Goal: Task Accomplishment & Management: Complete application form

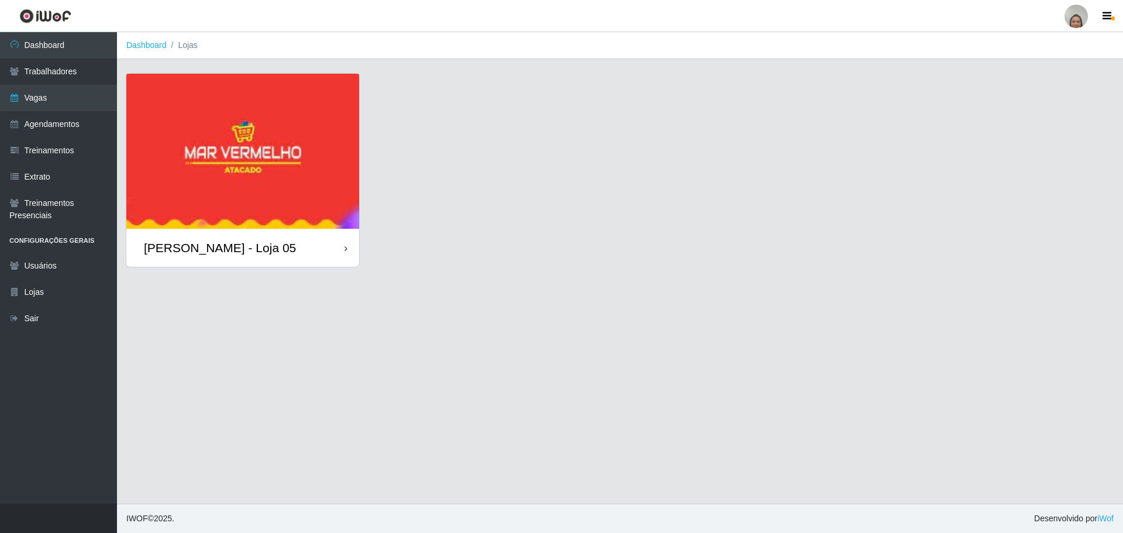
click at [1073, 15] on div at bounding box center [1076, 16] width 23 height 23
click at [1040, 42] on button "Perfil" at bounding box center [1053, 42] width 105 height 25
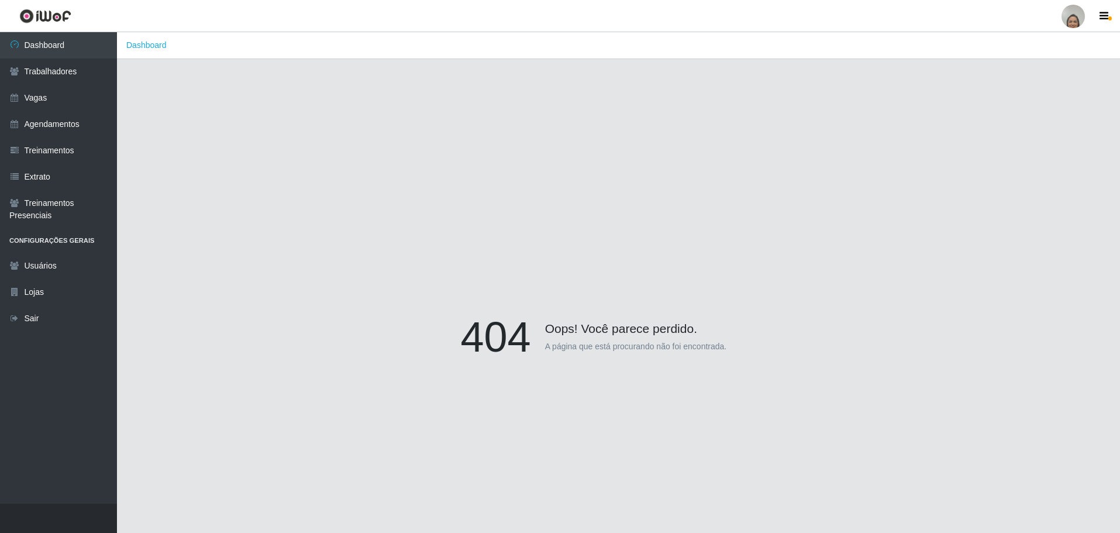
drag, startPoint x: 625, startPoint y: 274, endPoint x: 785, endPoint y: 214, distance: 171.0
click at [631, 270] on div "404 Oops! Você parece perdido. A página que está procurando não foi encontrada." at bounding box center [619, 339] width 968 height 533
click at [1074, 14] on div at bounding box center [1073, 16] width 23 height 23
click at [1043, 73] on button "Alterar Senha" at bounding box center [1050, 66] width 105 height 25
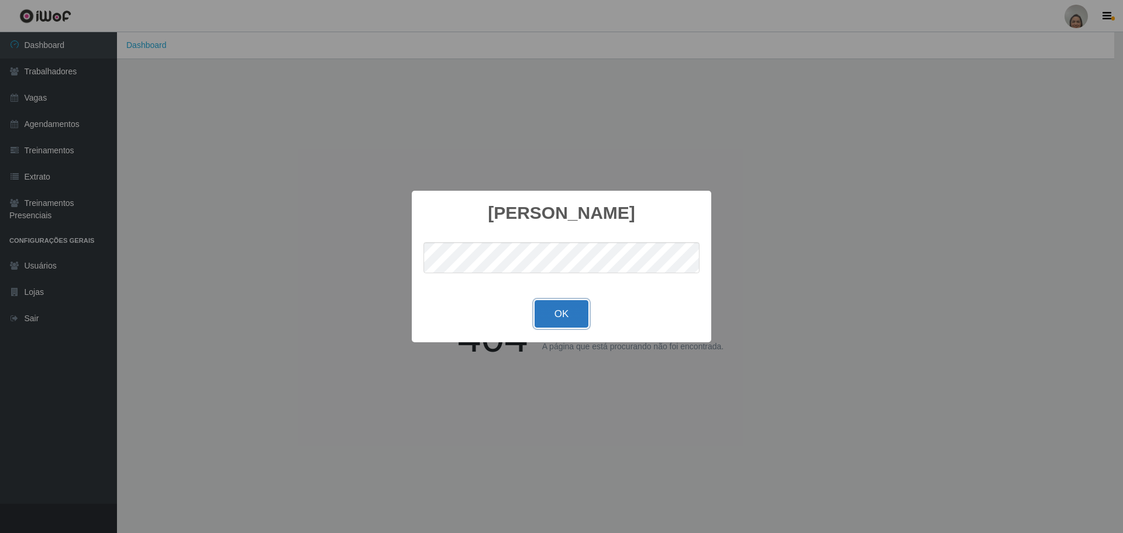
click at [543, 308] on button "OK" at bounding box center [562, 313] width 54 height 27
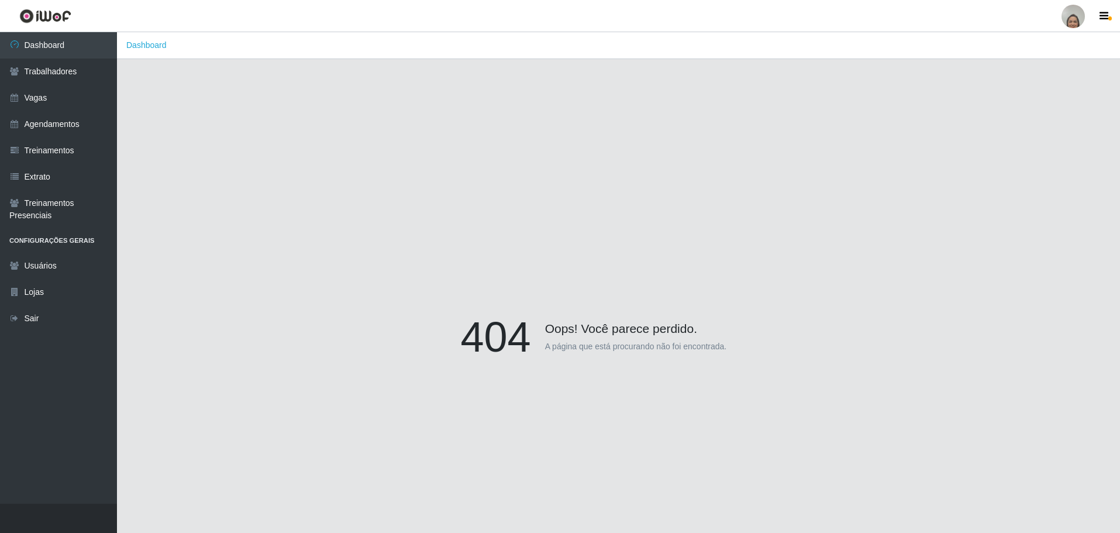
click at [1001, 190] on div "404 Oops! Você parece perdido. A página que está procurando não foi encontrada." at bounding box center [619, 339] width 968 height 533
click at [1082, 12] on div at bounding box center [1073, 16] width 23 height 23
click at [1030, 33] on button "Perfil" at bounding box center [1050, 42] width 105 height 25
click at [1073, 20] on div at bounding box center [1073, 16] width 23 height 23
click at [1053, 46] on button "Perfil" at bounding box center [1050, 42] width 105 height 25
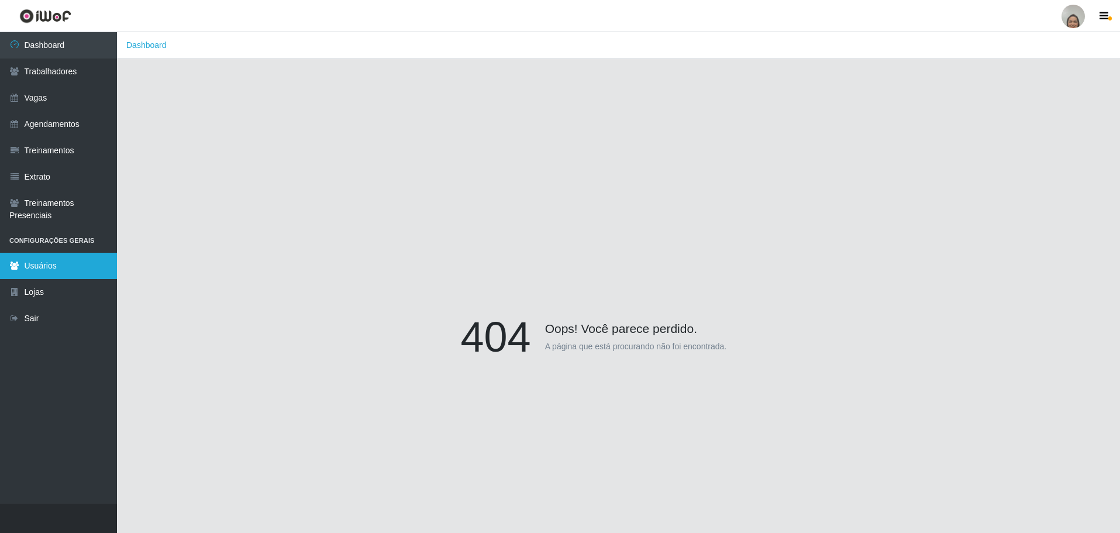
click at [56, 275] on link "Usuários" at bounding box center [58, 266] width 117 height 26
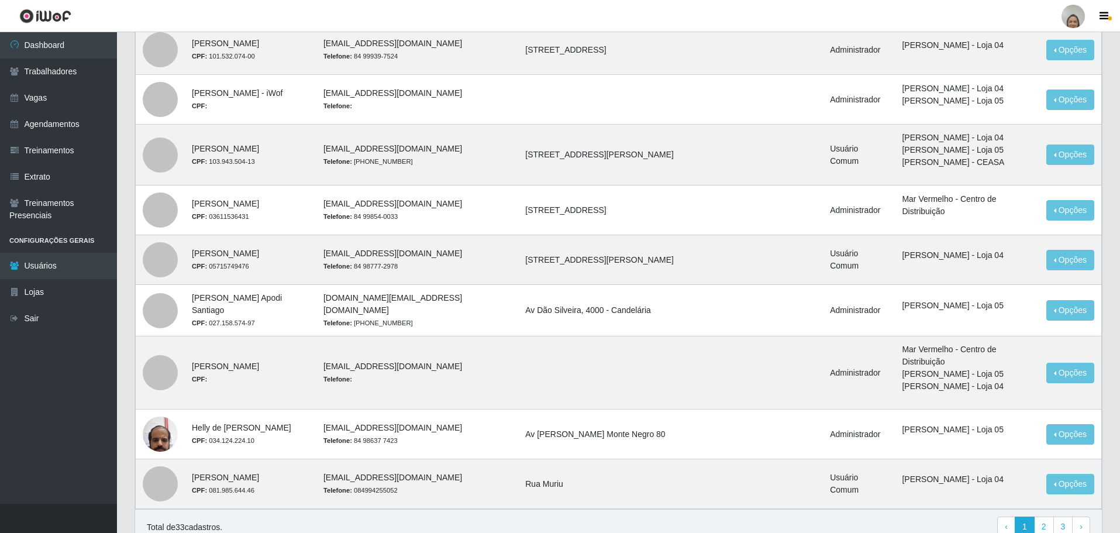
scroll to position [482, 0]
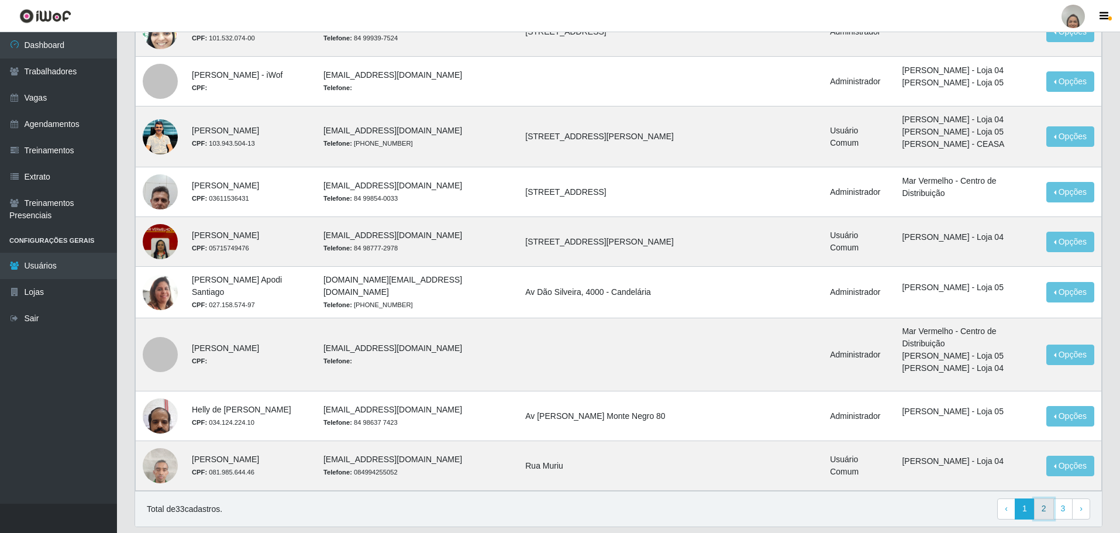
click at [1039, 498] on link "2" at bounding box center [1044, 508] width 20 height 21
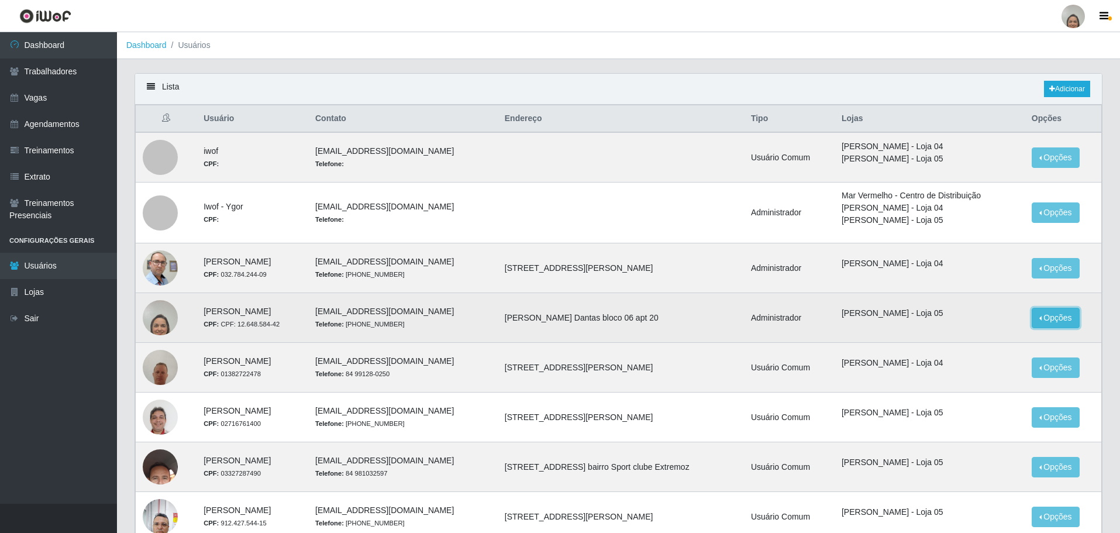
click at [1058, 313] on button "Opções" at bounding box center [1056, 318] width 48 height 20
click at [970, 322] on link "Editar" at bounding box center [965, 319] width 33 height 9
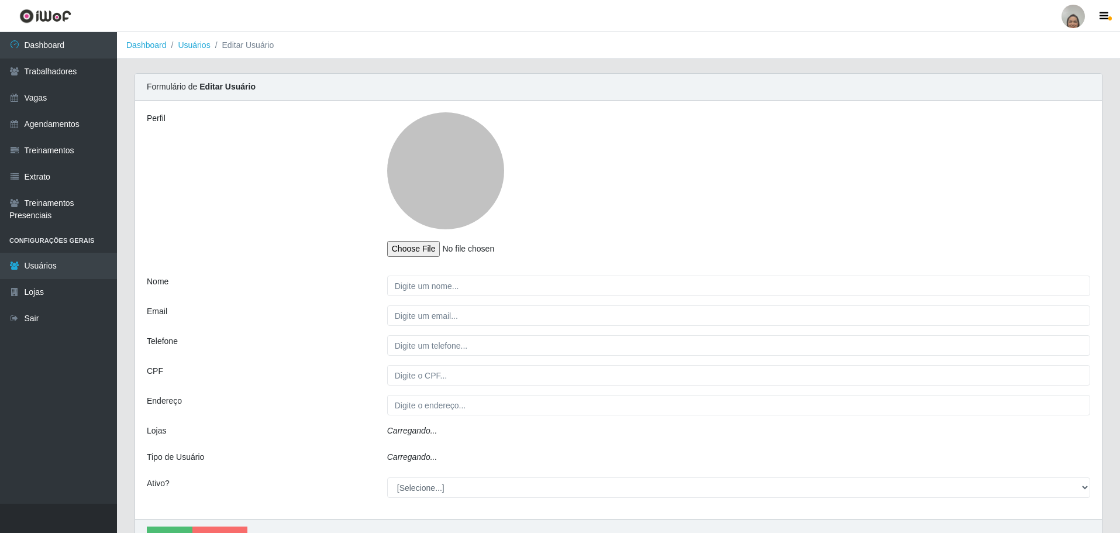
type input "JEOCIVANA MARQUES PEREIRA"
type input "financeiro5@marvermelho.net.br"
type input "84-99939-7609"
type input "CPF: 12.648.584-42"
type input "Raimundo Medeiros Dantas bloco 06 apt 20"
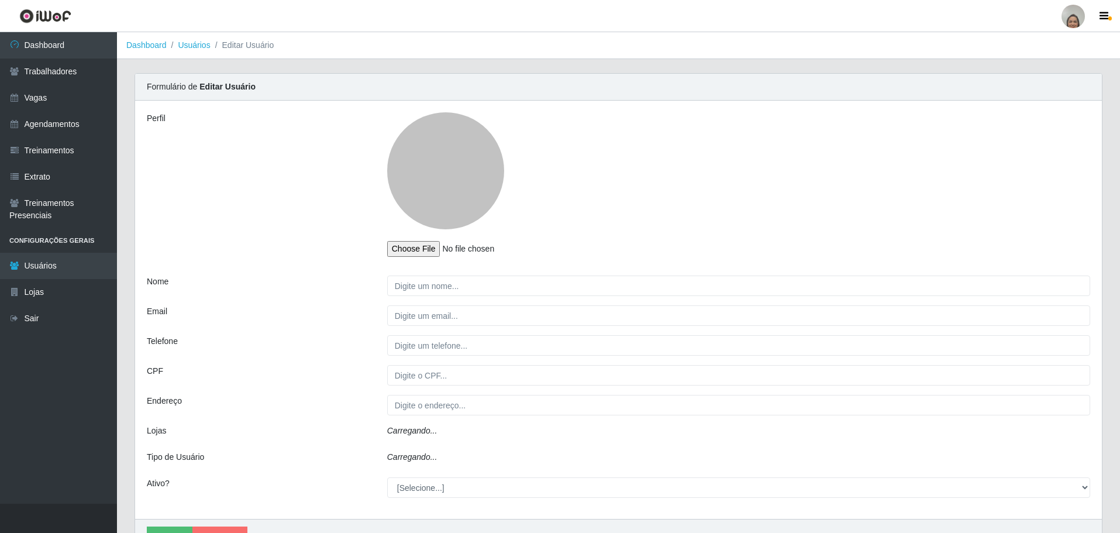
select select "1"
click at [435, 249] on input "file" at bounding box center [464, 249] width 155 height 16
click at [422, 250] on input "file" at bounding box center [464, 249] width 155 height 16
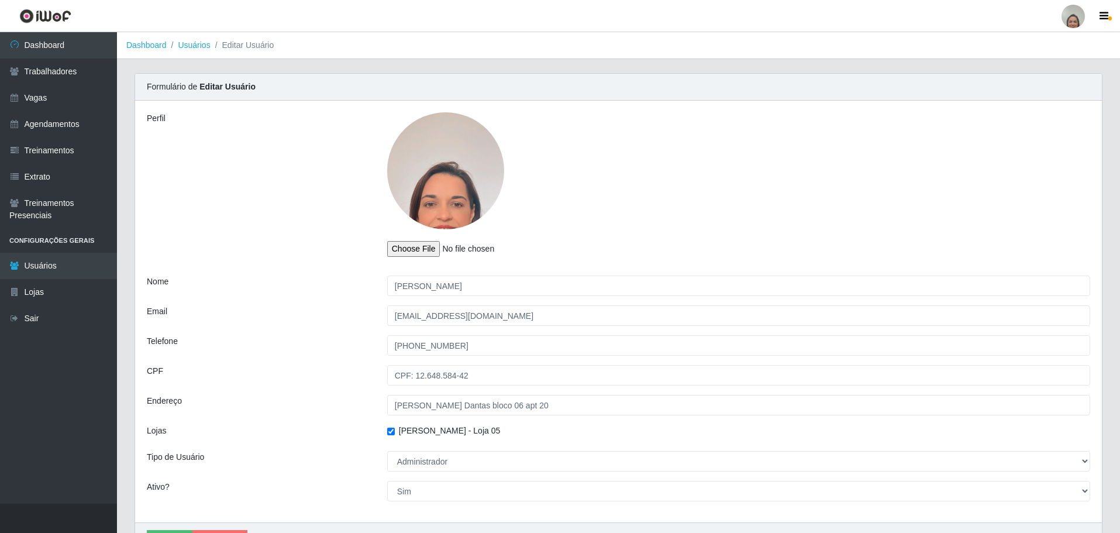
drag, startPoint x: 476, startPoint y: 181, endPoint x: 474, endPoint y: 156, distance: 25.8
click at [474, 156] on div at bounding box center [445, 170] width 117 height 117
click at [444, 198] on div at bounding box center [445, 170] width 117 height 117
click at [451, 177] on div at bounding box center [445, 170] width 117 height 117
click at [430, 251] on input "file" at bounding box center [464, 249] width 155 height 16
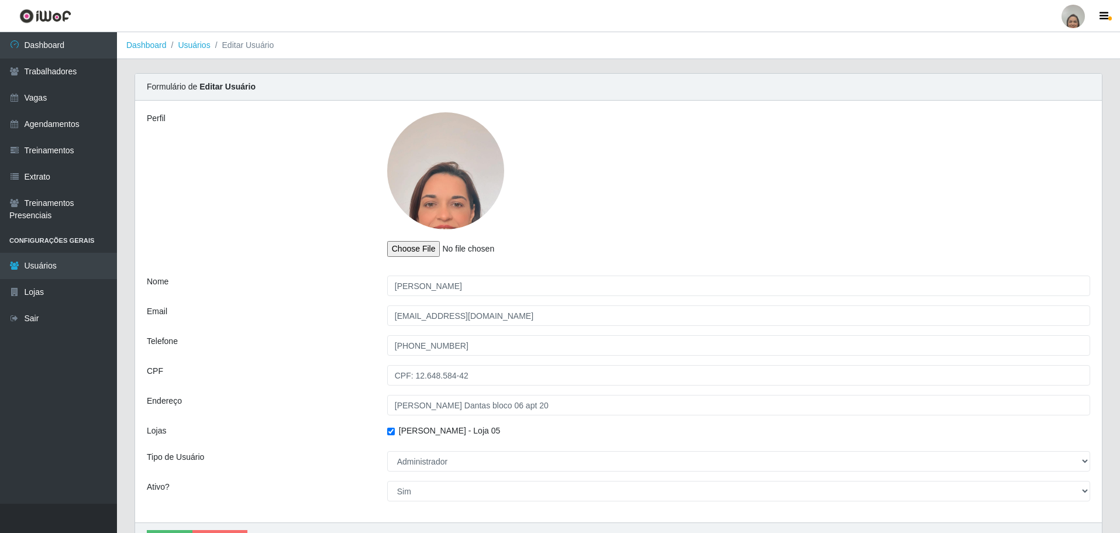
click at [430, 252] on input "file" at bounding box center [464, 249] width 155 height 16
type input "C:\fakepath\WhatsApp Unknown 2025-09-22 at 17.51.17.zip"
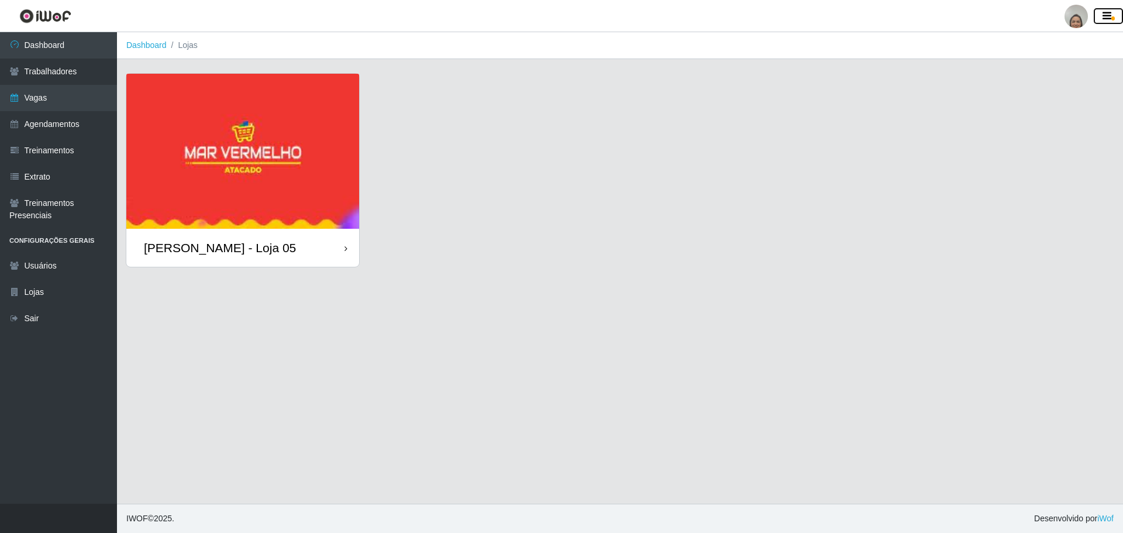
click at [1105, 17] on icon "button" at bounding box center [1107, 16] width 9 height 11
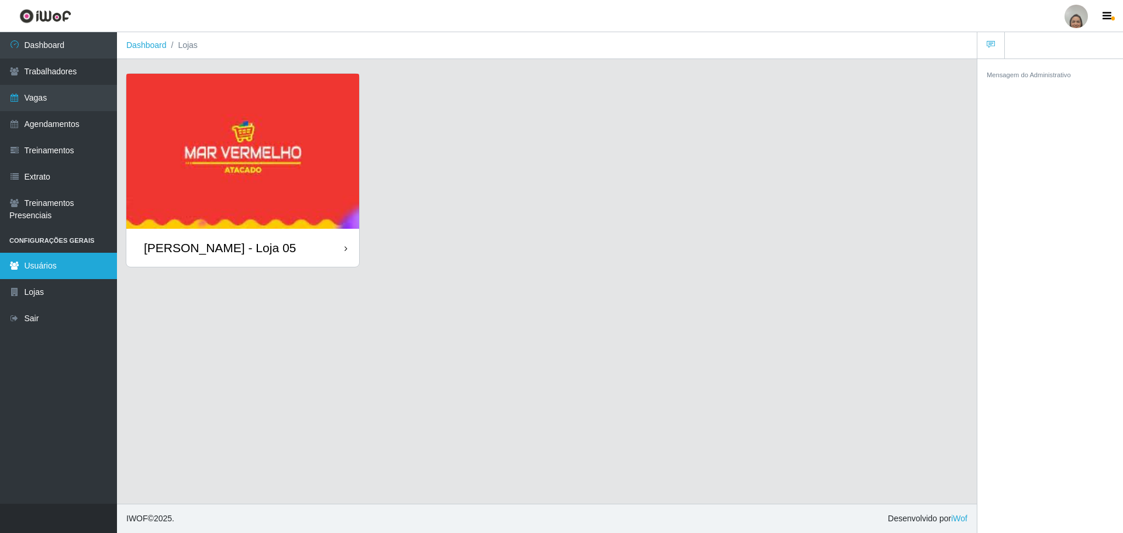
click at [40, 266] on link "Usuários" at bounding box center [58, 266] width 117 height 26
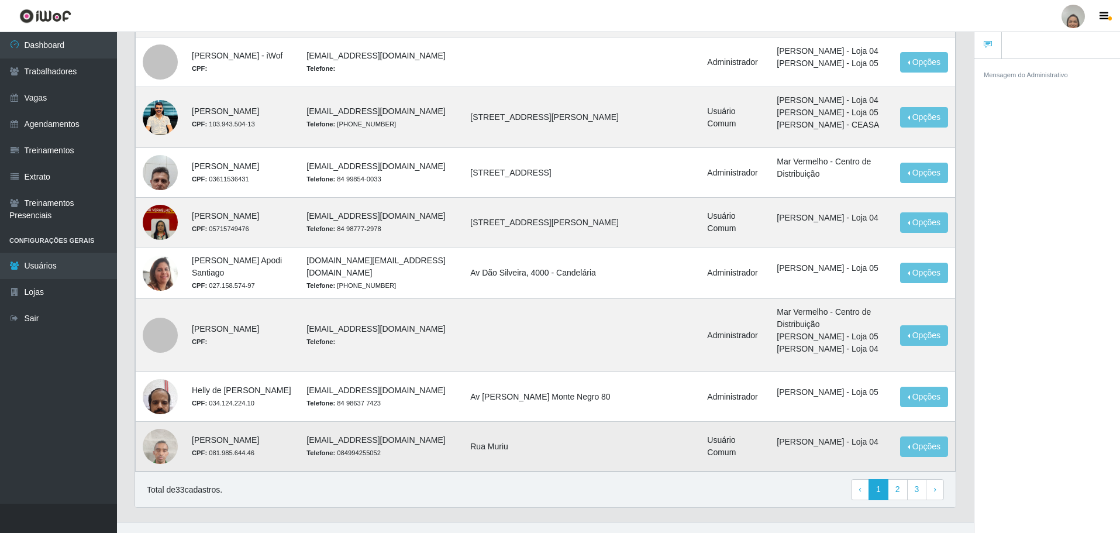
scroll to position [521, 0]
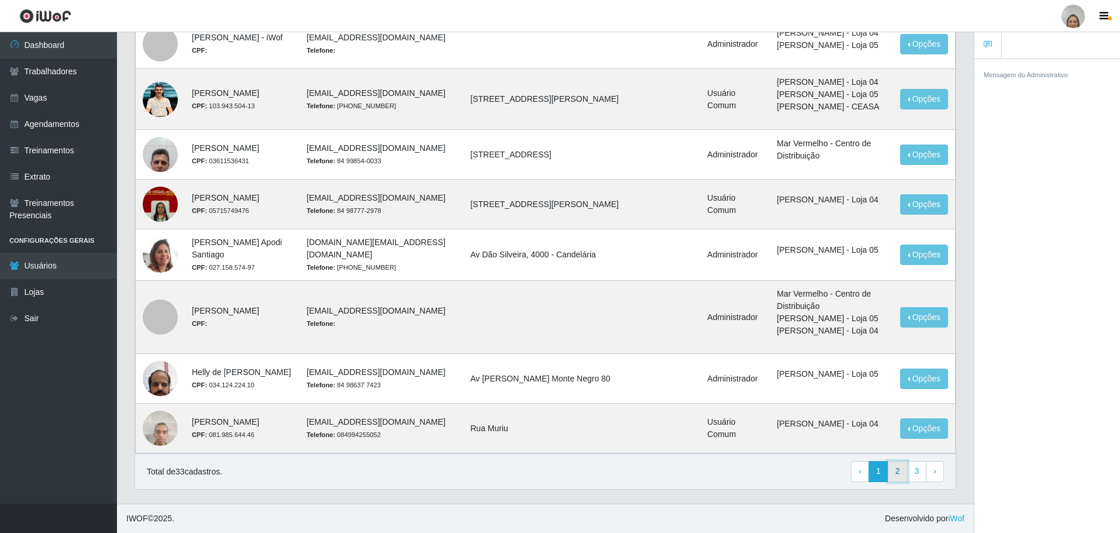
click at [896, 473] on link "2" at bounding box center [898, 471] width 20 height 21
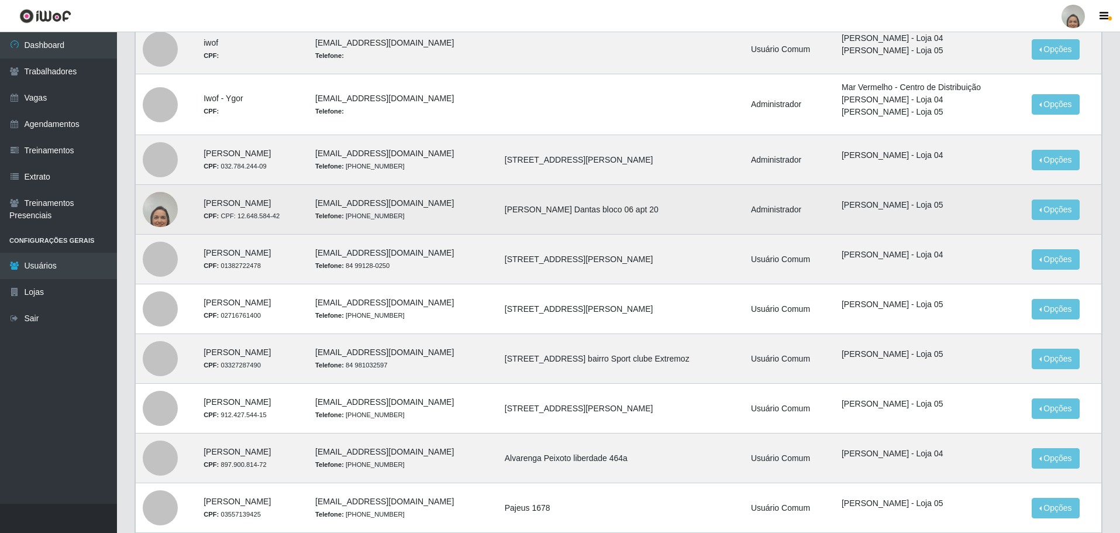
scroll to position [117, 0]
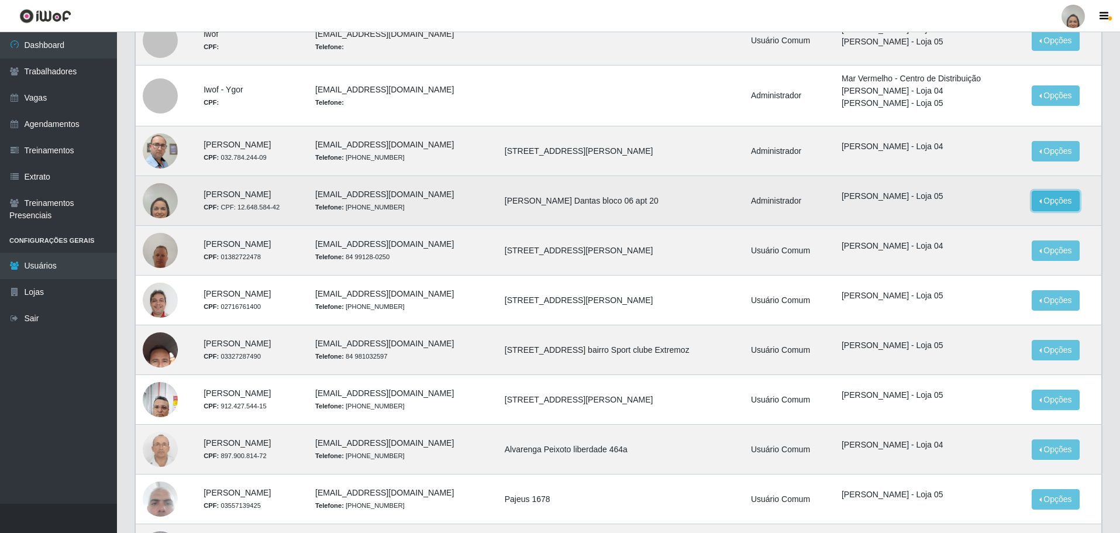
click at [1066, 199] on button "Opções" at bounding box center [1056, 201] width 48 height 20
click at [983, 199] on link "Editar" at bounding box center [965, 202] width 33 height 9
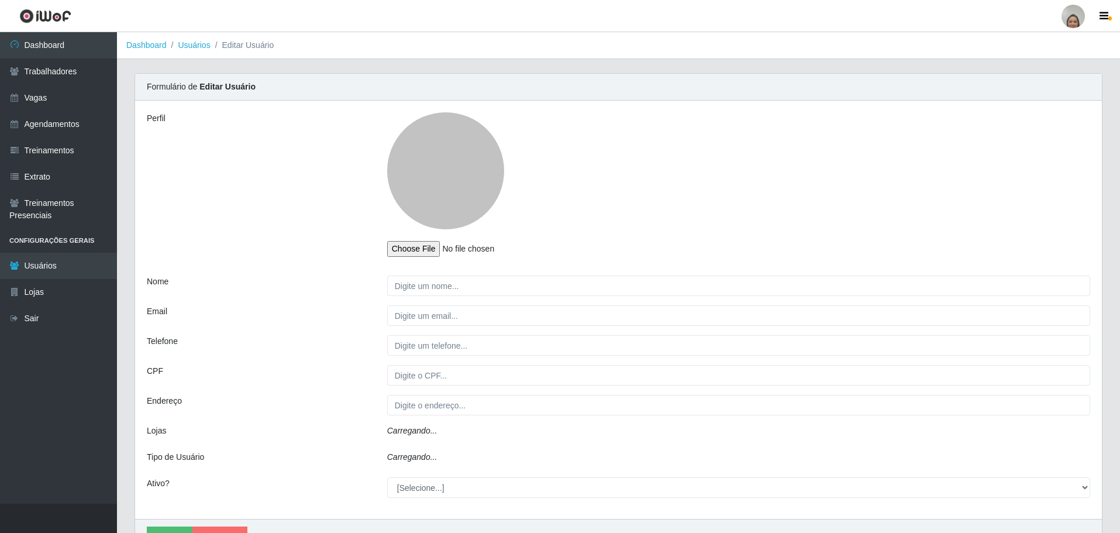
type input "JEOCIVANA MARQUES PEREIRA"
type input "financeiro5@marvermelho.net.br"
type input "84-99939-7609"
type input "CPF: 12.648.584-42"
type input "Raimundo Medeiros Dantas bloco 06 apt 20"
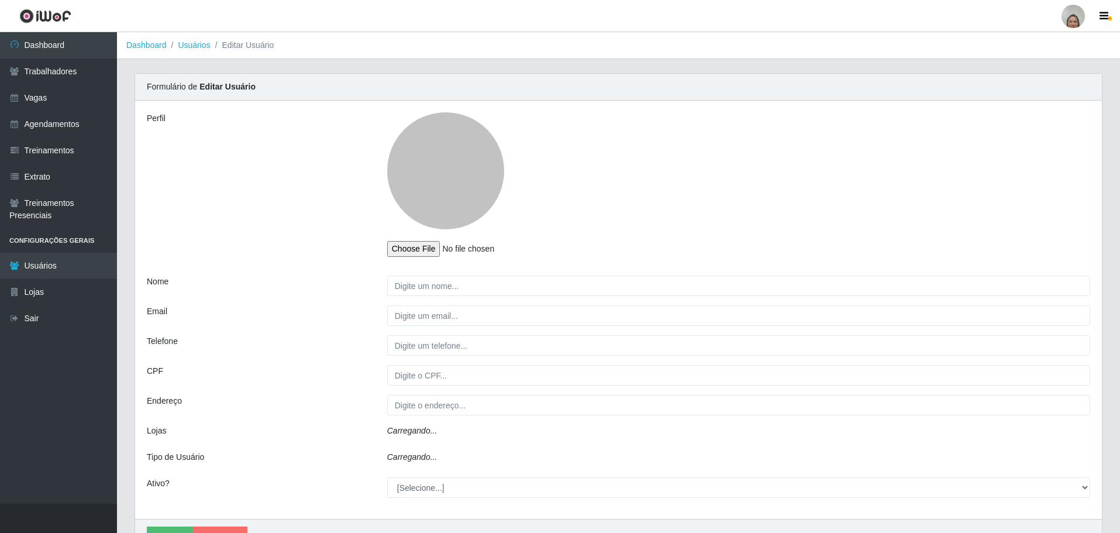
select select "1"
click at [435, 249] on input "file" at bounding box center [464, 249] width 155 height 16
click at [421, 251] on input "file" at bounding box center [464, 249] width 155 height 16
type input "C:\fakepath\WhatsApp Image 2025-09-22 at 17.54.52.jpeg"
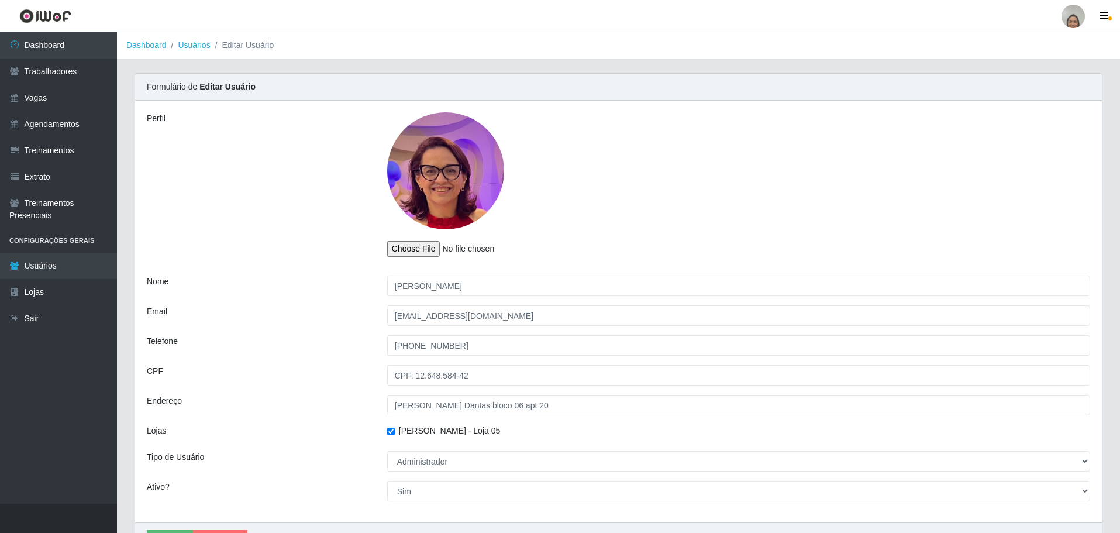
drag, startPoint x: 453, startPoint y: 190, endPoint x: 467, endPoint y: 174, distance: 20.7
click at [468, 175] on div at bounding box center [445, 170] width 117 height 117
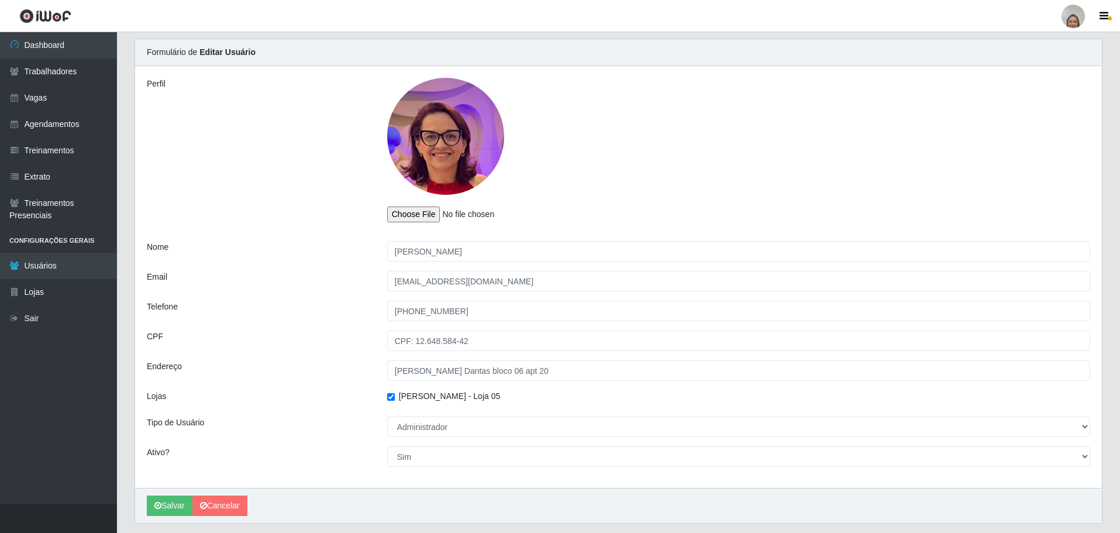
scroll to position [68, 0]
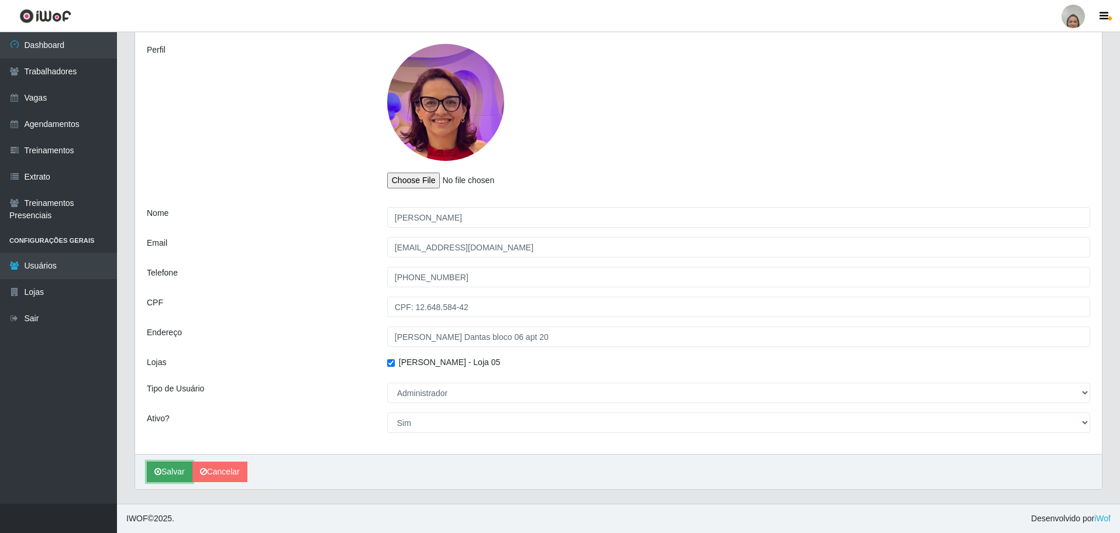
click at [170, 471] on button "Salvar" at bounding box center [170, 471] width 46 height 20
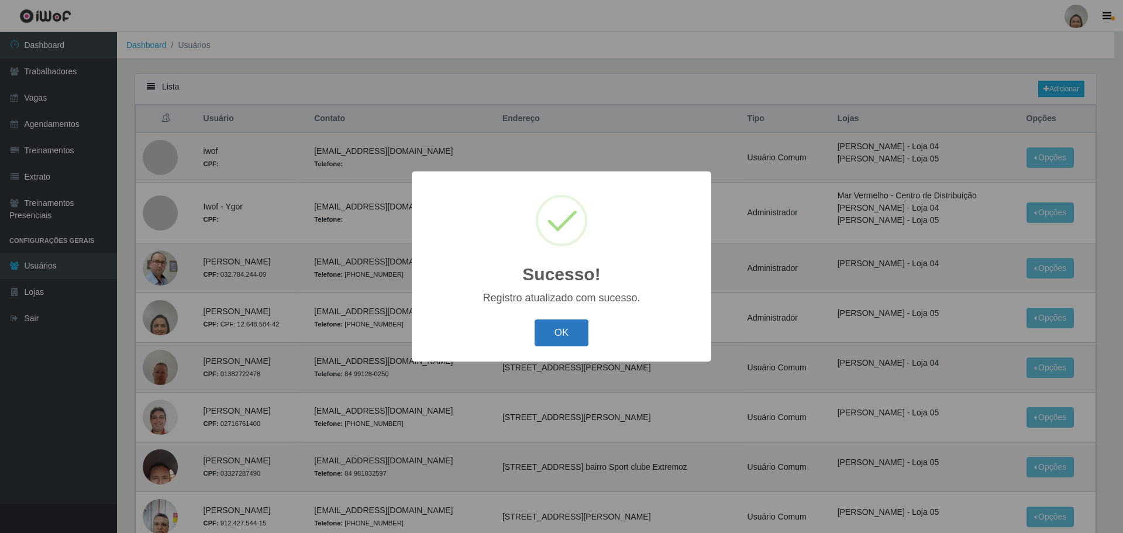
click at [561, 333] on button "OK" at bounding box center [562, 332] width 54 height 27
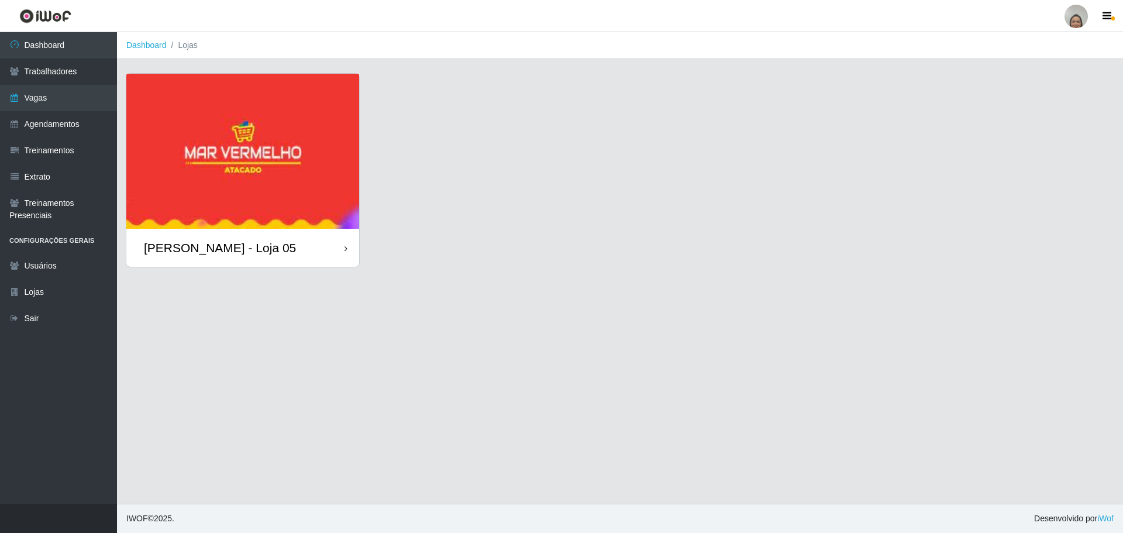
click at [1086, 14] on div at bounding box center [1076, 16] width 23 height 23
click at [1050, 46] on button "Perfil" at bounding box center [1053, 42] width 105 height 25
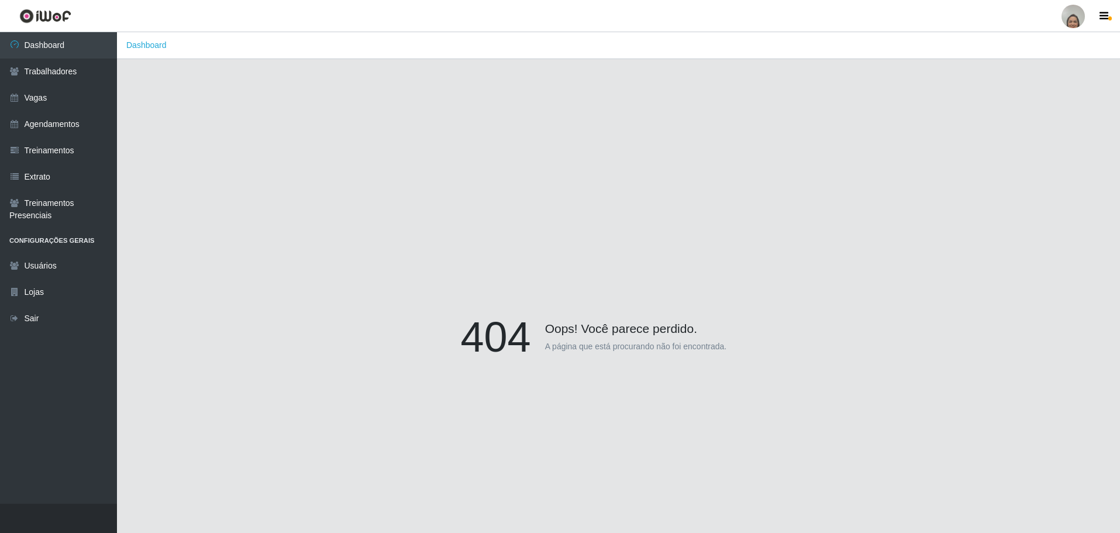
click at [1072, 19] on div at bounding box center [1073, 16] width 23 height 23
drag, startPoint x: 780, startPoint y: 185, endPoint x: 856, endPoint y: 128, distance: 94.9
click at [788, 179] on div "404 Oops! Você parece perdido. A página que está procurando não foi encontrada." at bounding box center [619, 339] width 968 height 533
click at [1104, 16] on icon "button" at bounding box center [1104, 16] width 9 height 11
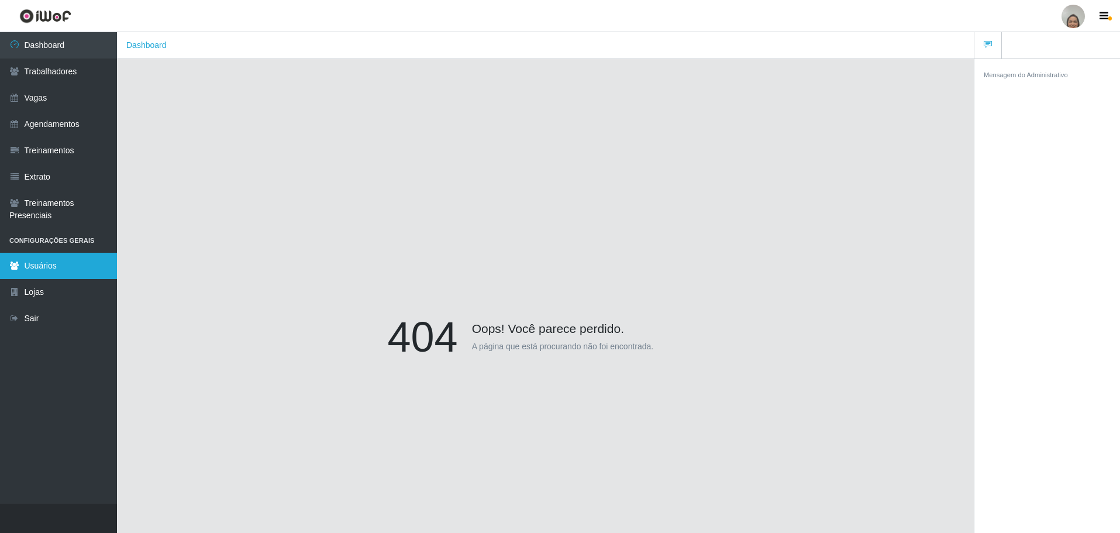
click at [41, 266] on link "Usuários" at bounding box center [58, 266] width 117 height 26
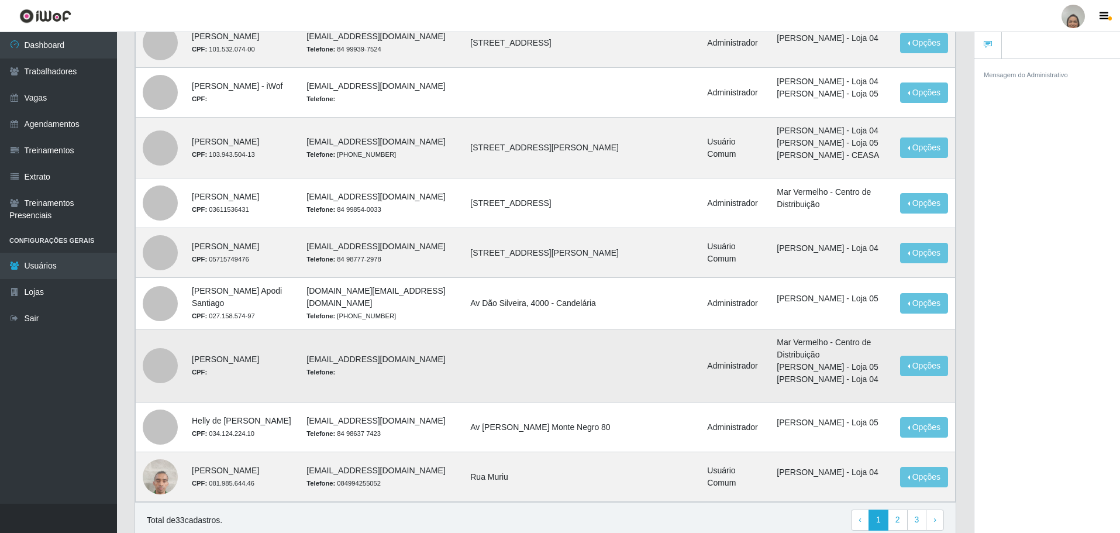
scroll to position [521, 0]
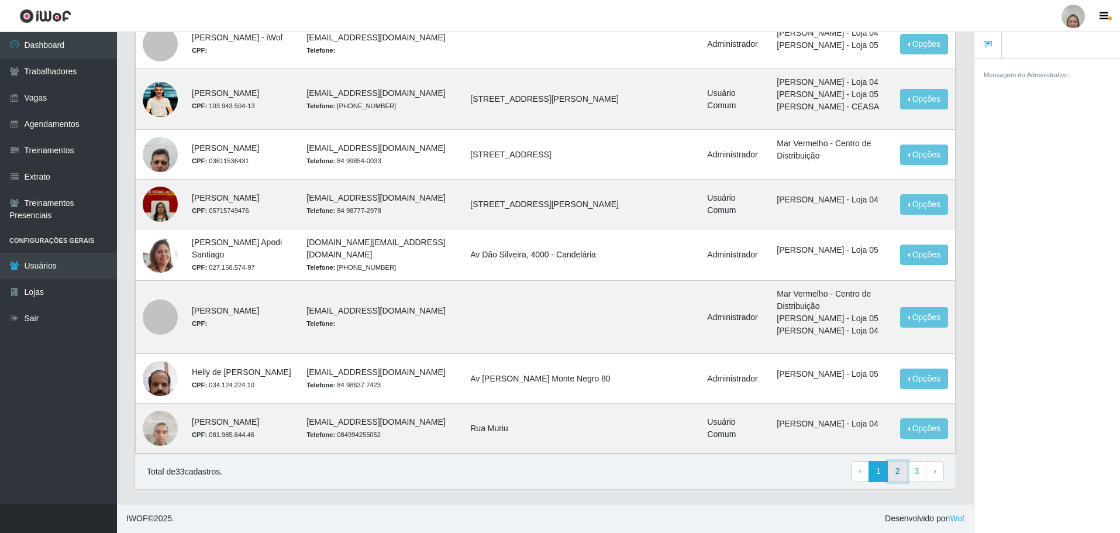
click at [897, 472] on link "2" at bounding box center [898, 471] width 20 height 21
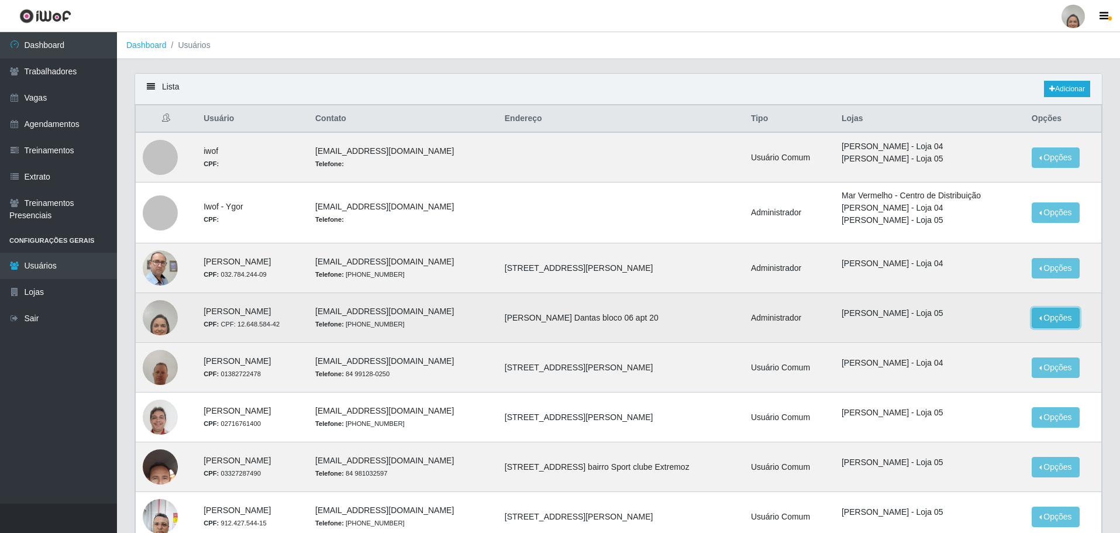
click at [1069, 318] on button "Opções" at bounding box center [1056, 318] width 48 height 20
click at [965, 320] on link "Editar" at bounding box center [965, 319] width 33 height 9
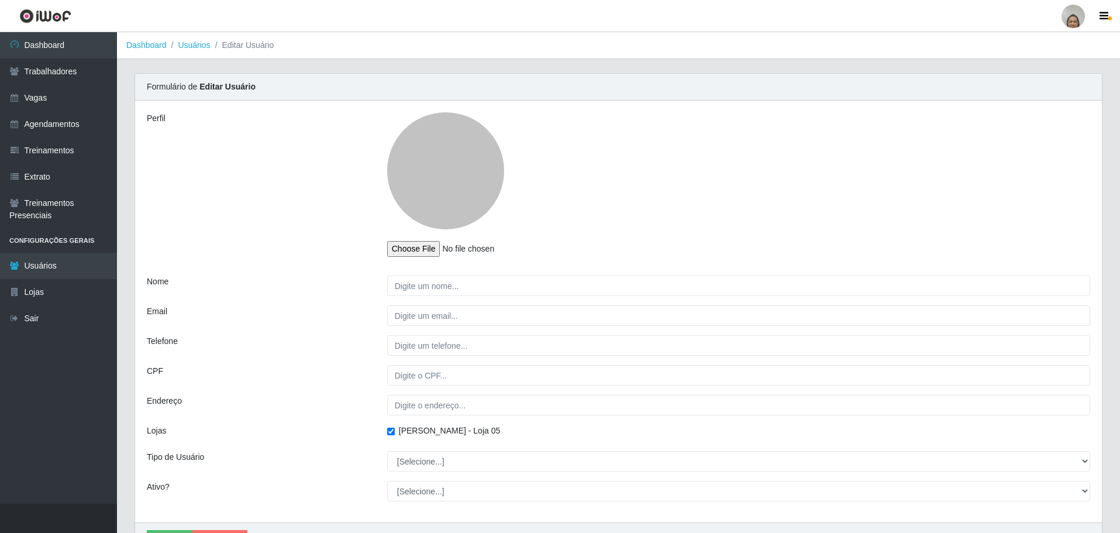
type input "[PERSON_NAME]"
type input "[EMAIL_ADDRESS][DOMAIN_NAME]"
type input "[PHONE_NUMBER]"
type input "CPF: 12.648.584-42"
type input "[PERSON_NAME] Dantas bloco 06 apt 20"
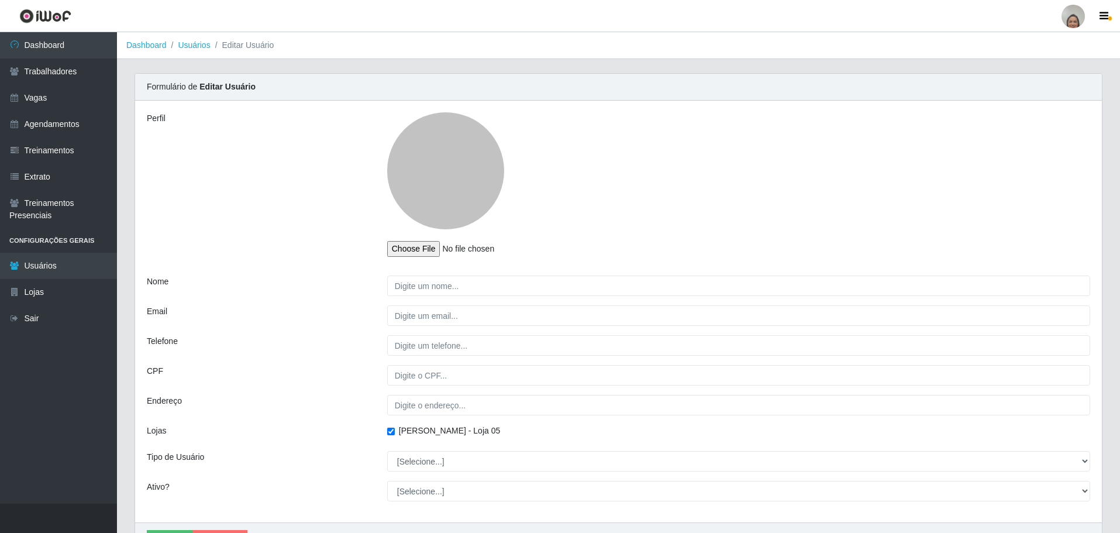
select select "1"
checkbox input "true"
select select "1"
click at [410, 249] on input "file" at bounding box center [464, 249] width 155 height 16
type input "C:\fakepath\WhatsApp Image [DATE] 17.54.52.jpeg"
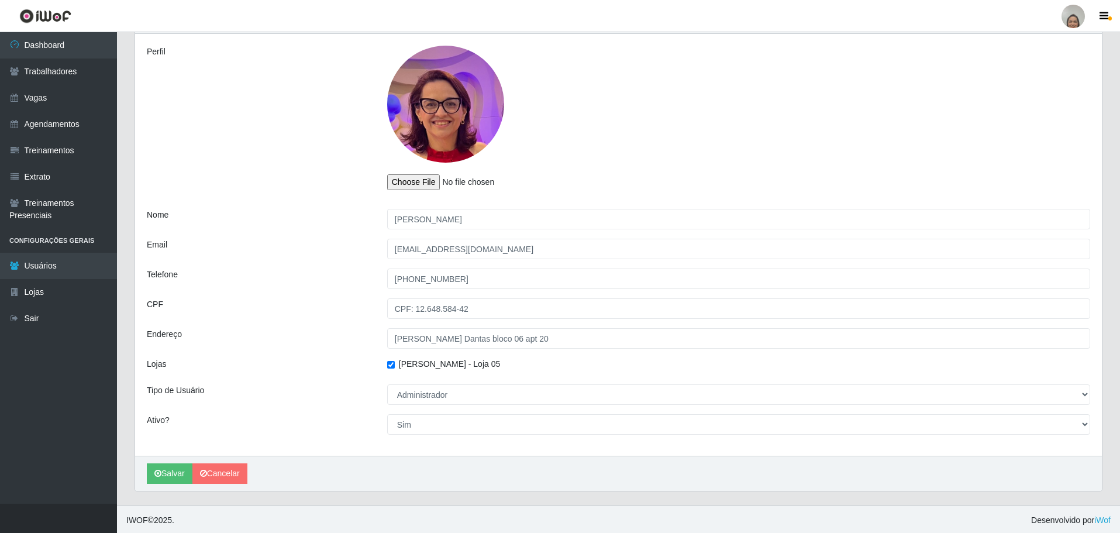
scroll to position [68, 0]
click at [457, 113] on div at bounding box center [445, 102] width 117 height 117
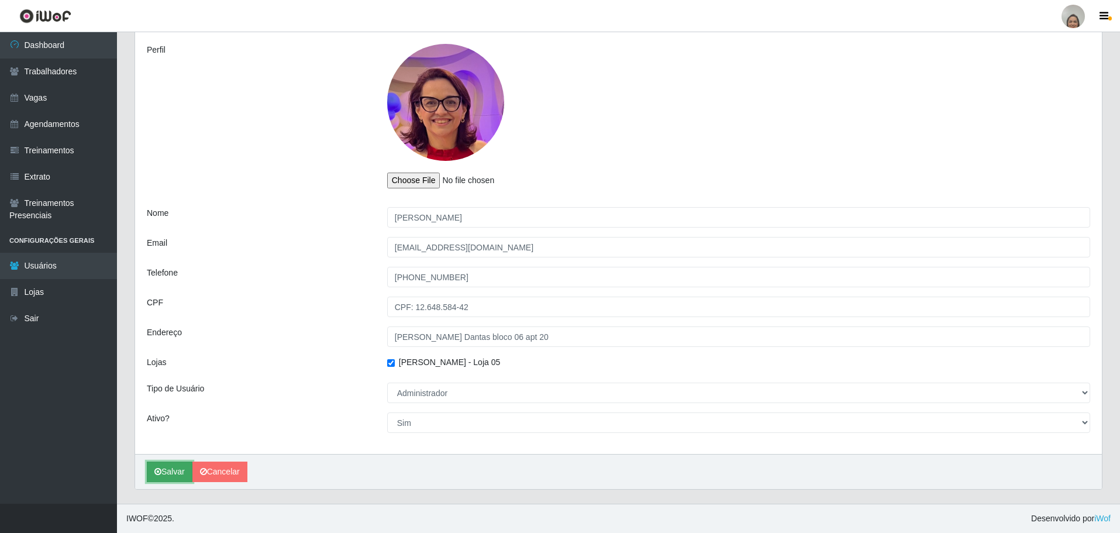
click at [168, 472] on button "Salvar" at bounding box center [170, 471] width 46 height 20
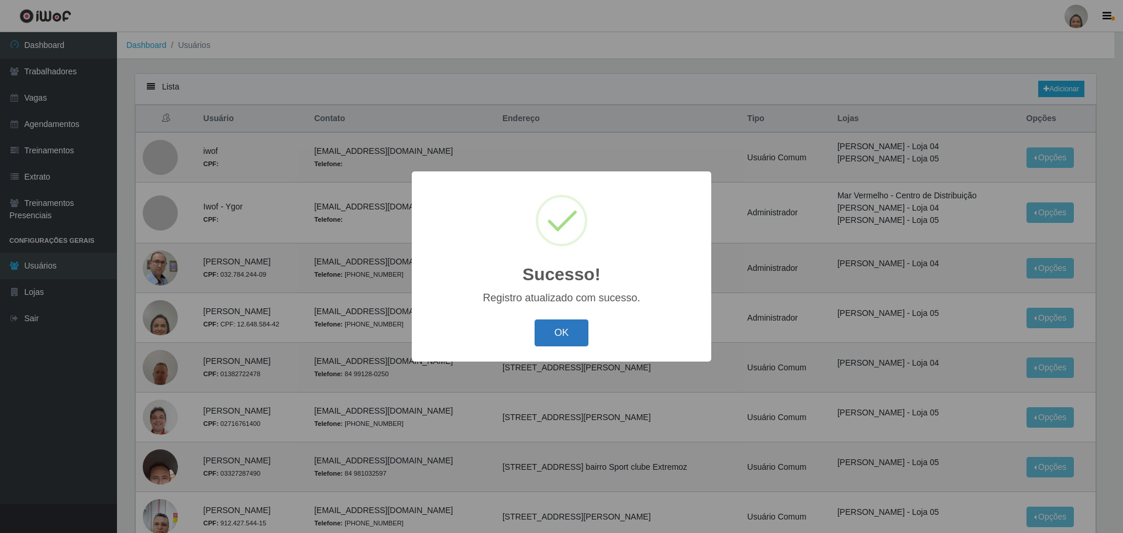
click at [552, 329] on button "OK" at bounding box center [562, 332] width 54 height 27
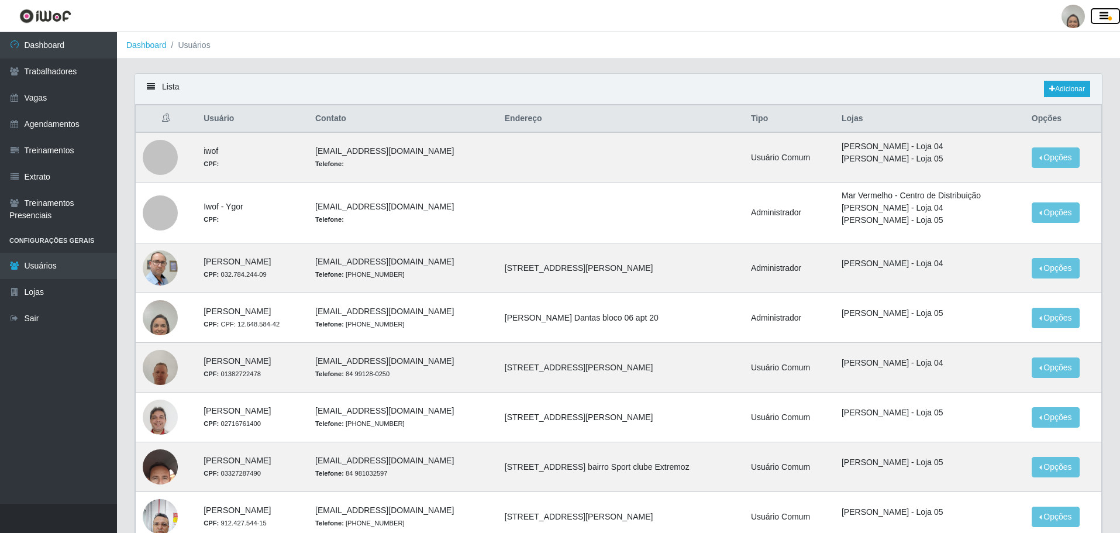
click at [1110, 12] on button "button" at bounding box center [1105, 16] width 29 height 16
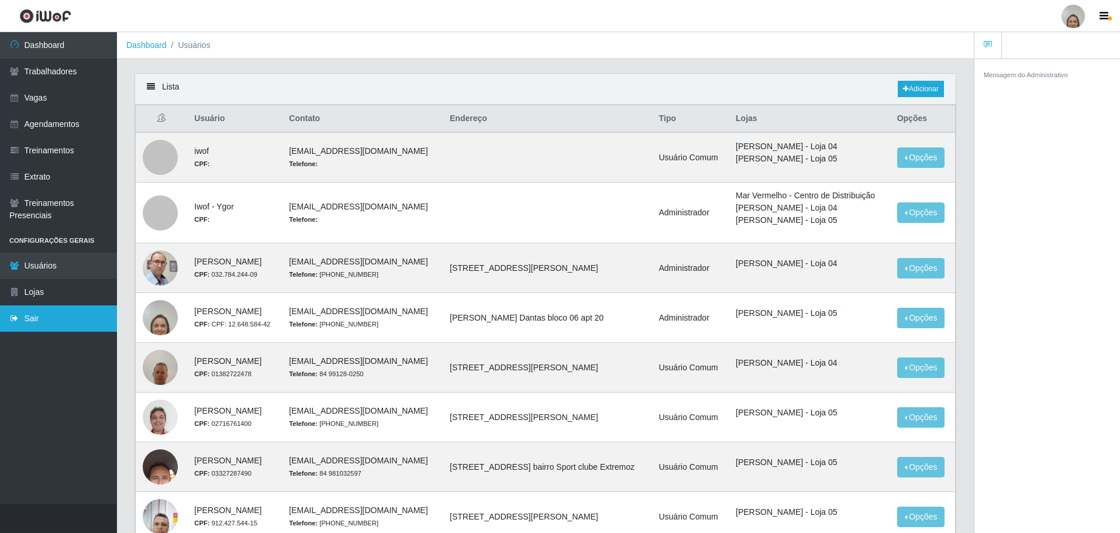
click at [26, 319] on link "Sair" at bounding box center [58, 318] width 117 height 26
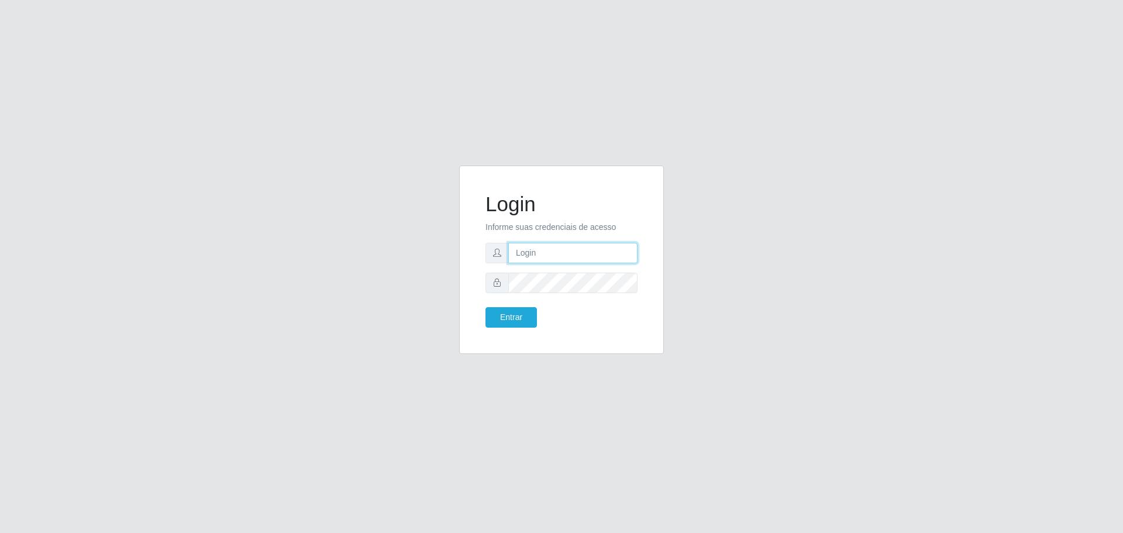
click at [549, 256] on input "text" at bounding box center [572, 253] width 129 height 20
type input "[EMAIL_ADDRESS][DOMAIN_NAME]"
click at [511, 315] on button "Entrar" at bounding box center [510, 317] width 51 height 20
click at [515, 318] on button "Entrar" at bounding box center [510, 317] width 51 height 20
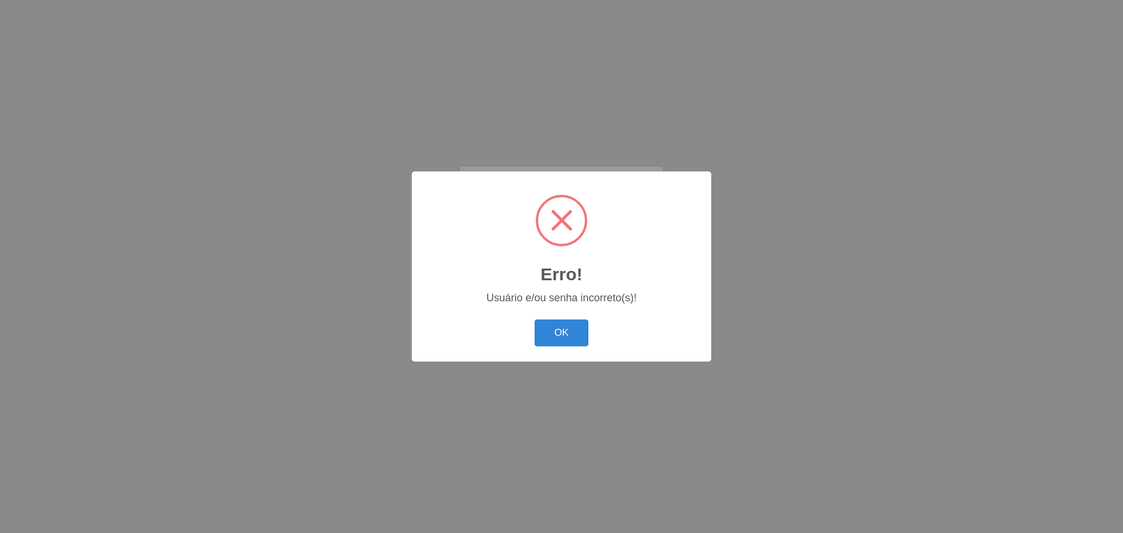
click at [555, 317] on div "Erro! × Usuário e/ou senha incorreto(s)! OK Cancel" at bounding box center [561, 266] width 299 height 190
click at [554, 333] on button "OK" at bounding box center [562, 332] width 54 height 27
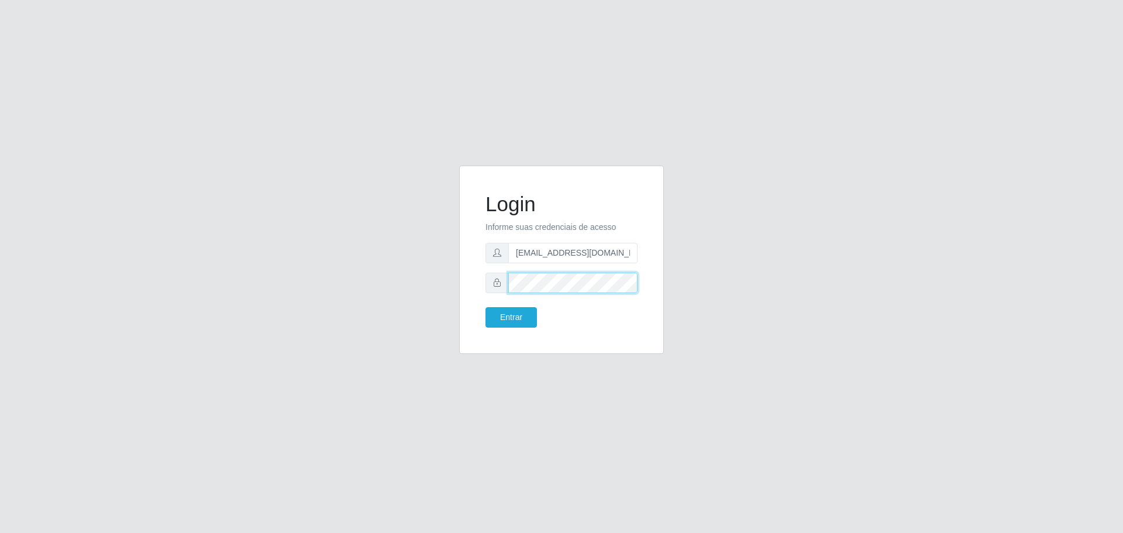
click at [487, 276] on div at bounding box center [561, 283] width 152 height 20
click at [498, 287] on span at bounding box center [496, 283] width 23 height 20
click at [508, 320] on button "Entrar" at bounding box center [510, 317] width 51 height 20
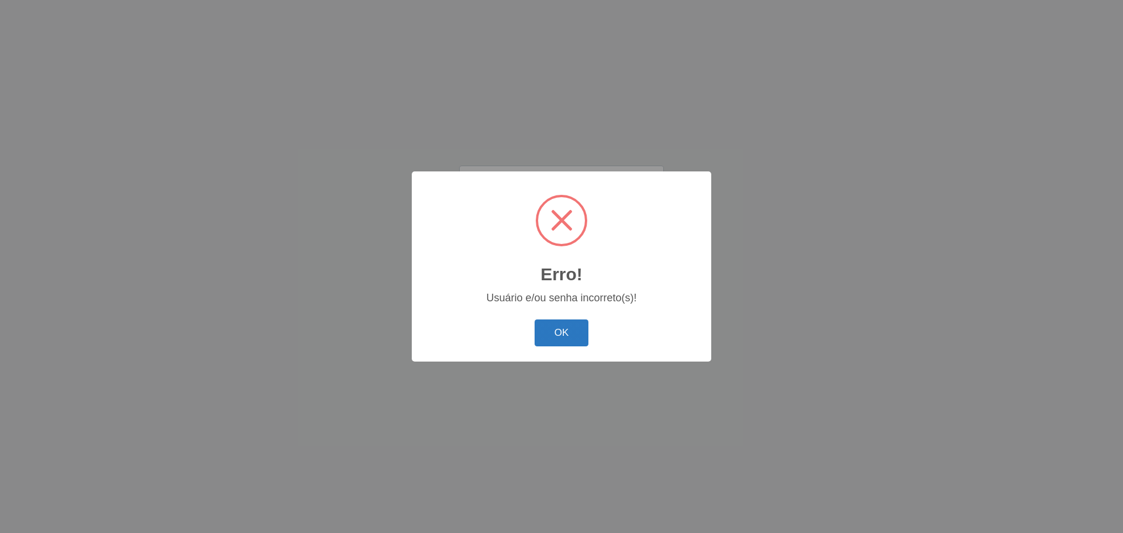
click at [545, 339] on button "OK" at bounding box center [562, 332] width 54 height 27
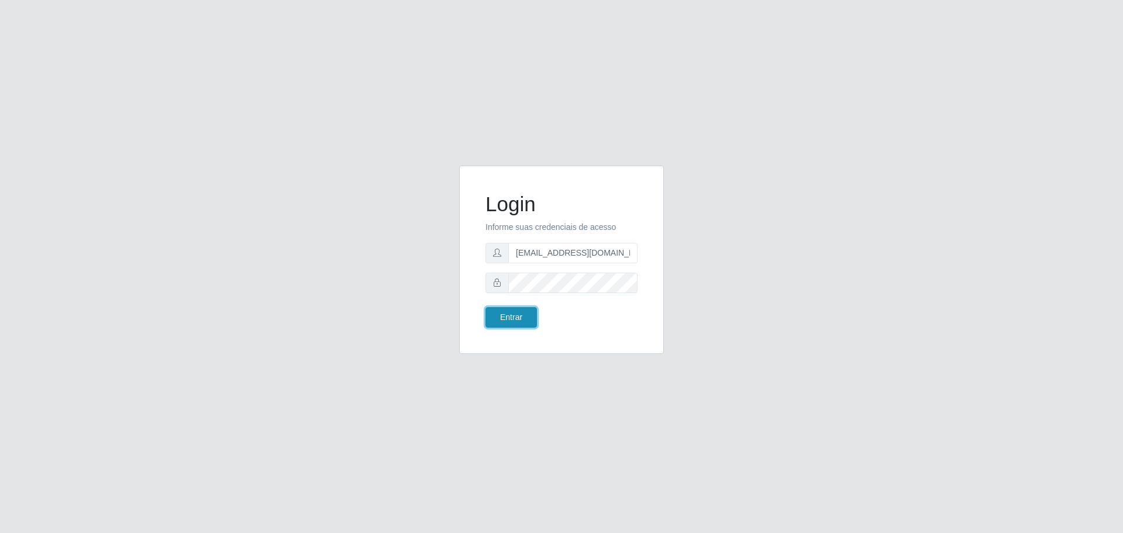
click at [508, 317] on button "Entrar" at bounding box center [510, 317] width 51 height 20
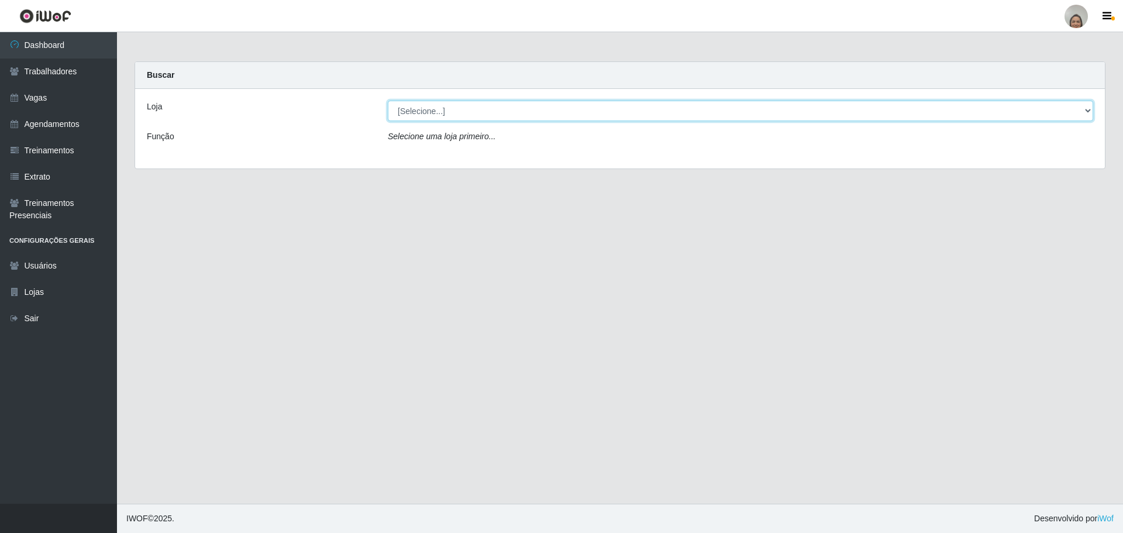
click at [409, 106] on select "[Selecione...] Mar Vermelho - Loja 05" at bounding box center [740, 111] width 705 height 20
select select "252"
click at [388, 101] on select "[Selecione...] Mar Vermelho - Loja 05" at bounding box center [740, 111] width 705 height 20
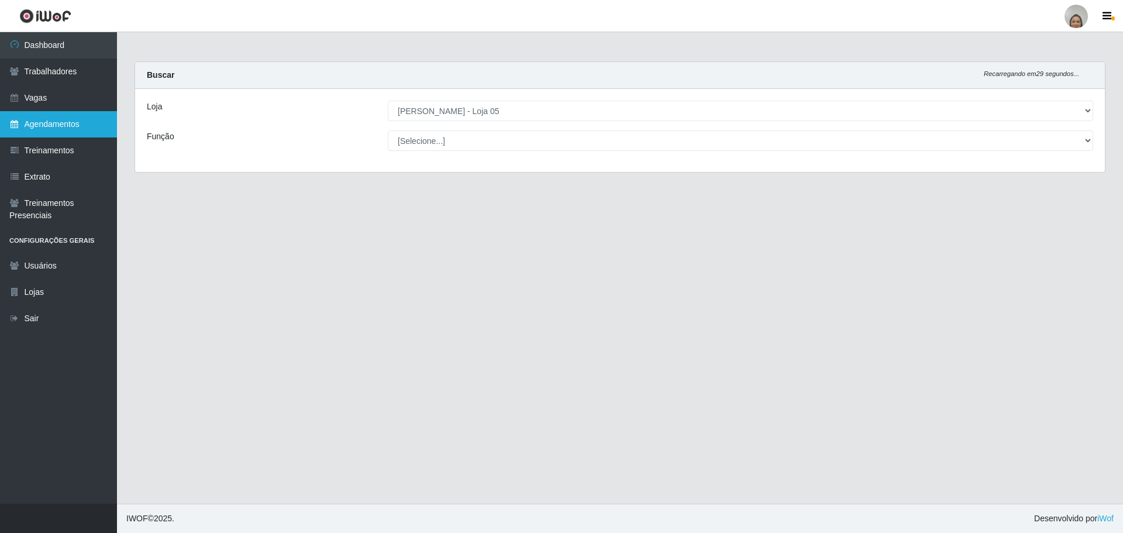
click at [30, 126] on link "Agendamentos" at bounding box center [58, 124] width 117 height 26
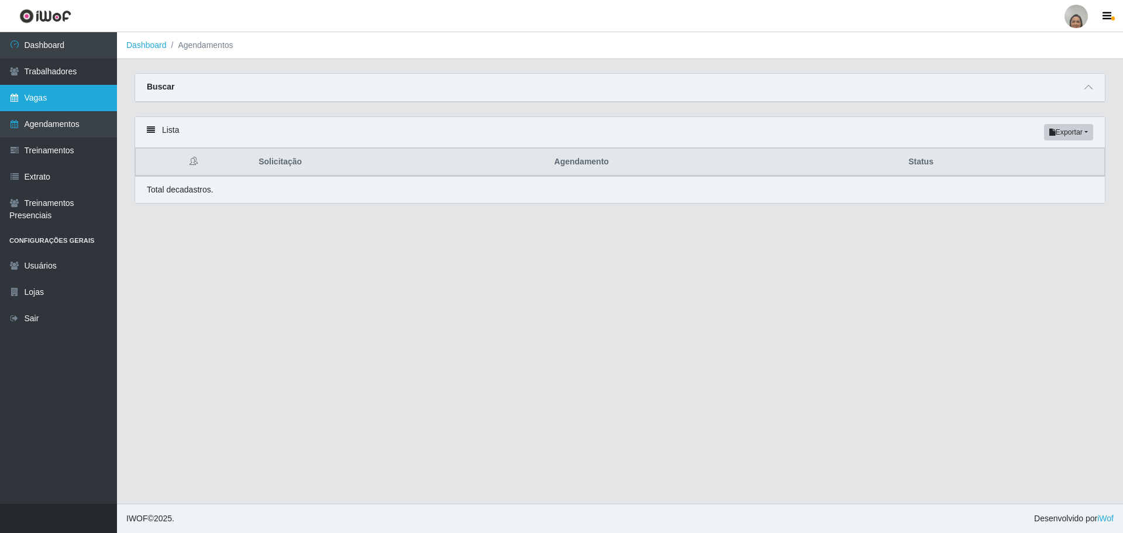
click at [43, 101] on link "Vagas" at bounding box center [58, 98] width 117 height 26
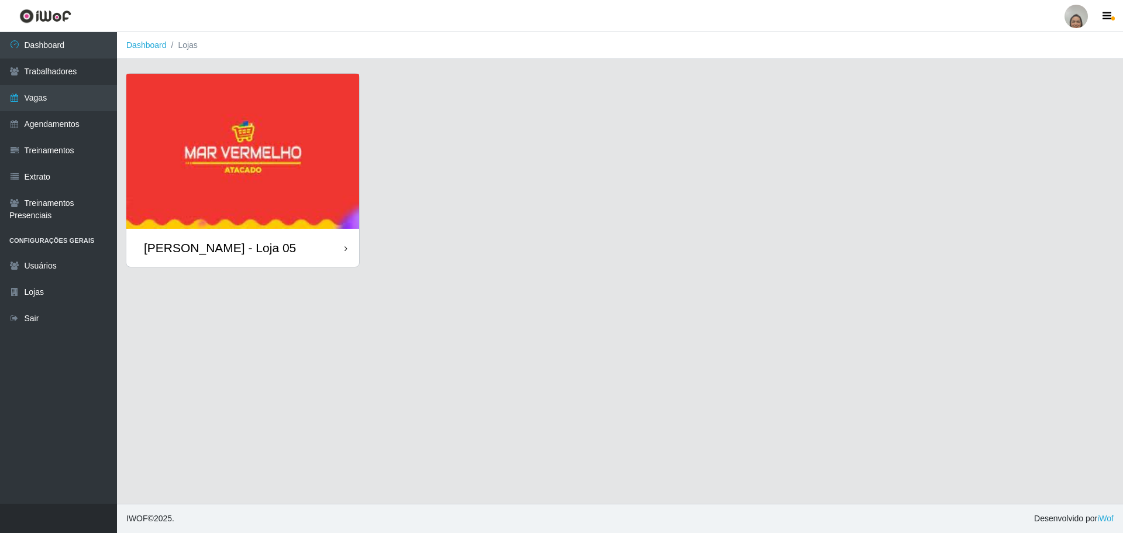
click at [325, 252] on div "[PERSON_NAME] - Loja 05" at bounding box center [242, 248] width 233 height 38
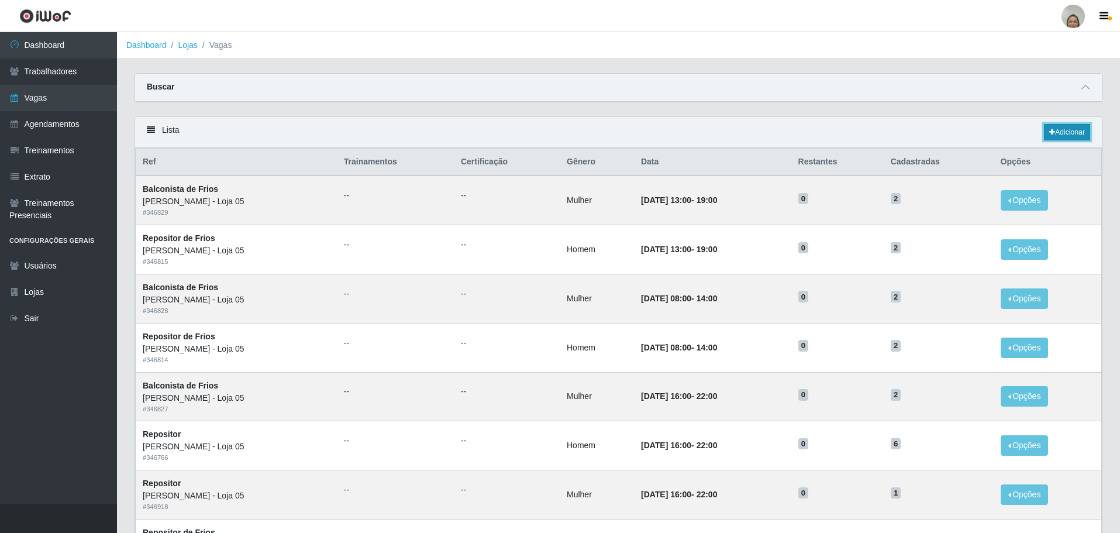
click at [1070, 130] on link "Adicionar" at bounding box center [1067, 132] width 46 height 16
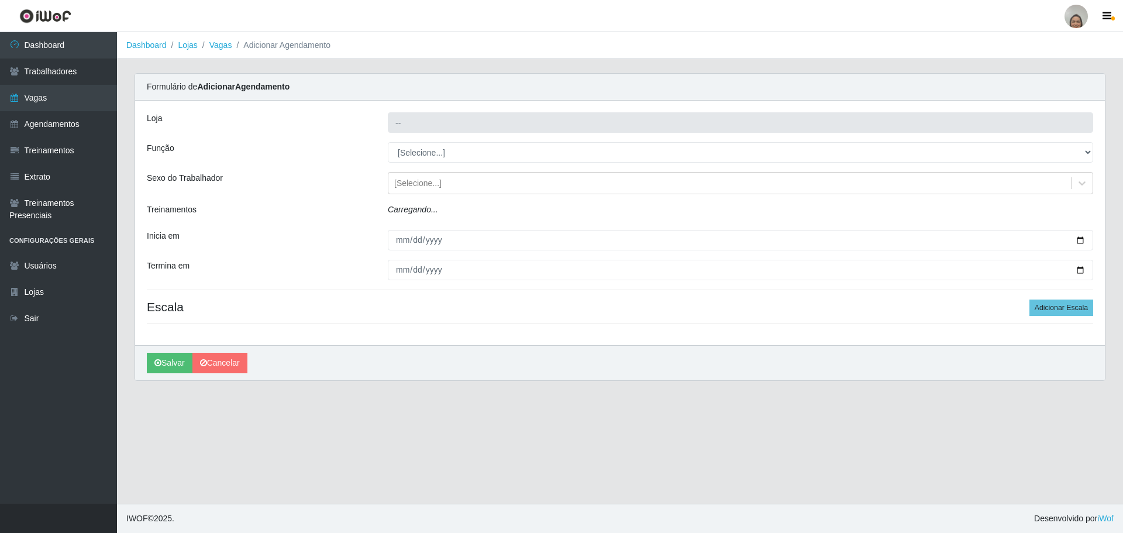
type input "[PERSON_NAME] - Loja 05"
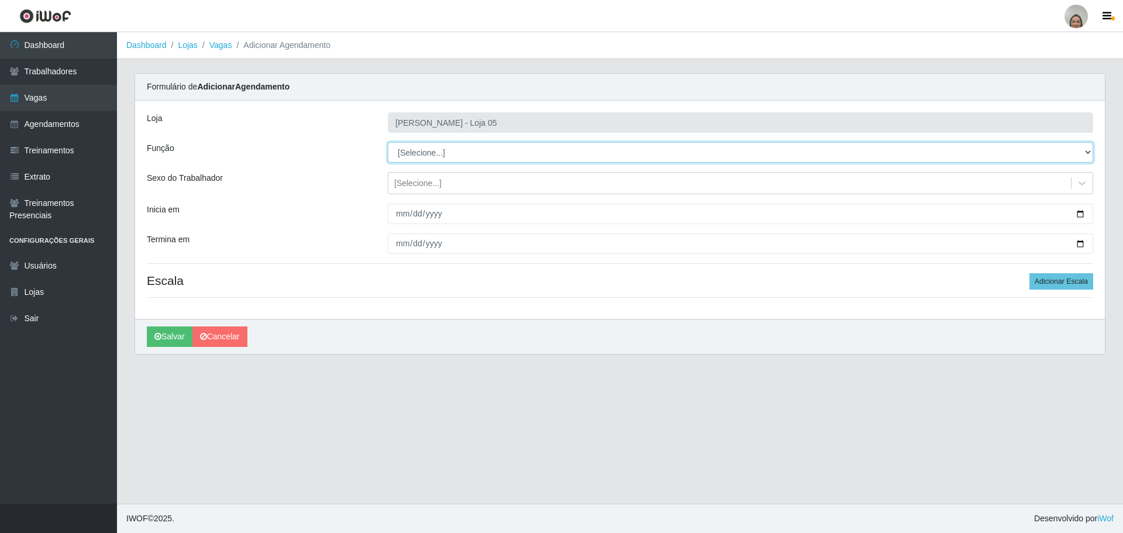
click at [440, 156] on select "[Selecione...] ASG ASG + ASG ++ Auxiliar de Depósito Auxiliar de Depósito + Aux…" at bounding box center [740, 152] width 705 height 20
select select "22"
click at [388, 142] on select "[Selecione...] ASG ASG + ASG ++ Auxiliar de Depósito Auxiliar de Depósito + Aux…" at bounding box center [740, 152] width 705 height 20
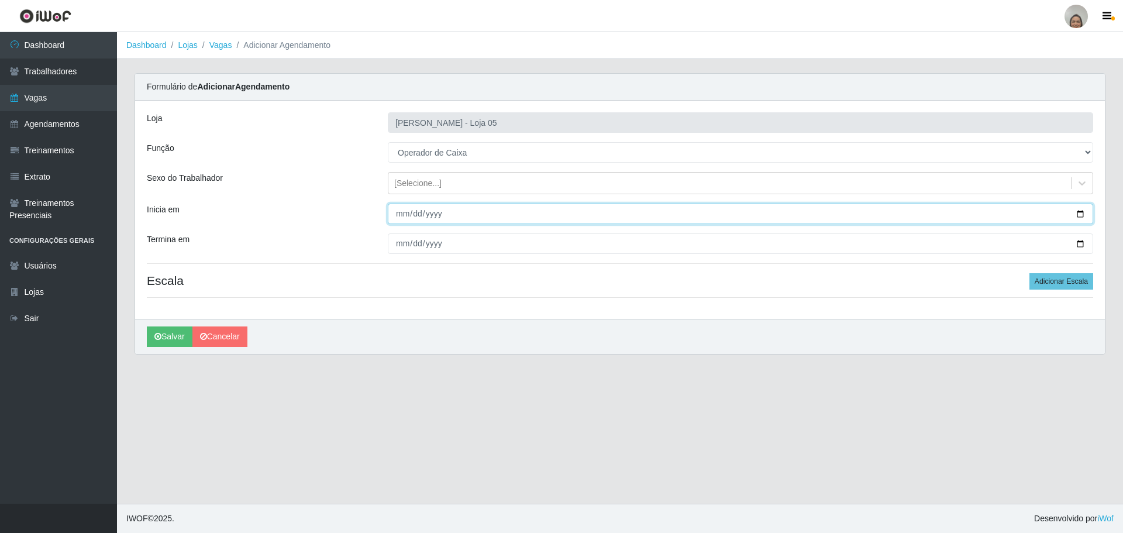
click at [1075, 210] on input "Inicia em" at bounding box center [740, 214] width 705 height 20
type input "[DATE]"
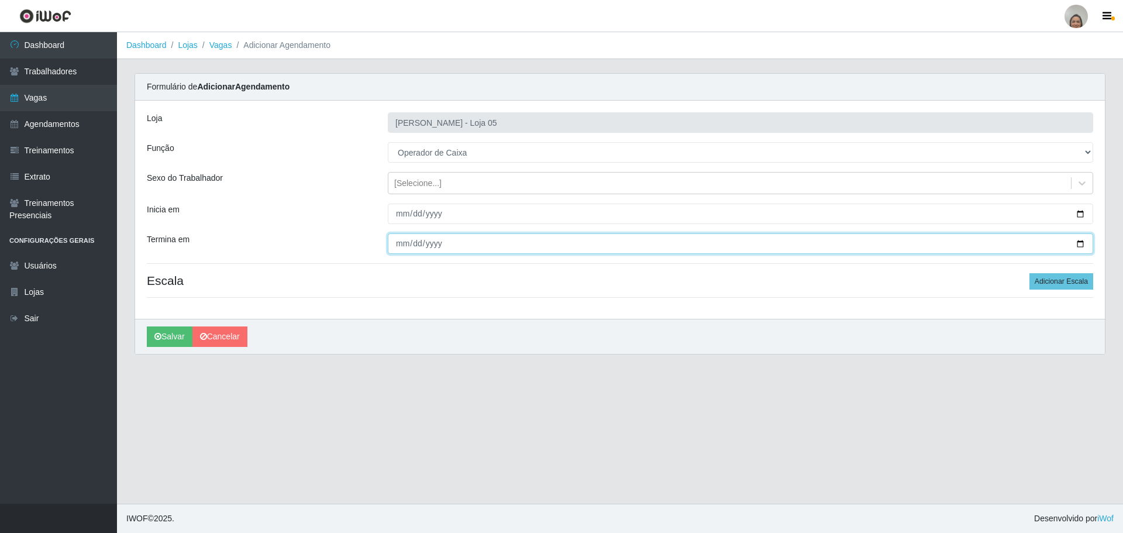
click at [1079, 242] on input "Termina em" at bounding box center [740, 243] width 705 height 20
type input "[DATE]"
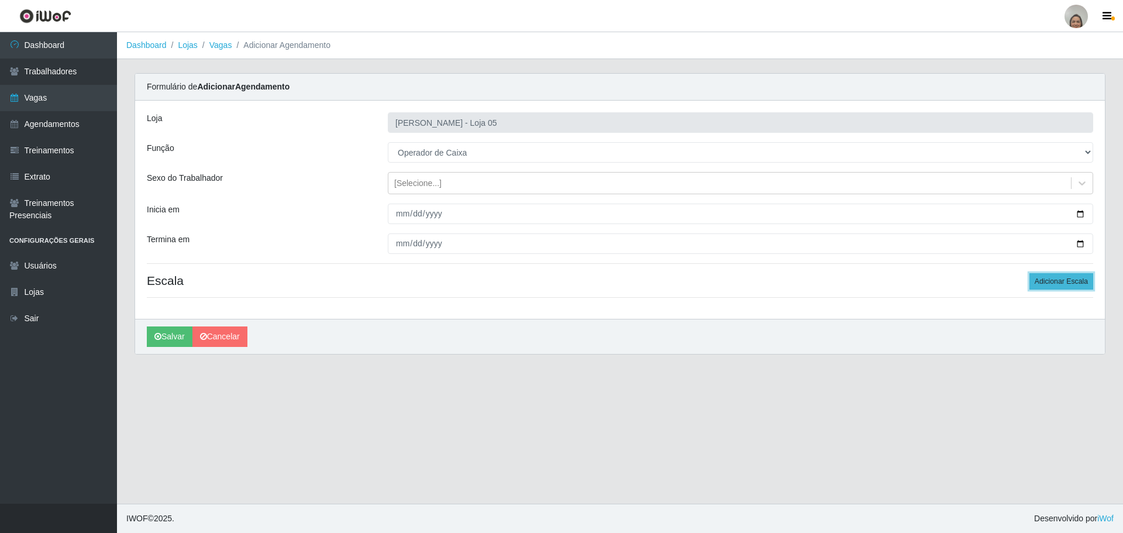
click at [1065, 280] on button "Adicionar Escala" at bounding box center [1061, 281] width 64 height 16
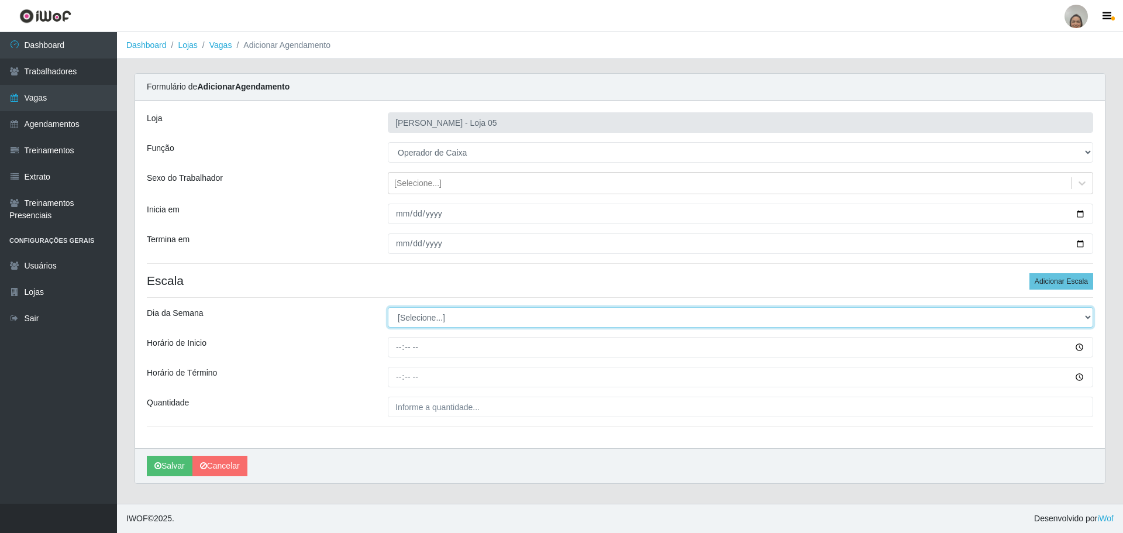
click at [431, 314] on select "[Selecione...] Segunda Terça Quarta Quinta Sexta Sábado Domingo" at bounding box center [740, 317] width 705 height 20
select select "2"
click at [388, 307] on select "[Selecione...] Segunda Terça Quarta Quinta Sexta Sábado Domingo" at bounding box center [740, 317] width 705 height 20
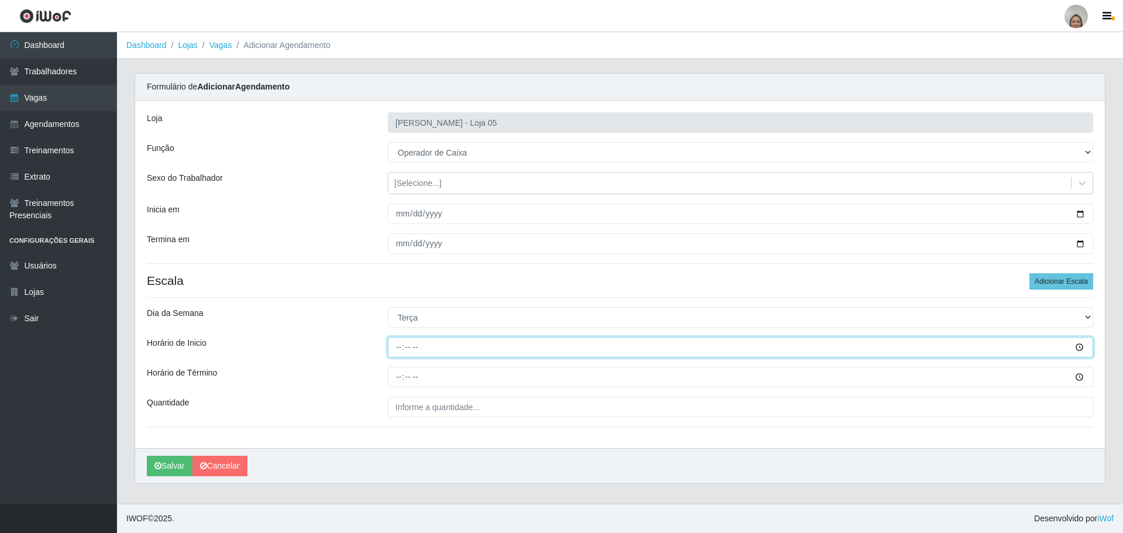
click at [393, 342] on input "Horário de Inicio" at bounding box center [740, 347] width 705 height 20
type input "09:20"
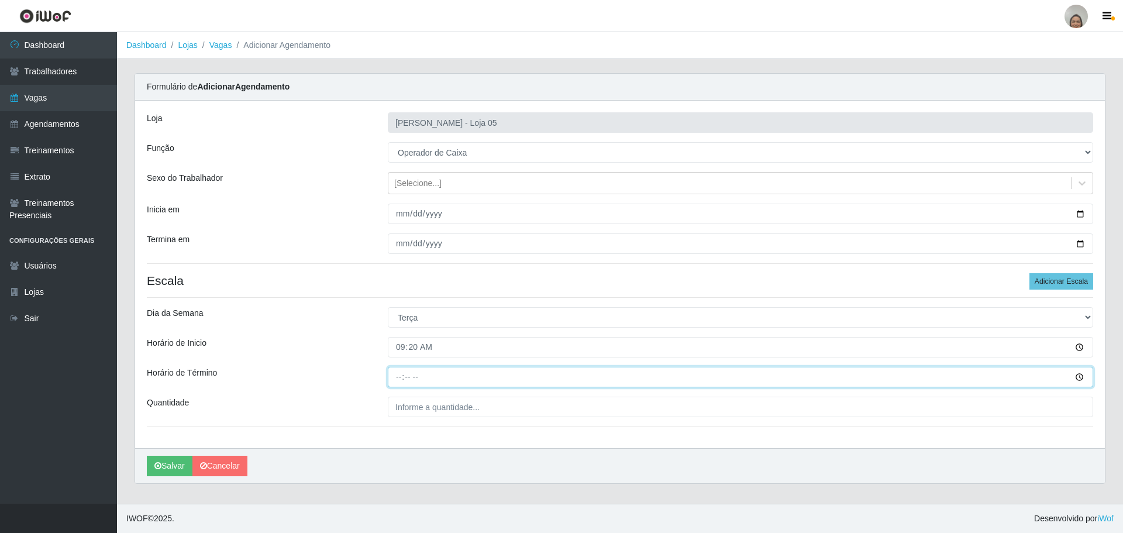
click at [392, 376] on input "Horário de Término" at bounding box center [740, 377] width 705 height 20
type input "15:20"
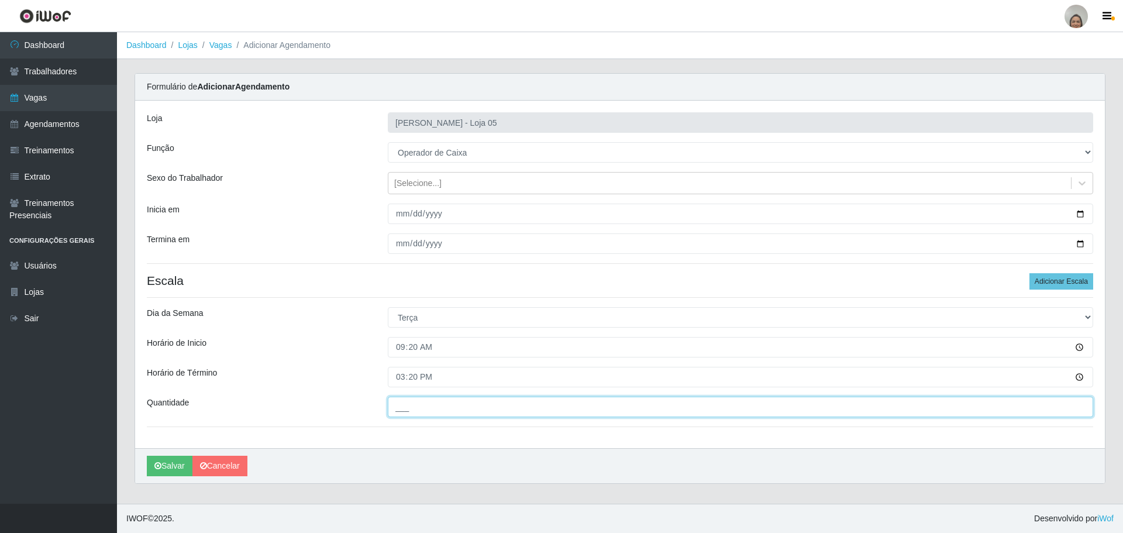
click at [469, 408] on input "___" at bounding box center [740, 407] width 705 height 20
type input "4__"
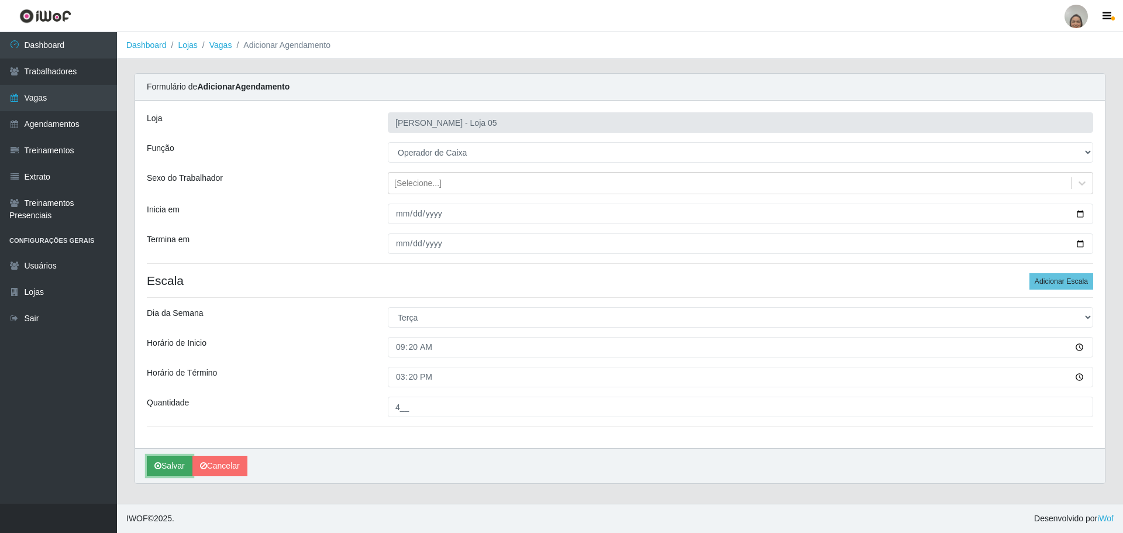
click at [176, 464] on button "Salvar" at bounding box center [170, 466] width 46 height 20
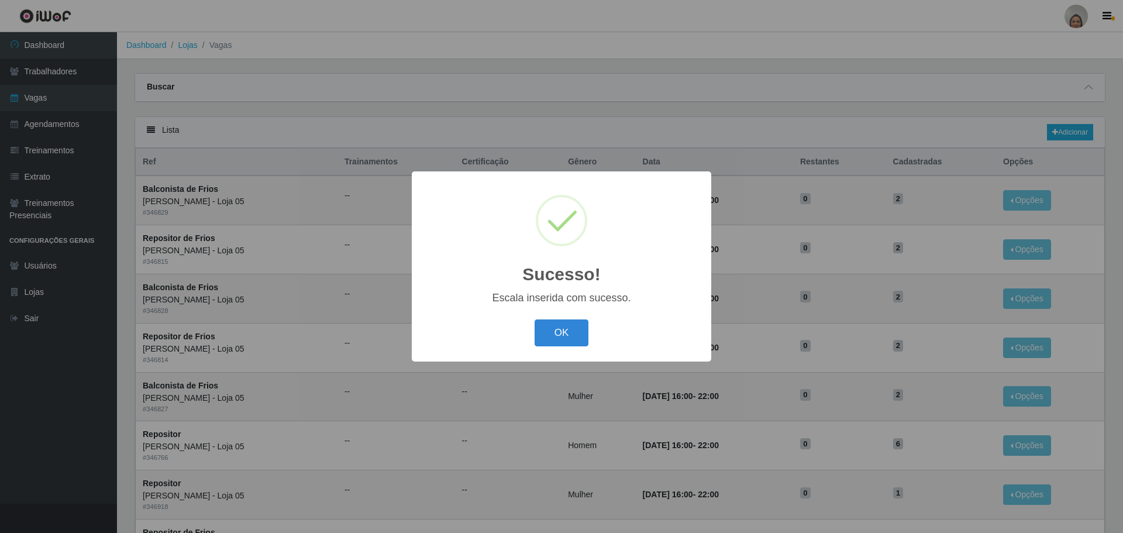
click at [553, 317] on div "OK Cancel" at bounding box center [561, 332] width 276 height 33
click at [566, 324] on button "OK" at bounding box center [562, 332] width 54 height 27
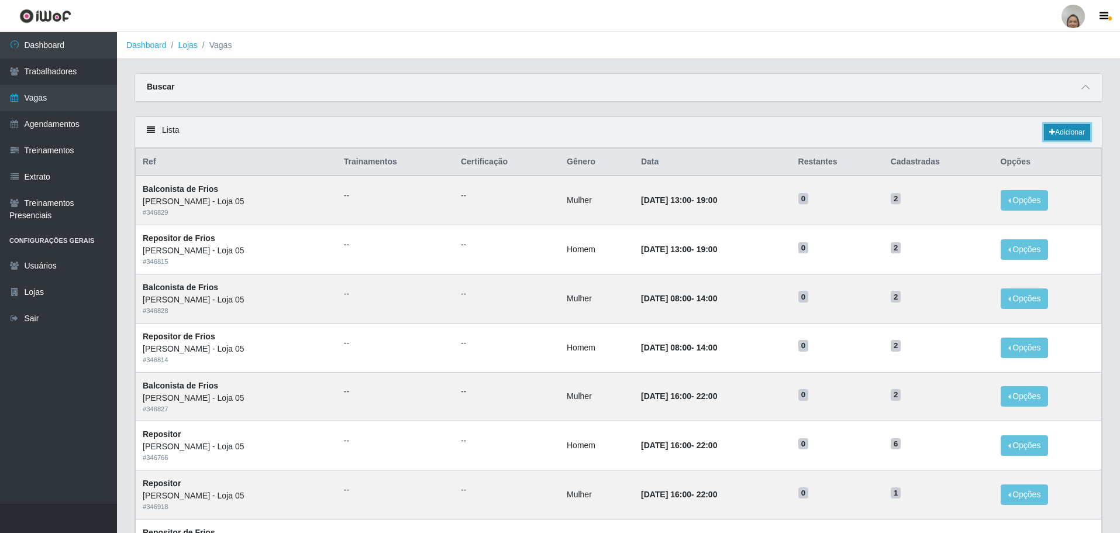
click at [1066, 133] on link "Adicionar" at bounding box center [1067, 132] width 46 height 16
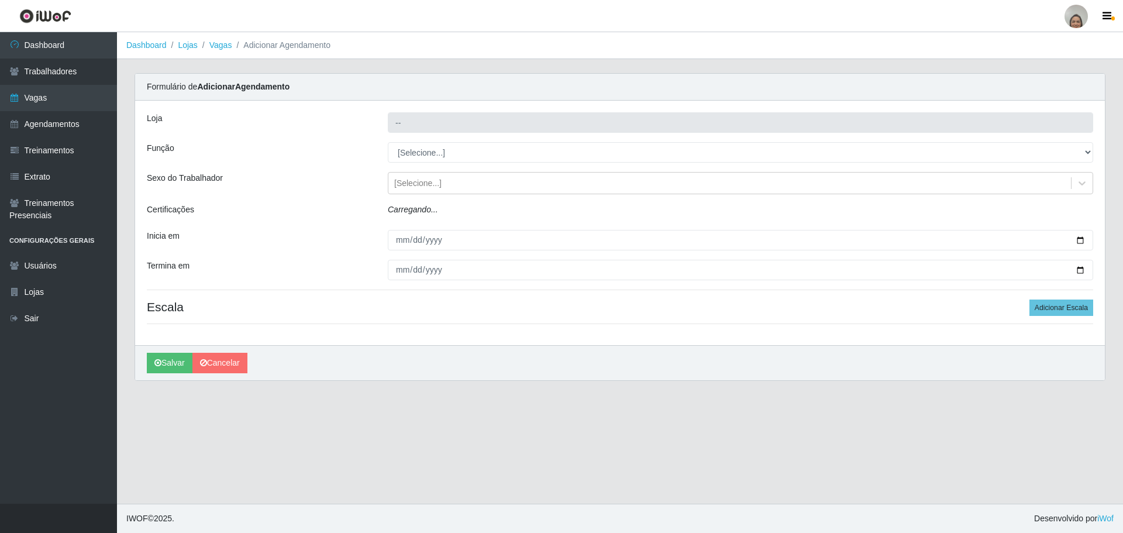
type input "[PERSON_NAME] - Loja 05"
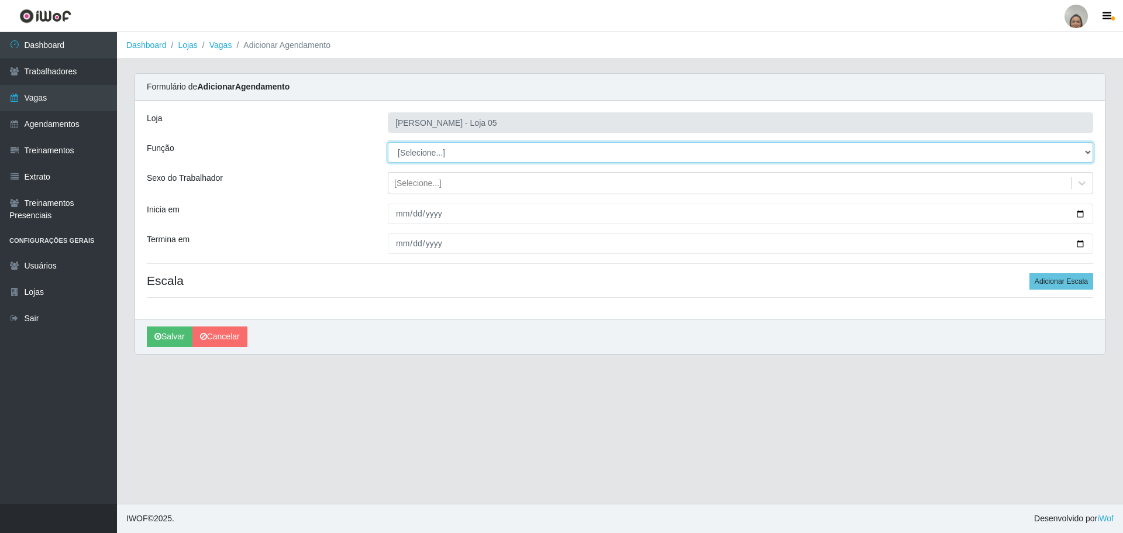
click at [412, 154] on select "[Selecione...] ASG ASG + ASG ++ Auxiliar de Depósito Auxiliar de Depósito + Aux…" at bounding box center [740, 152] width 705 height 20
select select "22"
click at [388, 142] on select "[Selecione...] ASG ASG + ASG ++ Auxiliar de Depósito Auxiliar de Depósito + Aux…" at bounding box center [740, 152] width 705 height 20
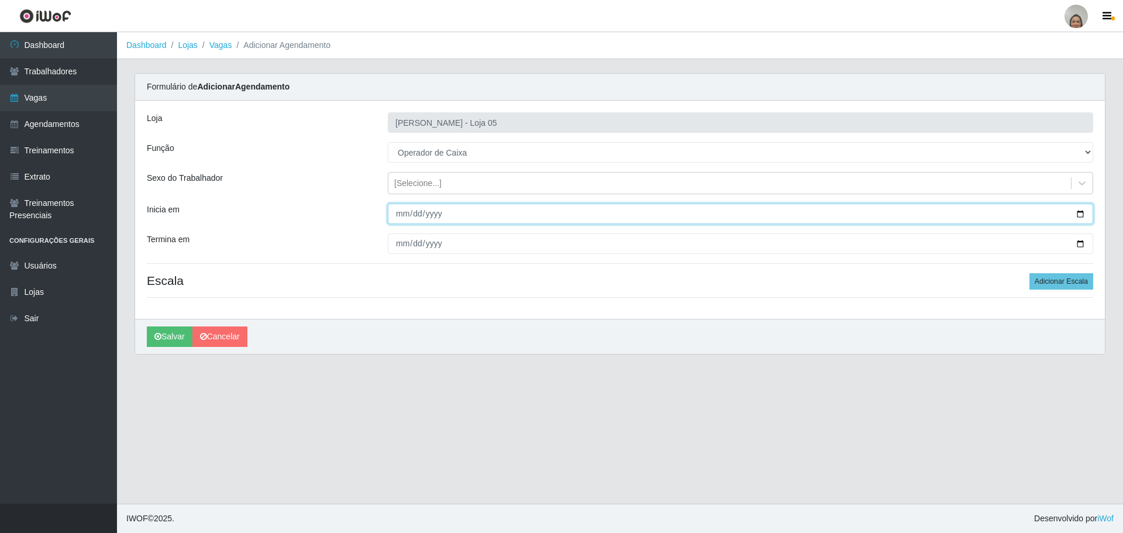
click at [1078, 215] on input "Inicia em" at bounding box center [740, 214] width 705 height 20
click at [1084, 210] on input "[DATE]" at bounding box center [740, 214] width 705 height 20
type input "[DATE]"
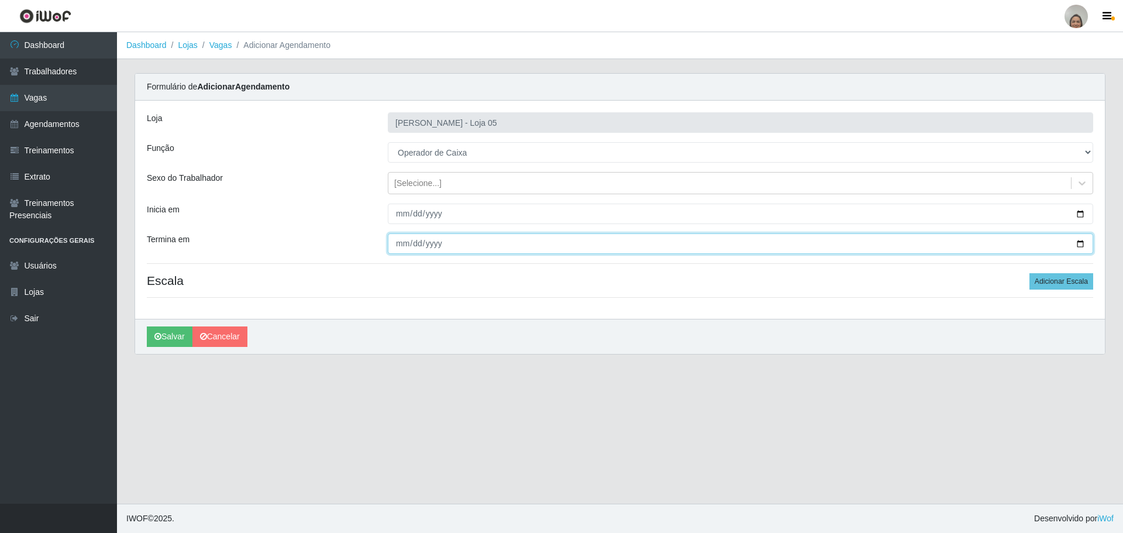
click at [1070, 243] on input "Termina em" at bounding box center [740, 243] width 705 height 20
click at [1080, 240] on input "Termina em" at bounding box center [740, 243] width 705 height 20
type input "[DATE]"
click at [1094, 275] on div "Loja Mar Vermelho - Loja 05 Função [Selecione...] ASG ASG + ASG ++ Auxiliar de …" at bounding box center [620, 210] width 970 height 218
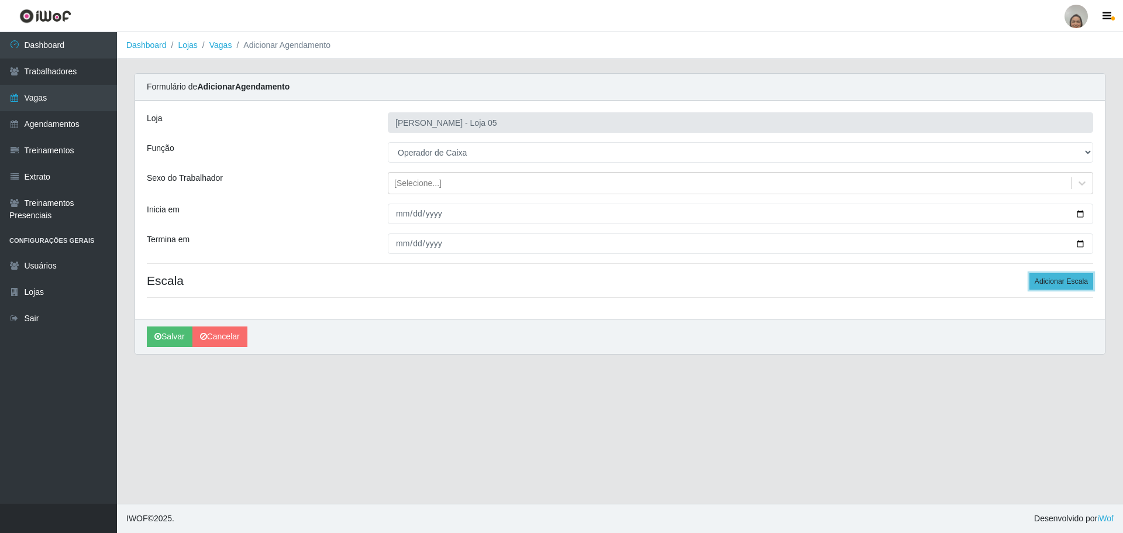
click at [1066, 287] on button "Adicionar Escala" at bounding box center [1061, 281] width 64 height 16
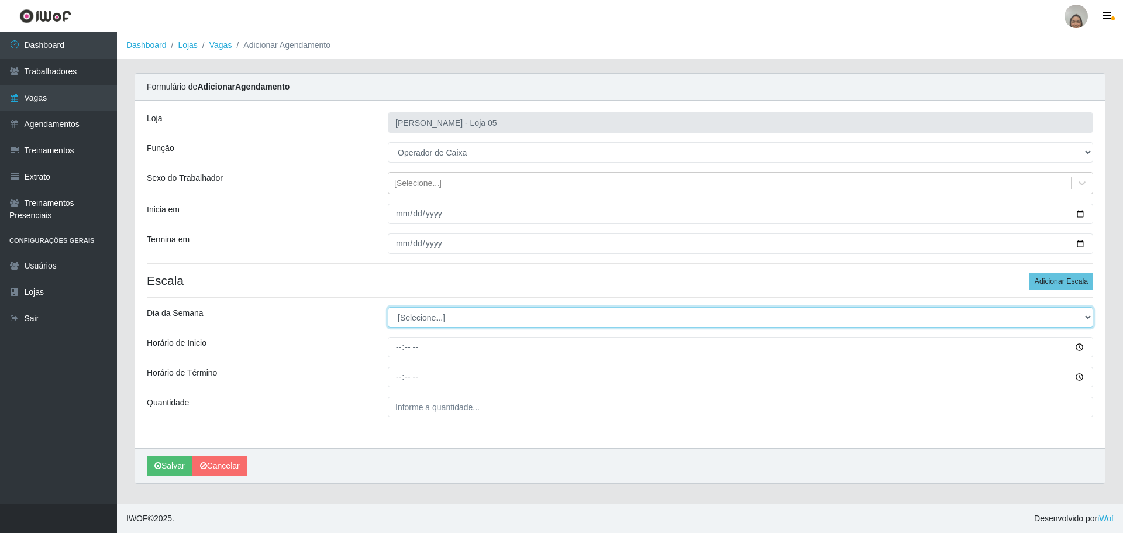
click at [435, 319] on select "[Selecione...] Segunda Terça Quarta Quinta Sexta Sábado Domingo" at bounding box center [740, 317] width 705 height 20
select select "3"
click at [388, 307] on select "[Selecione...] Segunda Terça Quarta Quinta Sexta Sábado Domingo" at bounding box center [740, 317] width 705 height 20
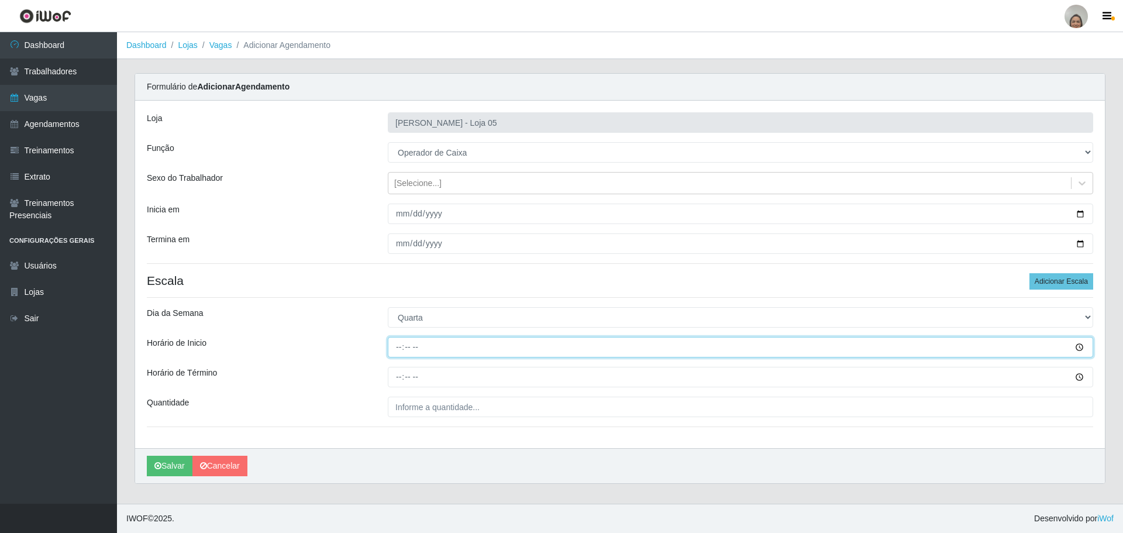
drag, startPoint x: 394, startPoint y: 347, endPoint x: 405, endPoint y: 342, distance: 12.8
click at [395, 347] on input "Horário de Inicio" at bounding box center [740, 347] width 705 height 20
type input "09:20"
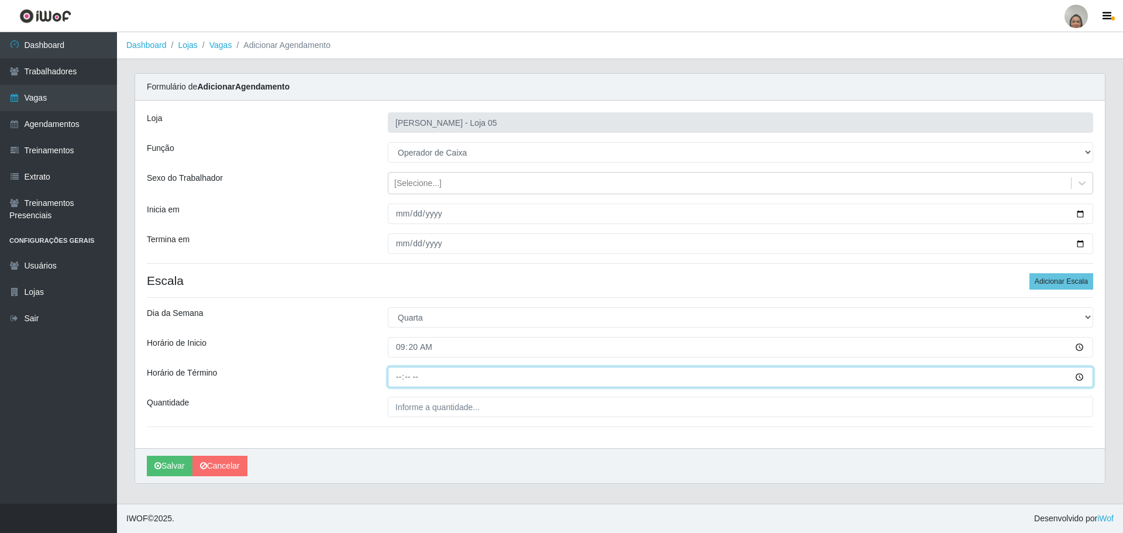
click at [395, 376] on input "Horário de Término" at bounding box center [740, 377] width 705 height 20
type input "15:20"
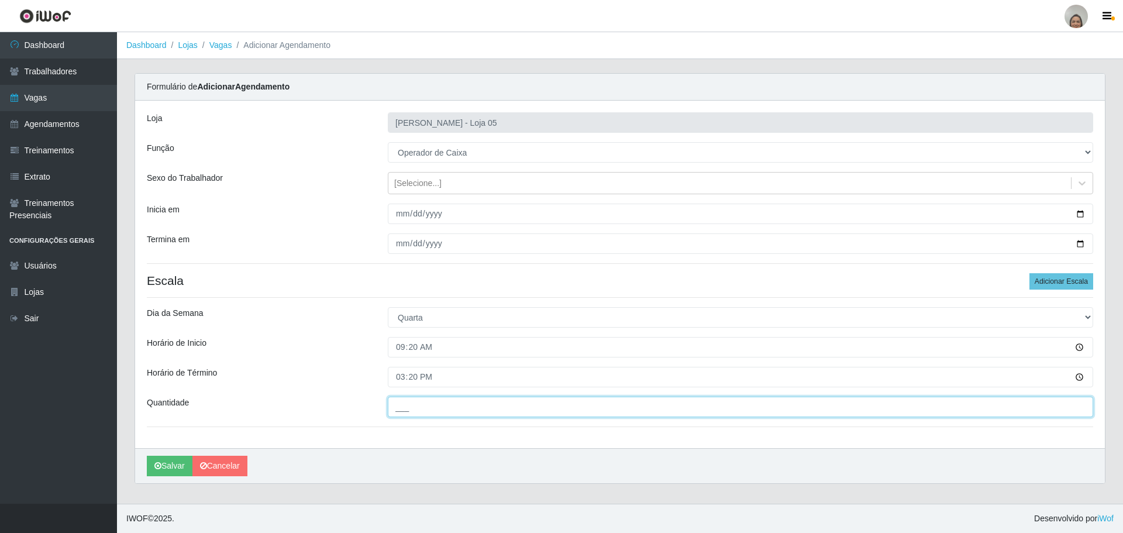
click at [408, 410] on input "___" at bounding box center [740, 407] width 705 height 20
type input "5__"
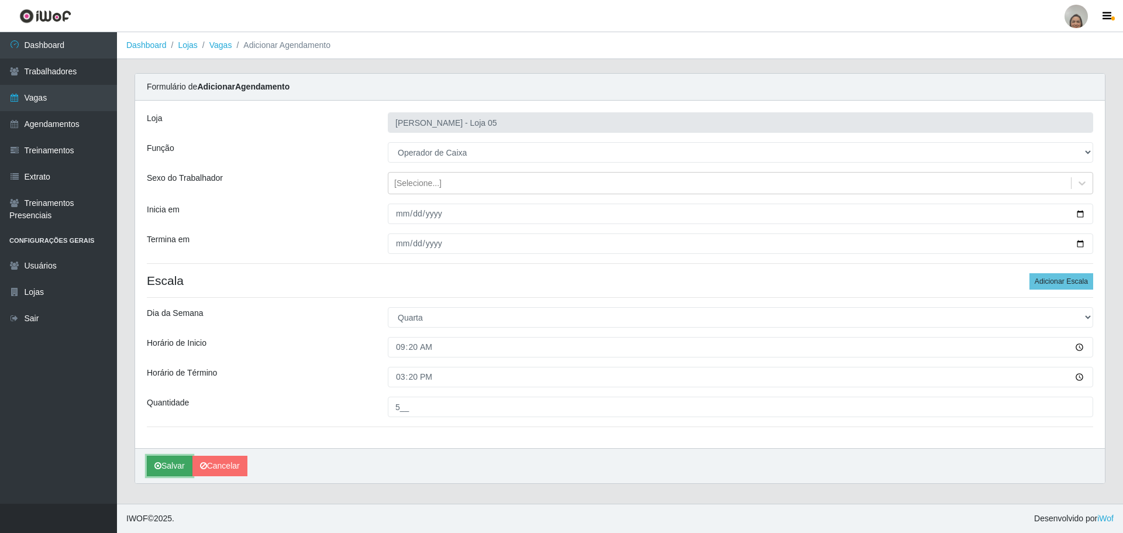
click at [166, 464] on button "Salvar" at bounding box center [170, 466] width 46 height 20
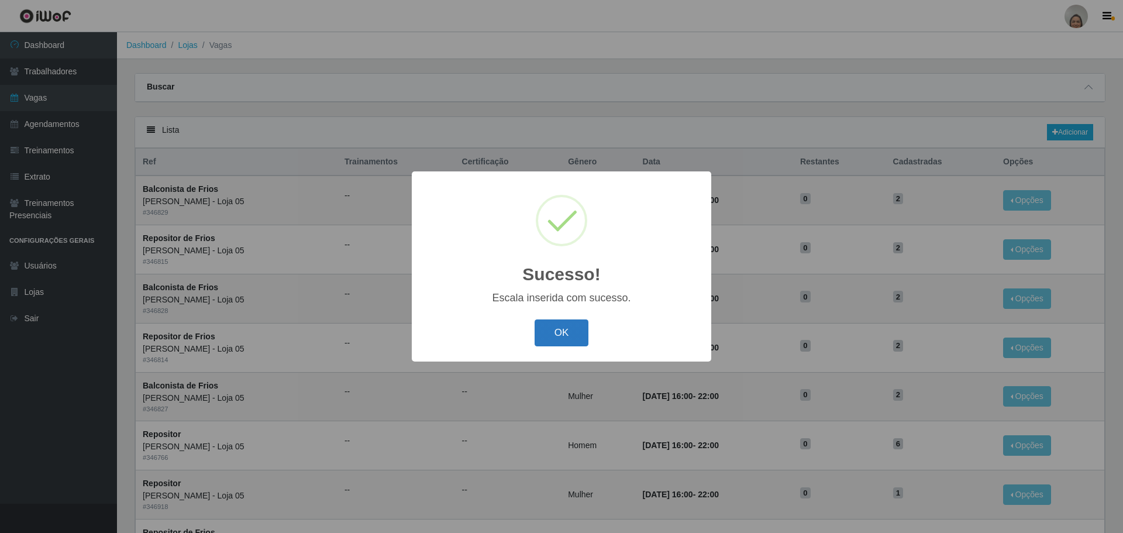
click at [563, 339] on button "OK" at bounding box center [562, 332] width 54 height 27
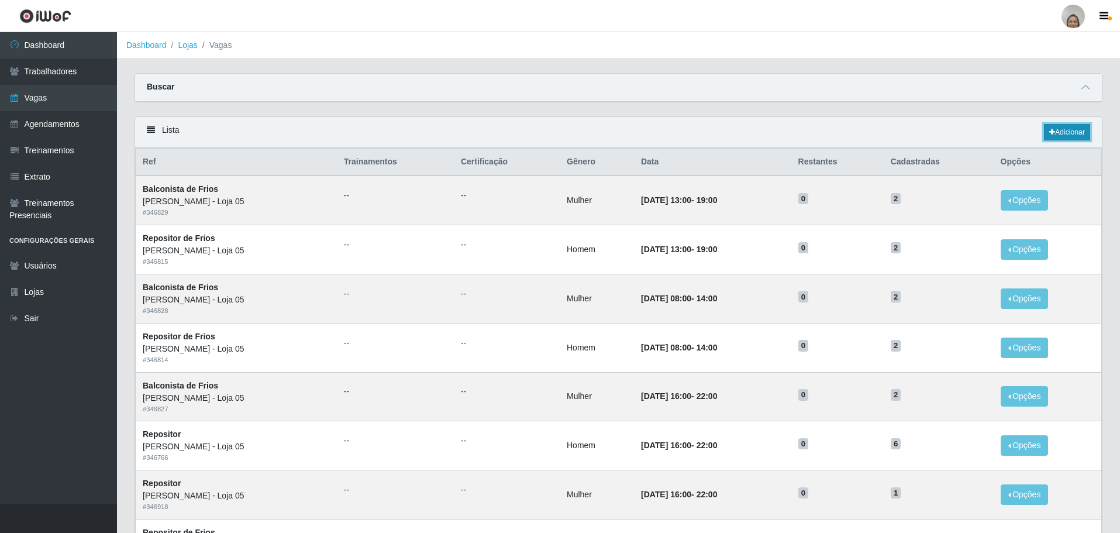
click at [1060, 133] on link "Adicionar" at bounding box center [1067, 132] width 46 height 16
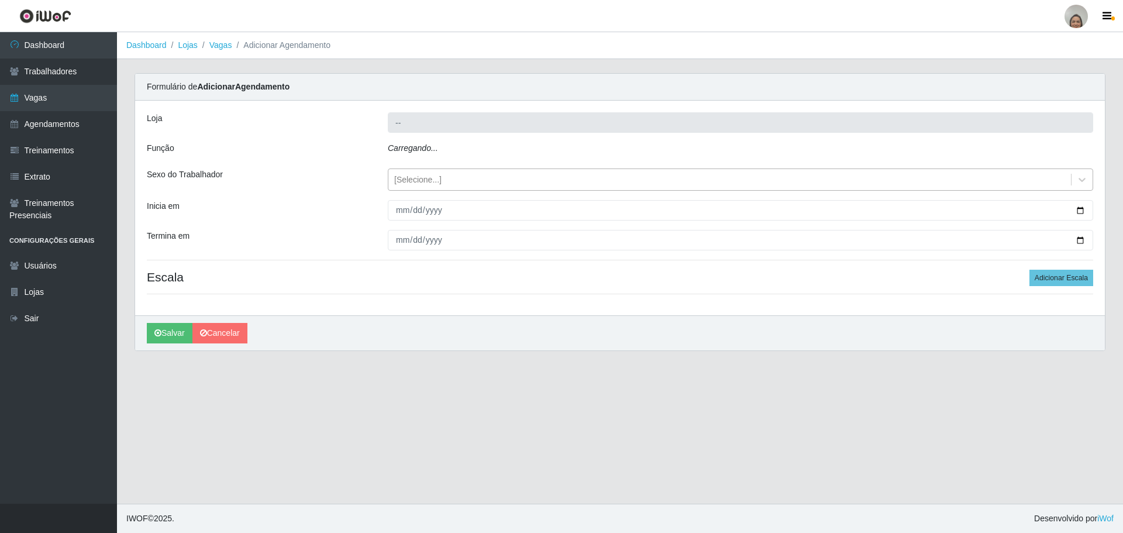
type input "[PERSON_NAME] - Loja 05"
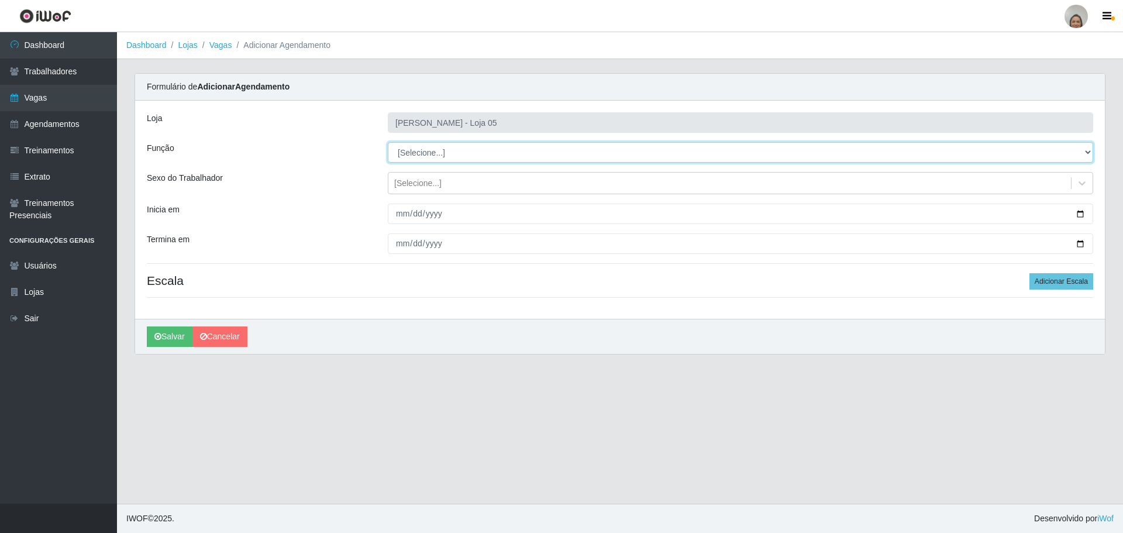
click at [417, 156] on select "[Selecione...] ASG ASG + ASG ++ Auxiliar de Depósito Auxiliar de Depósito + Aux…" at bounding box center [740, 152] width 705 height 20
select select "22"
click at [388, 142] on select "[Selecione...] ASG ASG + ASG ++ Auxiliar de Depósito Auxiliar de Depósito + Aux…" at bounding box center [740, 152] width 705 height 20
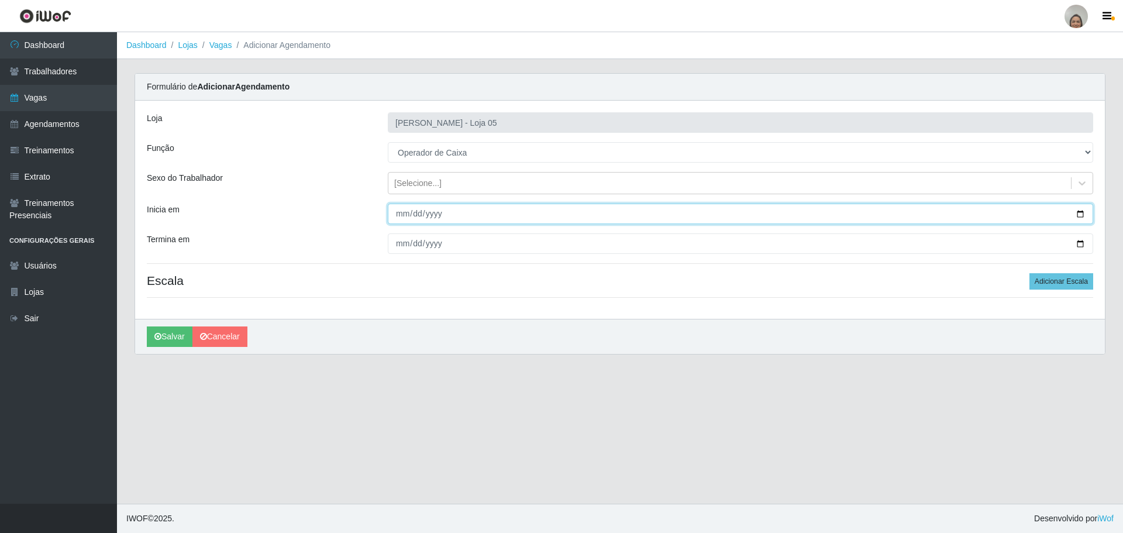
drag, startPoint x: 1076, startPoint y: 216, endPoint x: 1100, endPoint y: 178, distance: 44.1
click at [1077, 216] on input "Inicia em" at bounding box center [740, 214] width 705 height 20
type input "[DATE]"
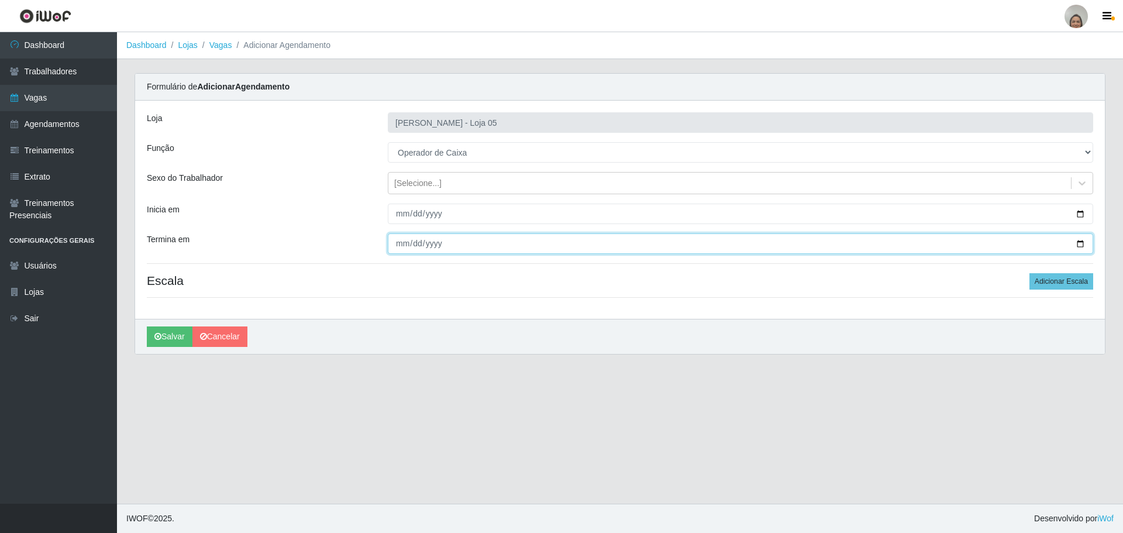
click at [1079, 244] on input "Termina em" at bounding box center [740, 243] width 705 height 20
type input "[DATE]"
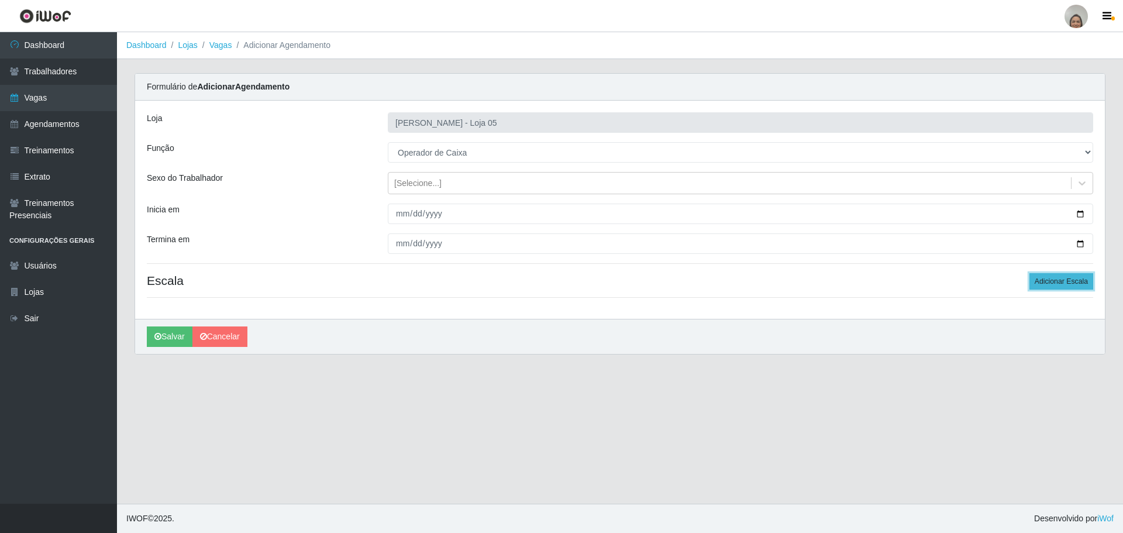
click at [1068, 281] on button "Adicionar Escala" at bounding box center [1061, 281] width 64 height 16
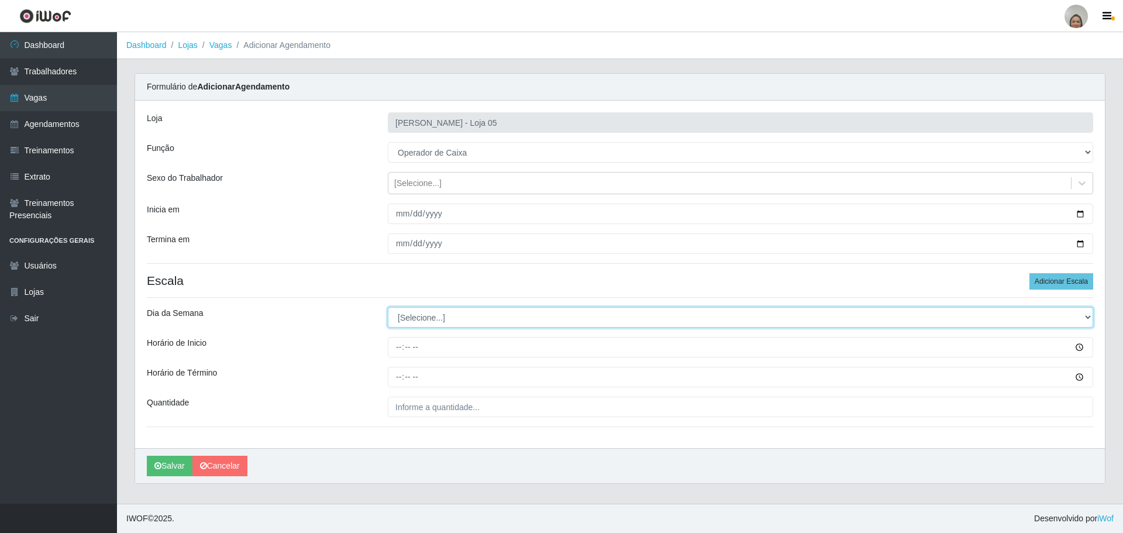
click at [467, 317] on select "[Selecione...] Segunda Terça Quarta Quinta Sexta Sábado Domingo" at bounding box center [740, 317] width 705 height 20
select select "4"
click at [388, 307] on select "[Selecione...] Segunda Terça Quarta Quinta Sexta Sábado Domingo" at bounding box center [740, 317] width 705 height 20
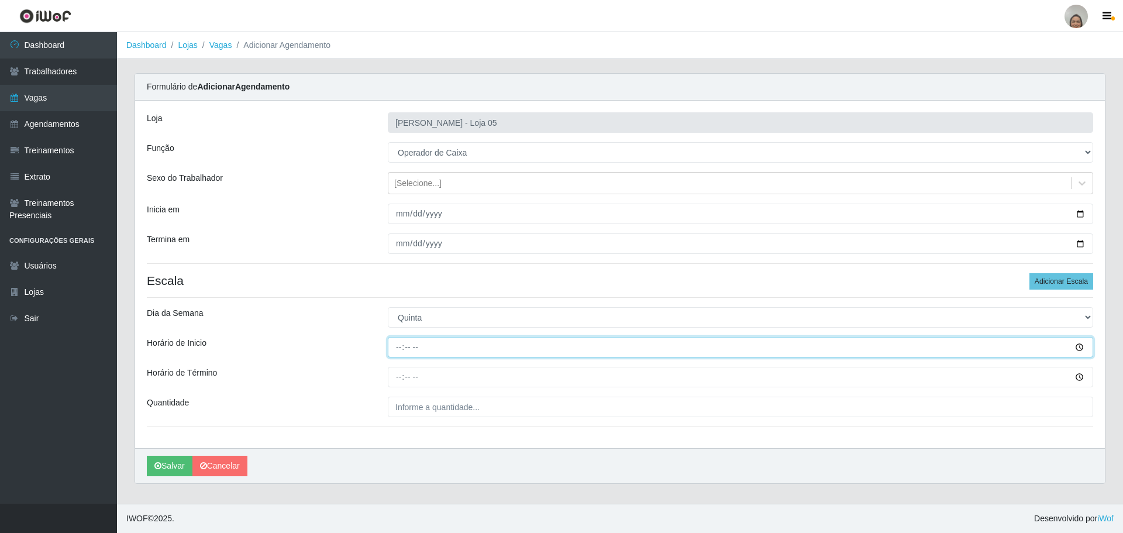
drag, startPoint x: 394, startPoint y: 347, endPoint x: 403, endPoint y: 345, distance: 8.9
click at [398, 347] on input "Horário de Inicio" at bounding box center [740, 347] width 705 height 20
type input "09:20"
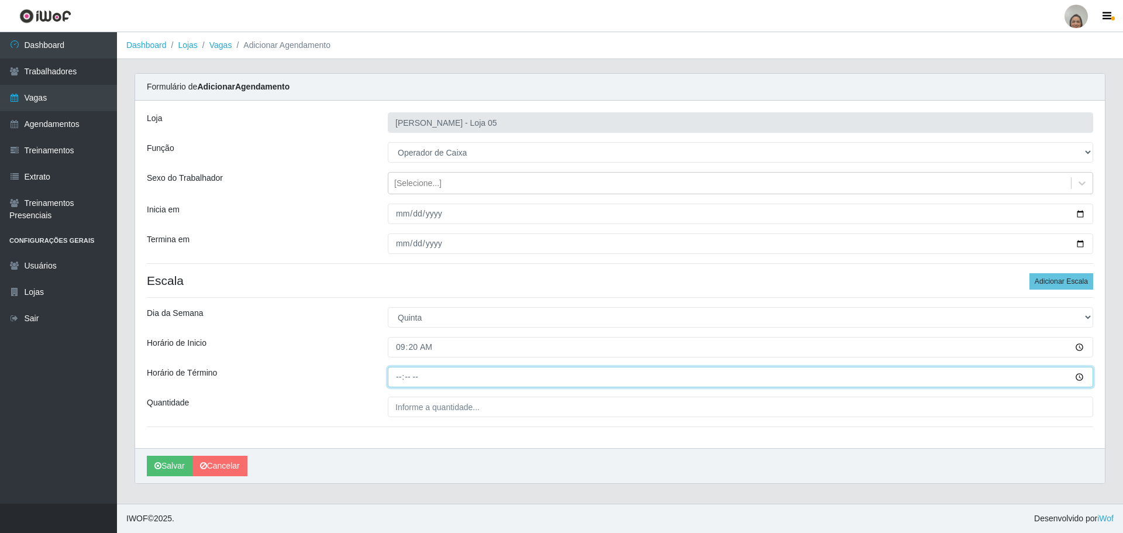
click at [392, 374] on input "Horário de Término" at bounding box center [740, 377] width 705 height 20
type input "15:20"
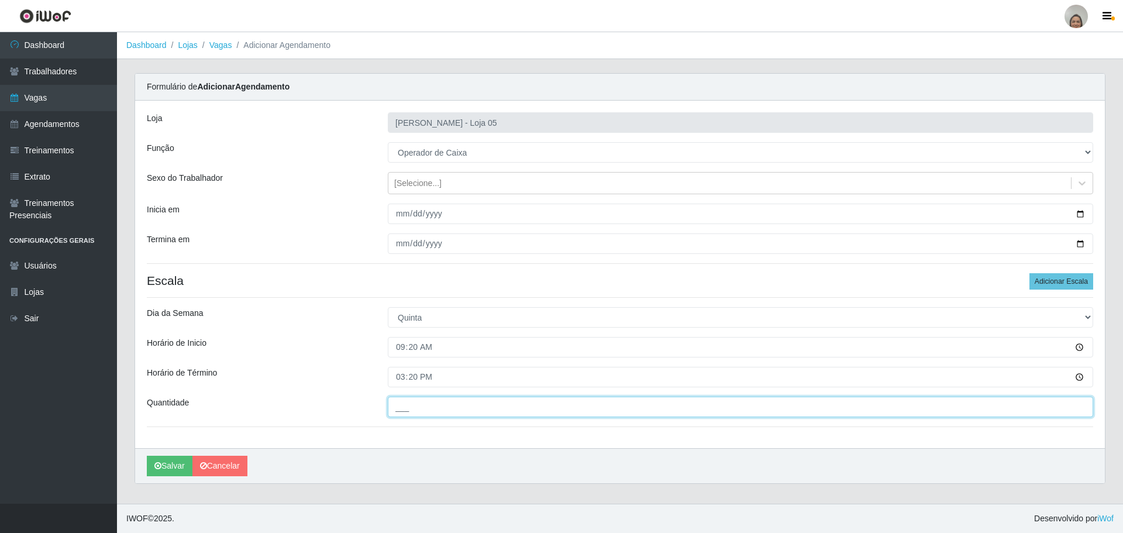
click at [435, 405] on input "___" at bounding box center [740, 407] width 705 height 20
type input "8__"
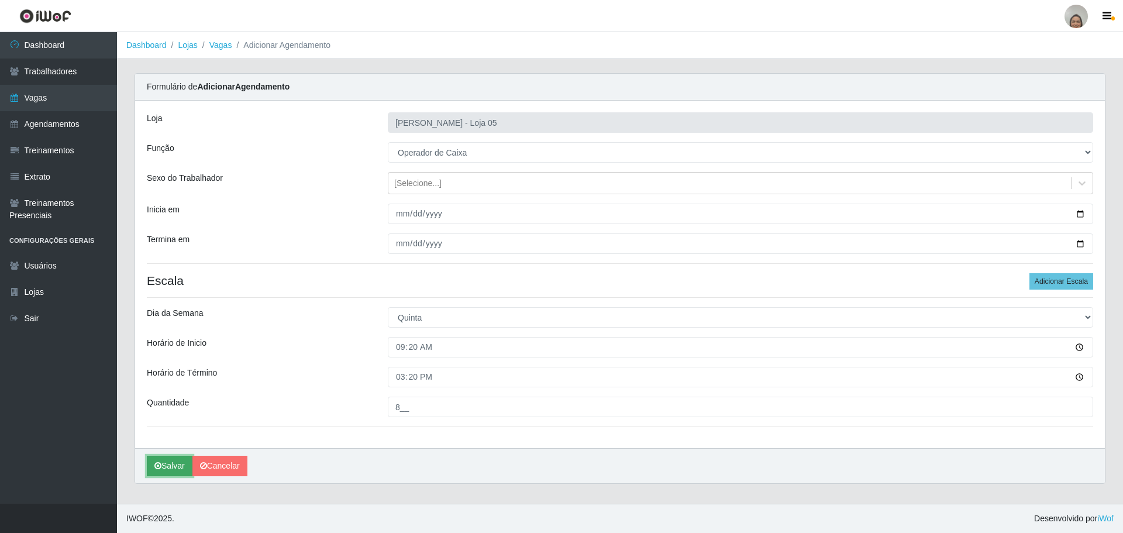
click at [168, 469] on button "Salvar" at bounding box center [170, 466] width 46 height 20
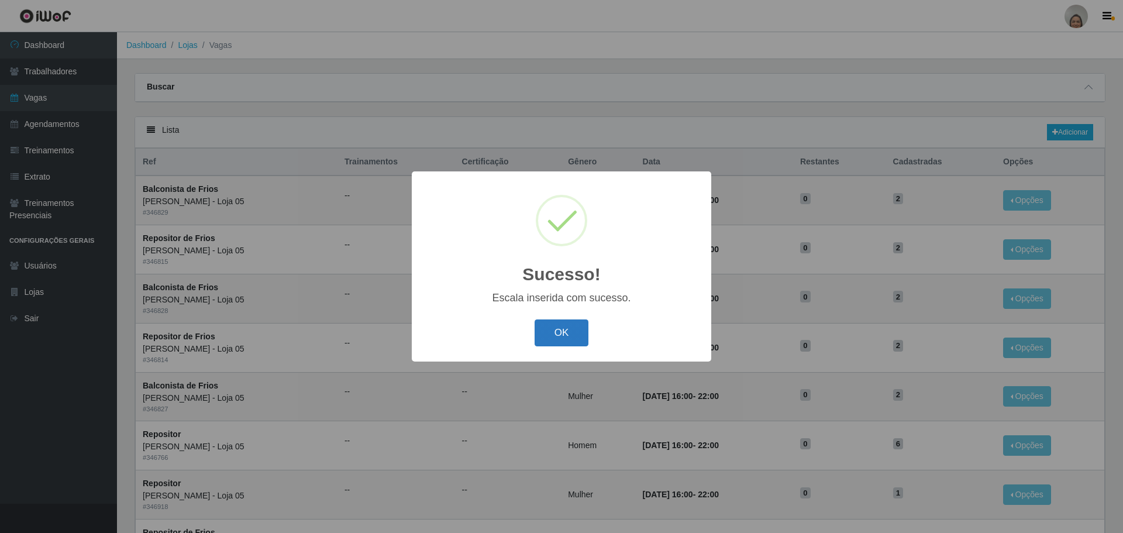
click at [556, 337] on button "OK" at bounding box center [562, 332] width 54 height 27
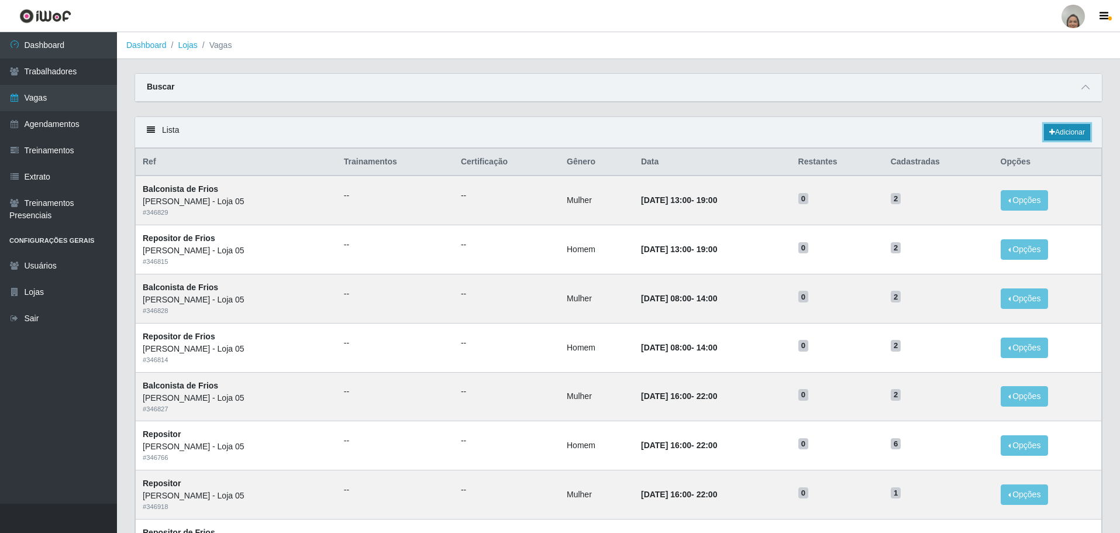
click at [1070, 135] on link "Adicionar" at bounding box center [1067, 132] width 46 height 16
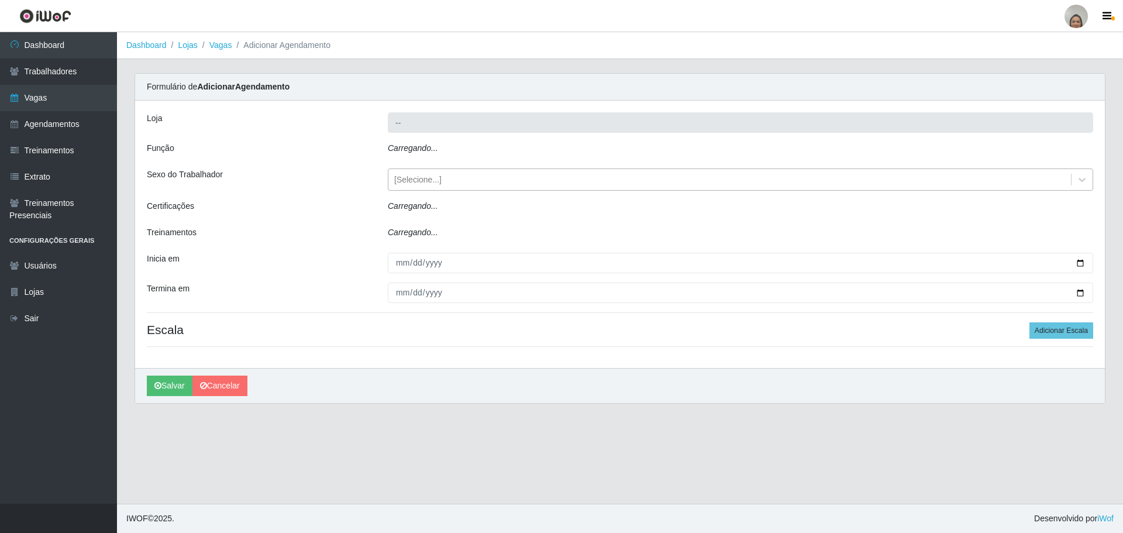
type input "[PERSON_NAME] - Loja 05"
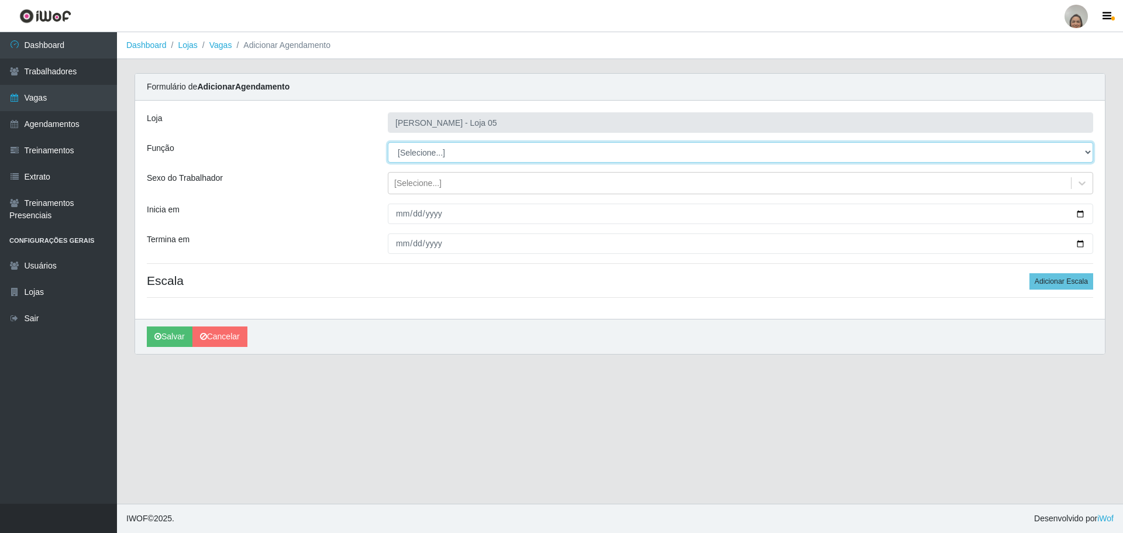
click at [424, 156] on select "[Selecione...] ASG ASG + ASG ++ Auxiliar de Depósito Auxiliar de Depósito + Aux…" at bounding box center [740, 152] width 705 height 20
select select "22"
click at [388, 142] on select "[Selecione...] ASG ASG + ASG ++ Auxiliar de Depósito Auxiliar de Depósito + Aux…" at bounding box center [740, 152] width 705 height 20
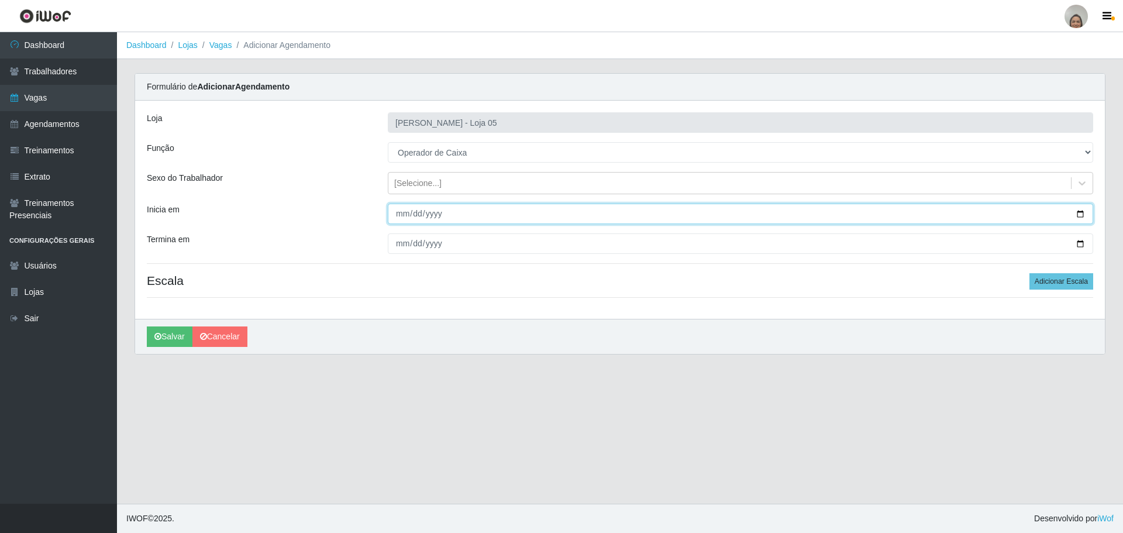
click at [1078, 211] on input "Inicia em" at bounding box center [740, 214] width 705 height 20
type input "[DATE]"
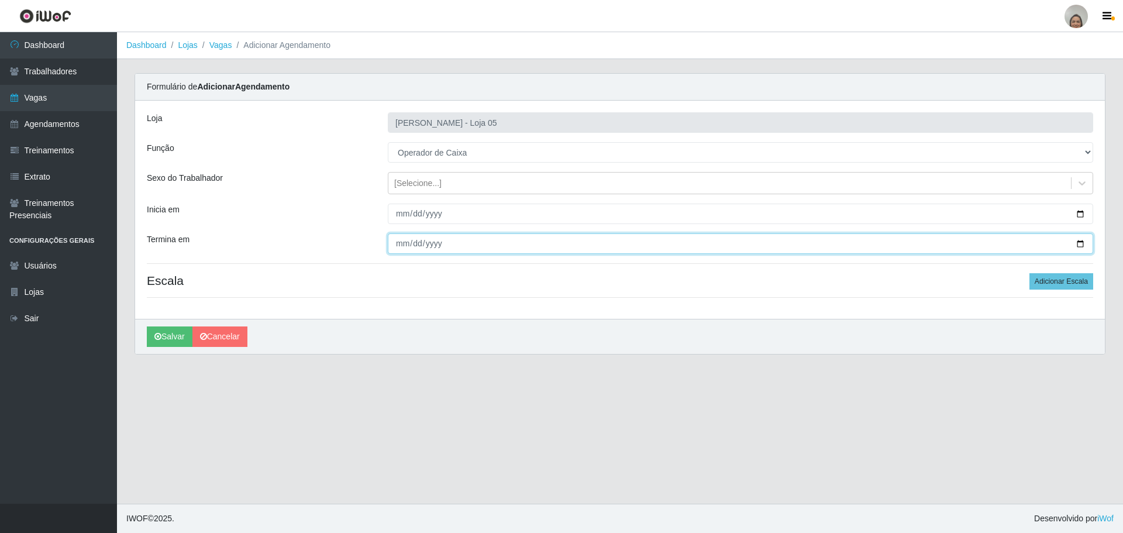
click at [1079, 246] on input "Termina em" at bounding box center [740, 243] width 705 height 20
type input "[DATE]"
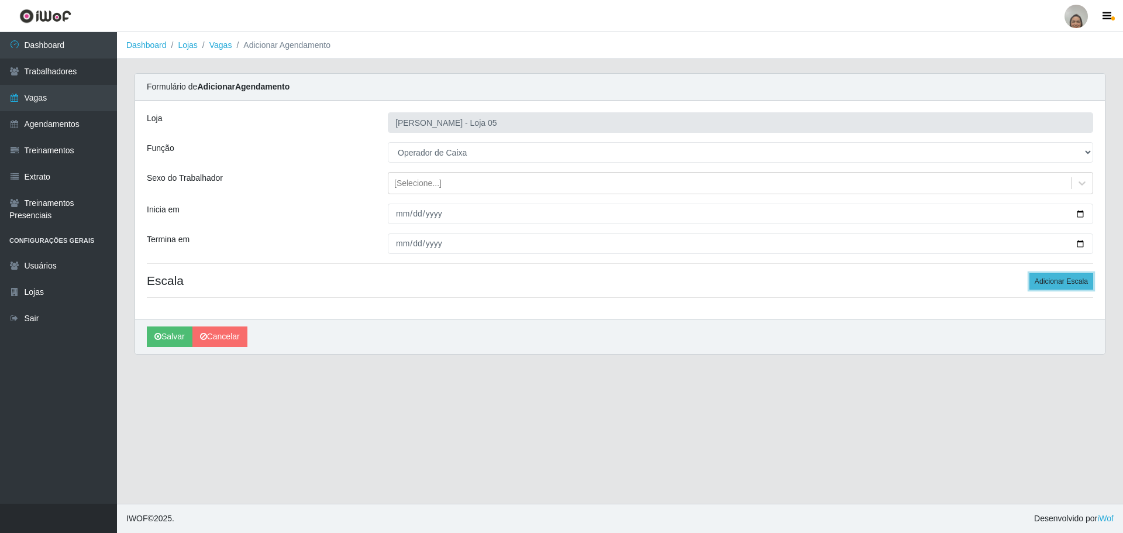
click at [1046, 283] on button "Adicionar Escala" at bounding box center [1061, 281] width 64 height 16
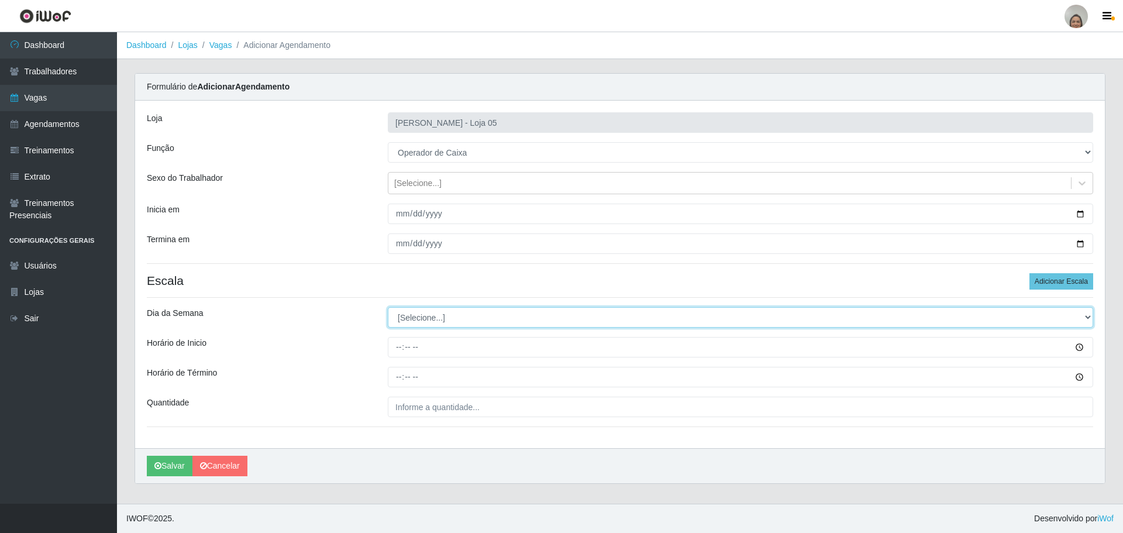
click at [401, 322] on select "[Selecione...] Segunda Terça Quarta Quinta Sexta Sábado Domingo" at bounding box center [740, 317] width 705 height 20
select select "5"
click at [388, 307] on select "[Selecione...] Segunda Terça Quarta Quinta Sexta Sábado Domingo" at bounding box center [740, 317] width 705 height 20
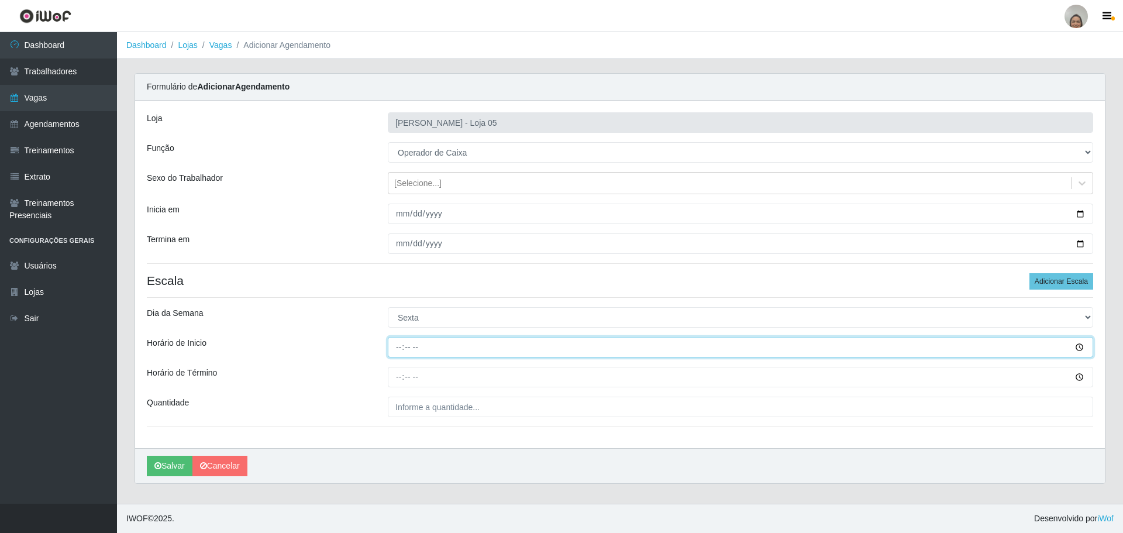
click at [395, 344] on input "Horário de Inicio" at bounding box center [740, 347] width 705 height 20
type input "09:20"
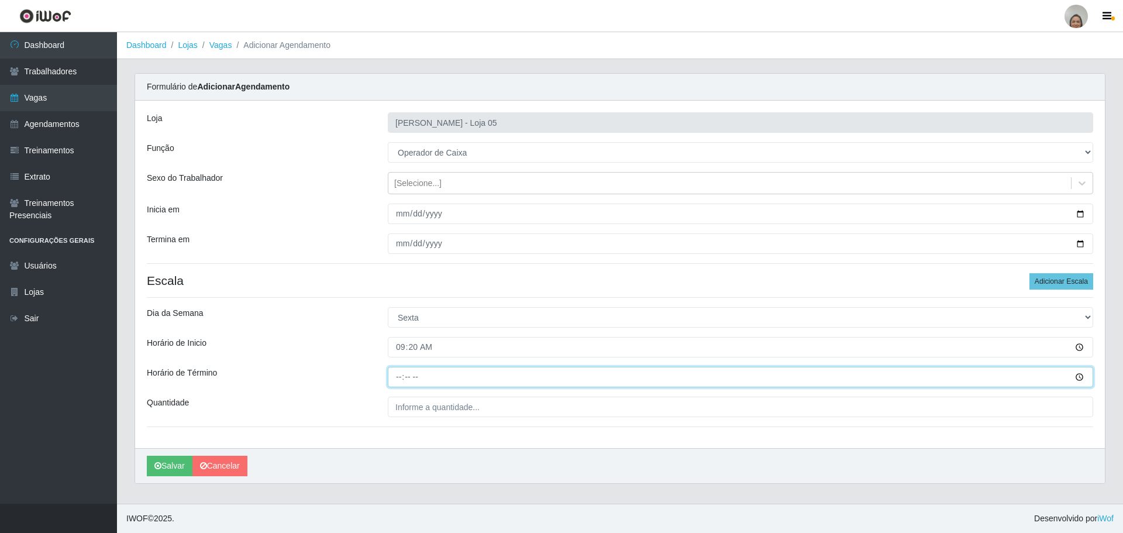
click at [394, 374] on input "Horário de Término" at bounding box center [740, 377] width 705 height 20
type input "15:20"
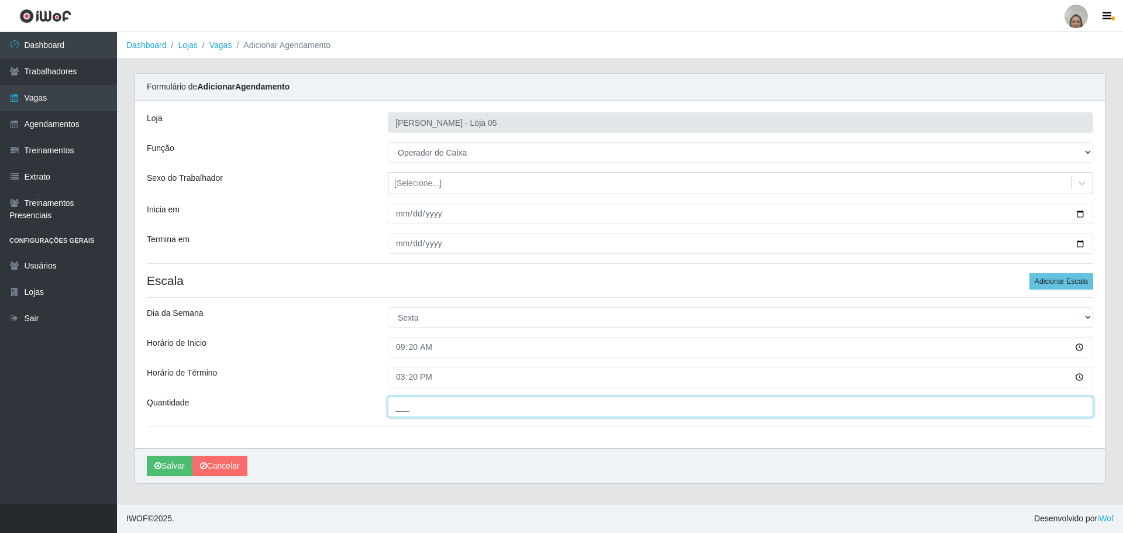
click at [425, 408] on input "___" at bounding box center [740, 407] width 705 height 20
type input "7__"
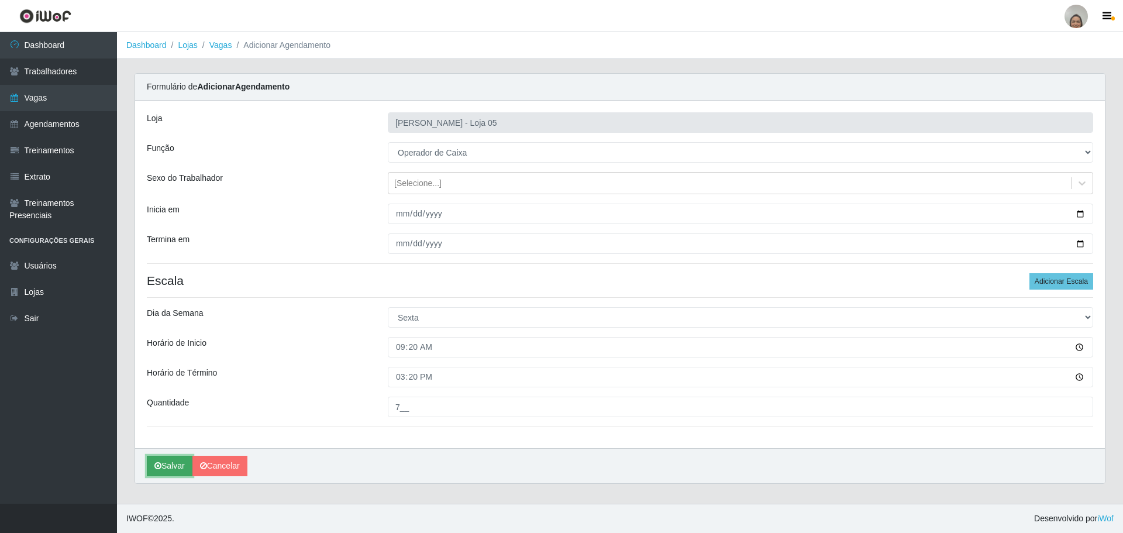
click at [164, 469] on button "Salvar" at bounding box center [170, 466] width 46 height 20
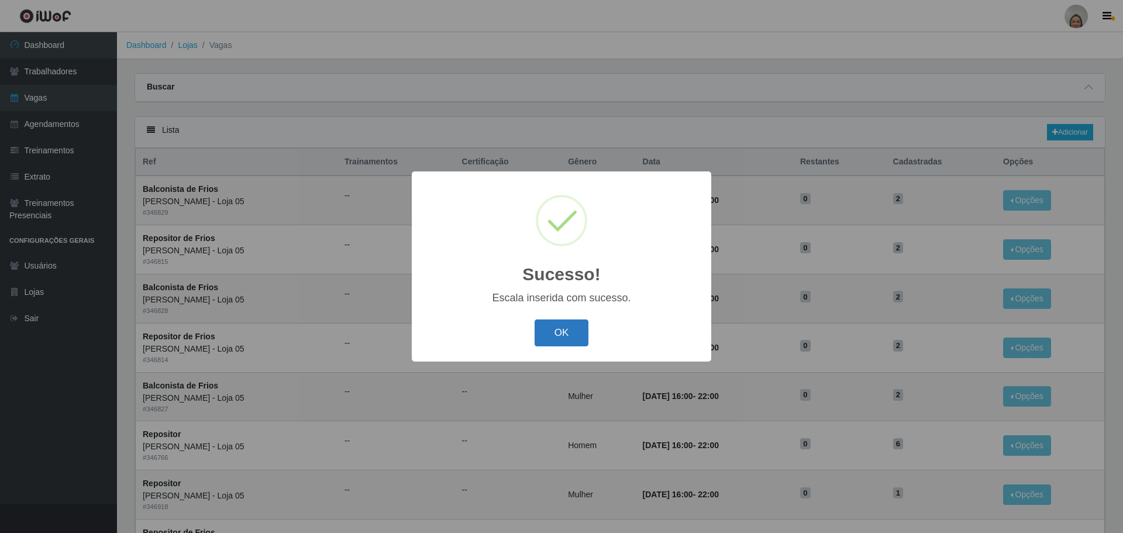
click at [559, 330] on button "OK" at bounding box center [562, 332] width 54 height 27
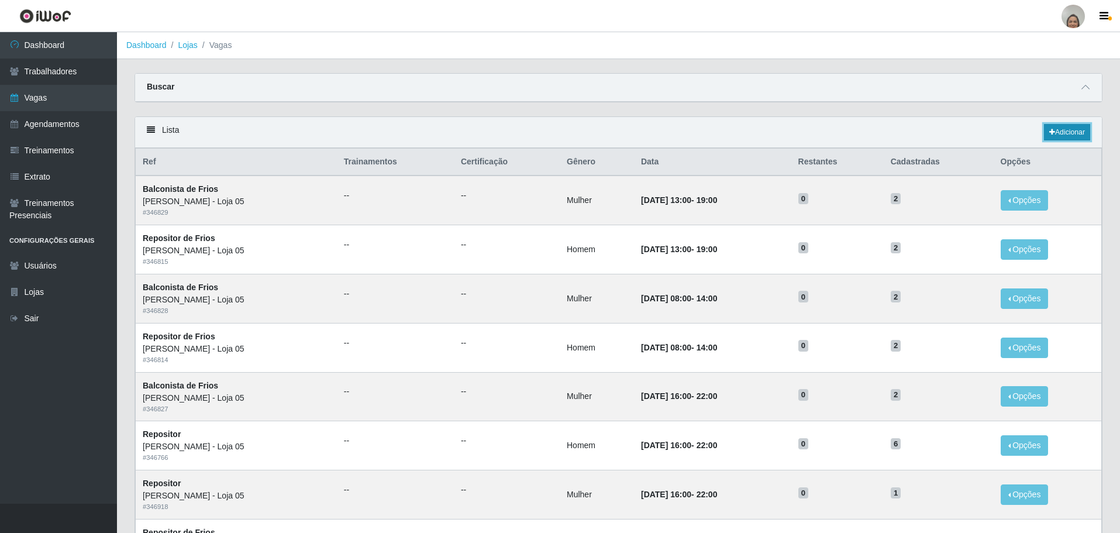
click at [1065, 132] on link "Adicionar" at bounding box center [1067, 132] width 46 height 16
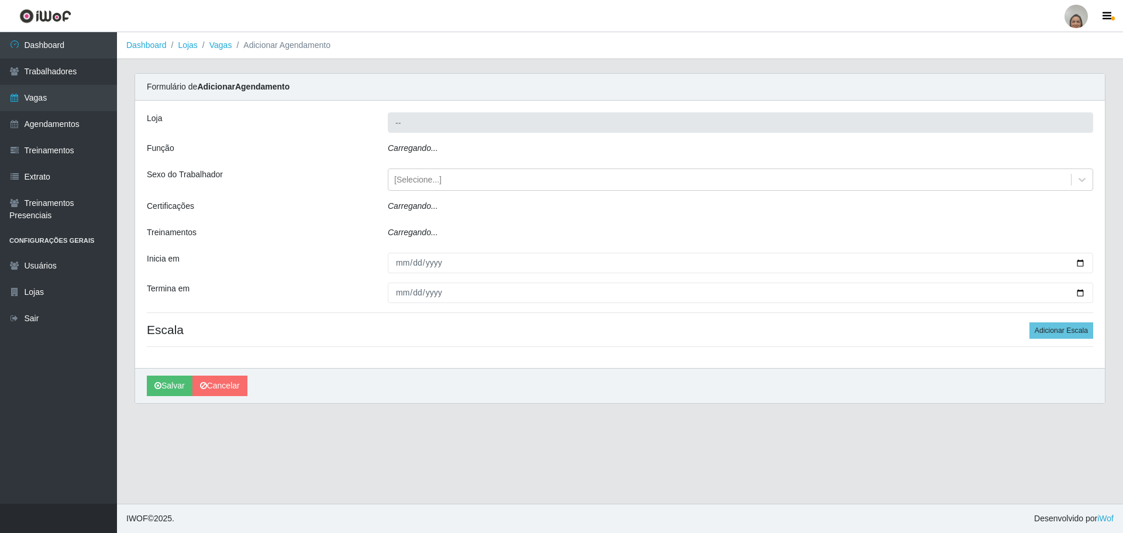
type input "[PERSON_NAME] - Loja 05"
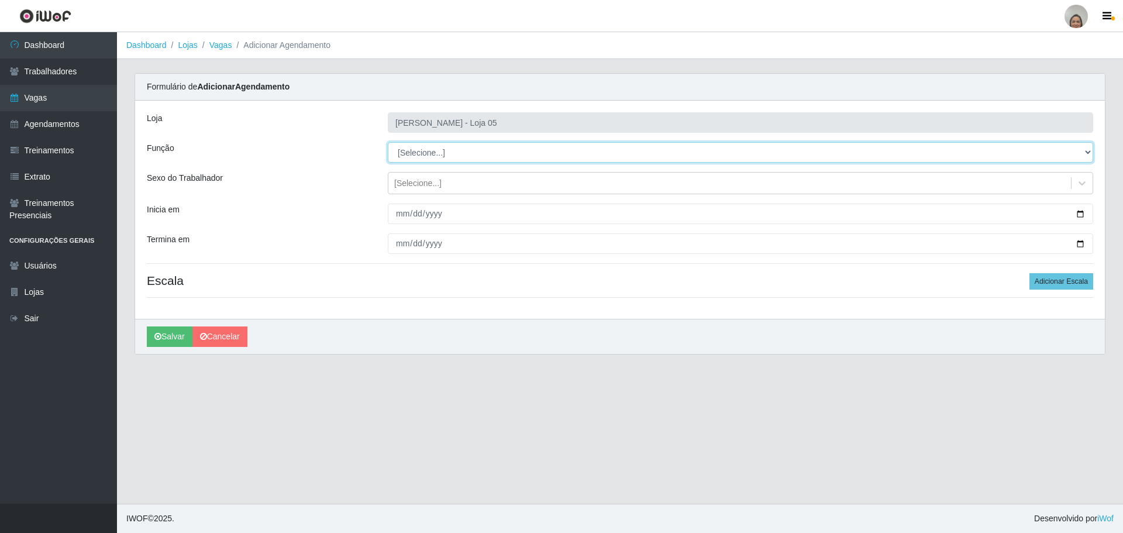
drag, startPoint x: 453, startPoint y: 158, endPoint x: 461, endPoint y: 156, distance: 9.1
click at [453, 158] on select "[Selecione...] ASG ASG + ASG ++ Auxiliar de Depósito Auxiliar de Depósito + Aux…" at bounding box center [740, 152] width 705 height 20
select select "22"
click at [388, 142] on select "[Selecione...] ASG ASG + ASG ++ Auxiliar de Depósito Auxiliar de Depósito + Aux…" at bounding box center [740, 152] width 705 height 20
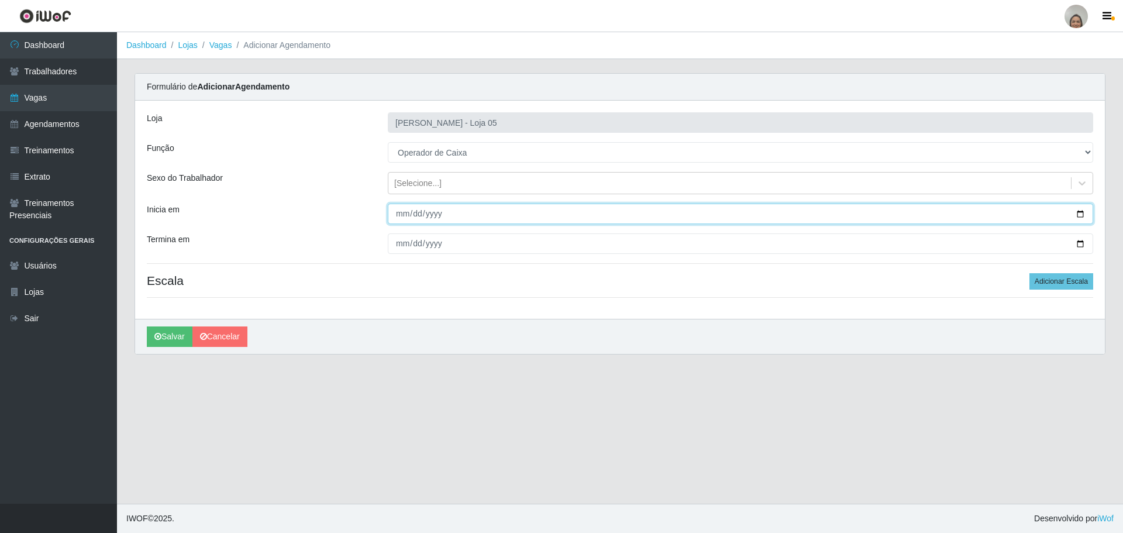
click at [1076, 210] on input "Inicia em" at bounding box center [740, 214] width 705 height 20
type input "[DATE]"
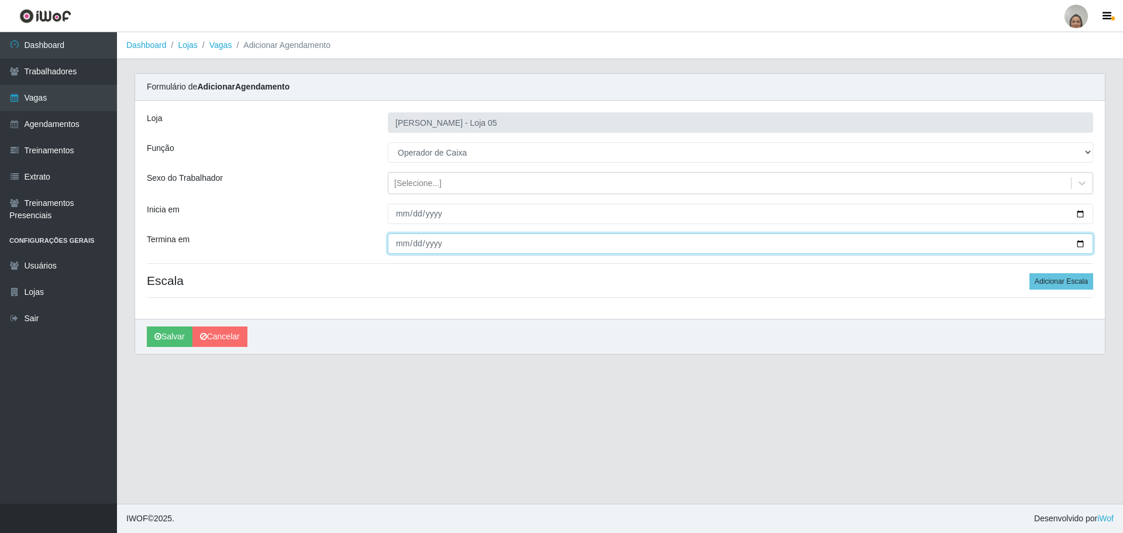
click at [1083, 240] on input "Termina em" at bounding box center [740, 243] width 705 height 20
type input "[DATE]"
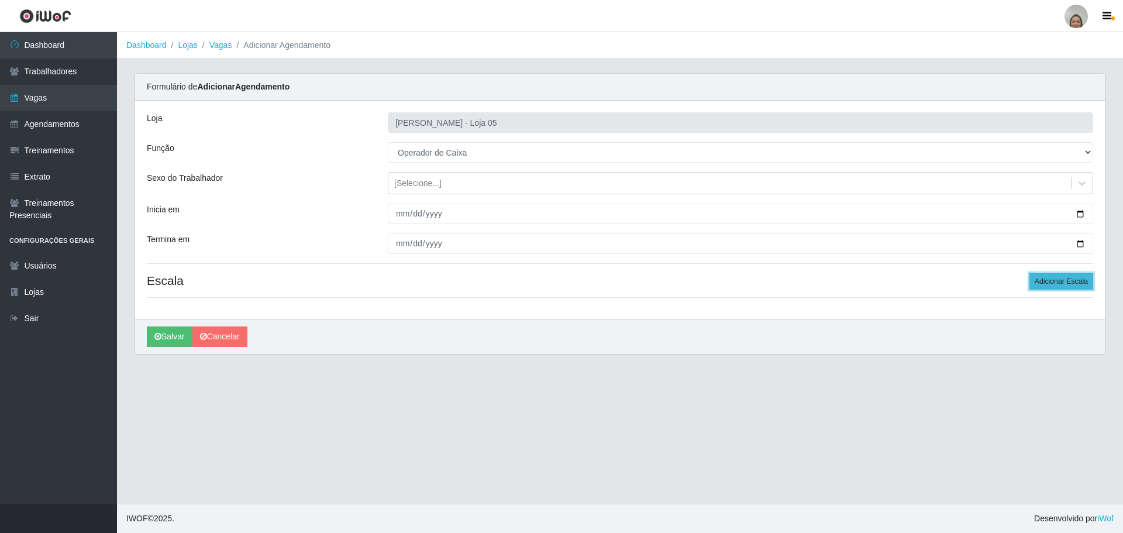
click at [1043, 282] on button "Adicionar Escala" at bounding box center [1061, 281] width 64 height 16
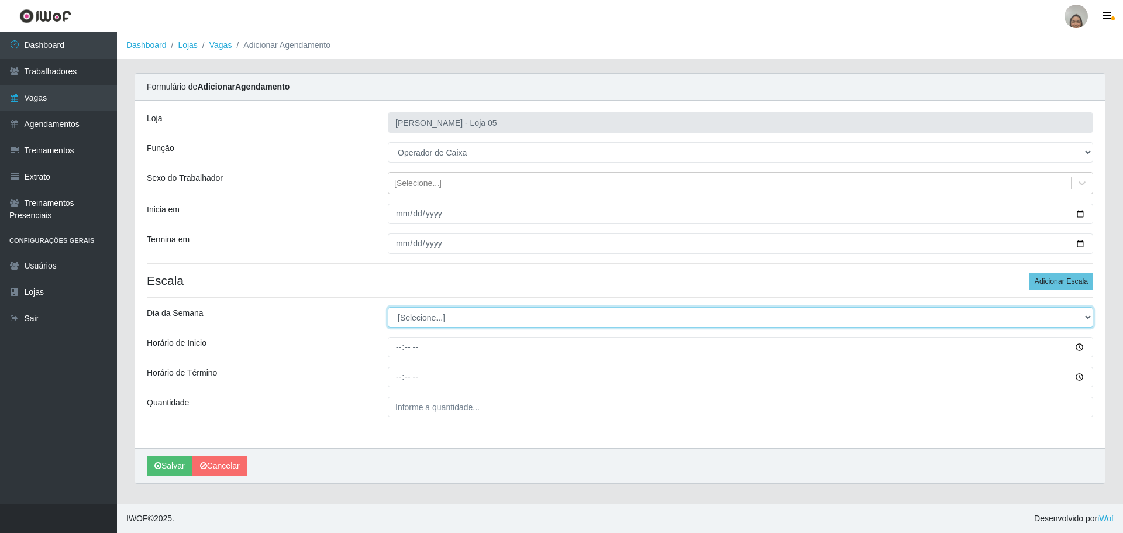
click at [432, 315] on select "[Selecione...] Segunda Terça Quarta Quinta Sexta Sábado Domingo" at bounding box center [740, 317] width 705 height 20
select select "6"
click at [388, 307] on select "[Selecione...] Segunda Terça Quarta Quinta Sexta Sábado Domingo" at bounding box center [740, 317] width 705 height 20
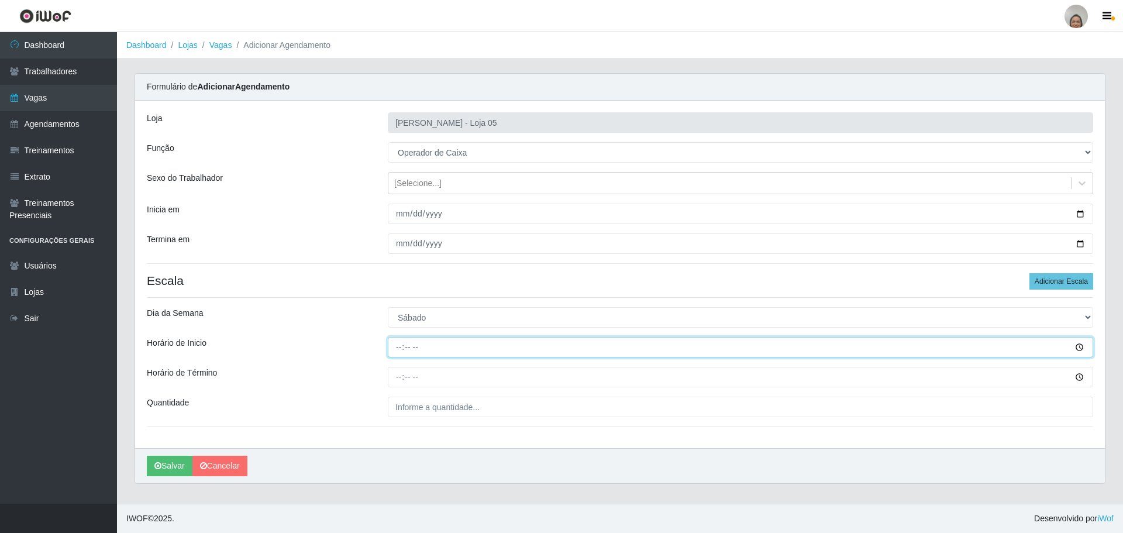
click at [393, 342] on input "Horário de Inicio" at bounding box center [740, 347] width 705 height 20
type input "09:20"
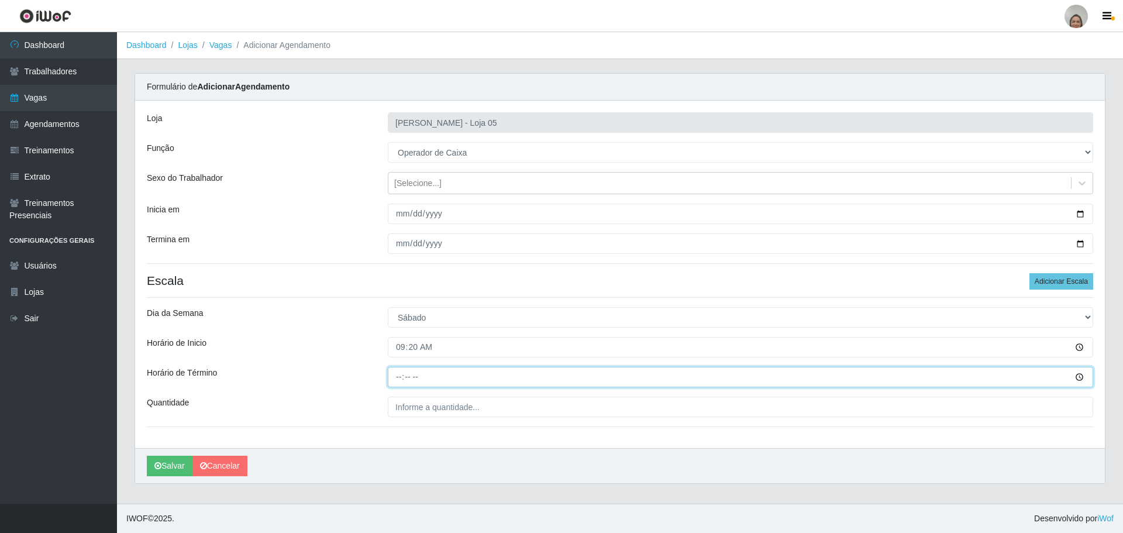
click at [394, 376] on input "Horário de Término" at bounding box center [740, 377] width 705 height 20
type input "15:20"
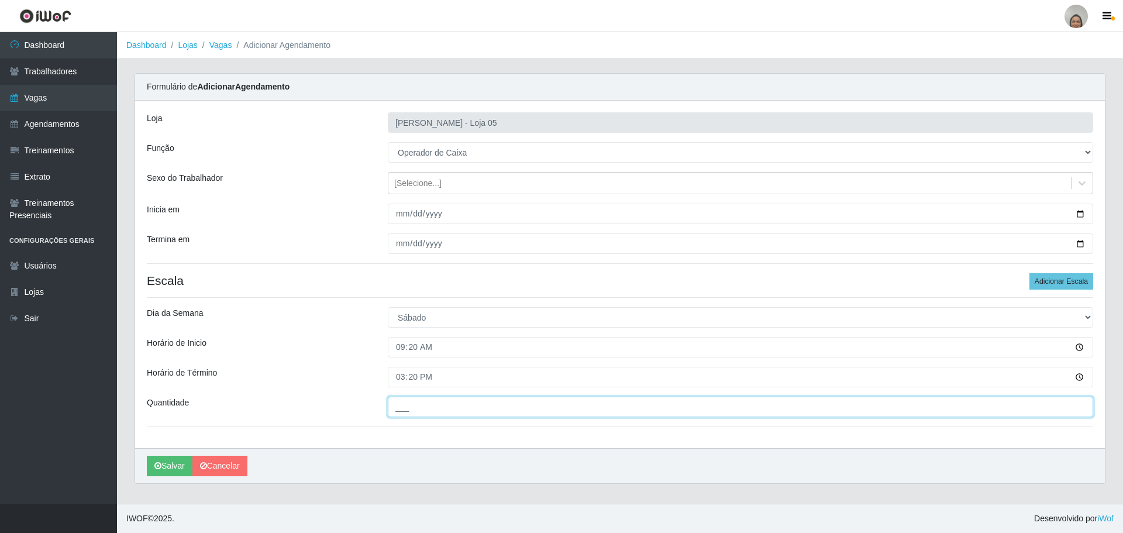
click at [435, 413] on input "___" at bounding box center [740, 407] width 705 height 20
type input "6__"
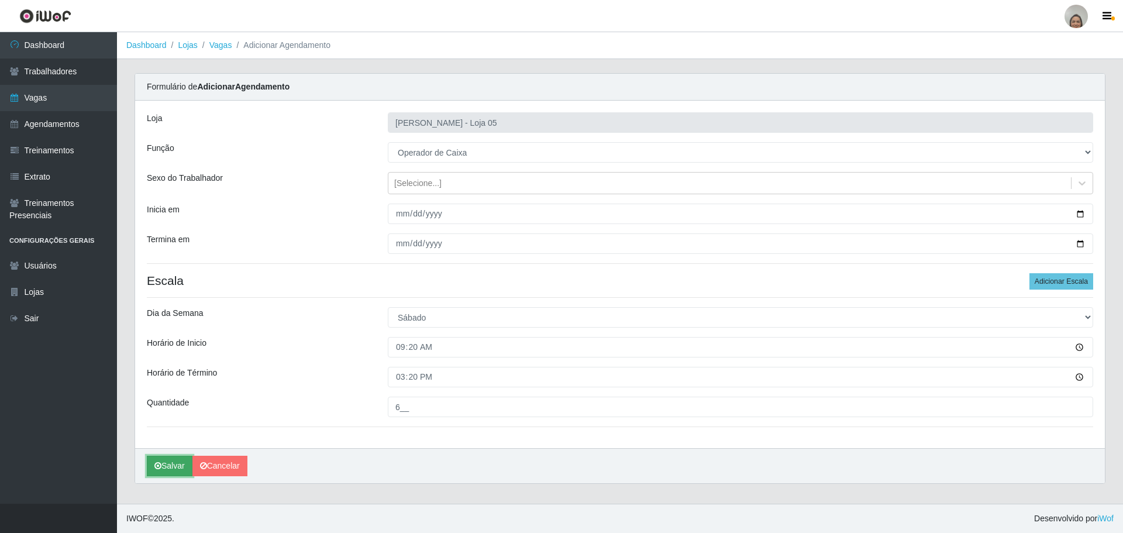
click at [167, 464] on button "Salvar" at bounding box center [170, 466] width 46 height 20
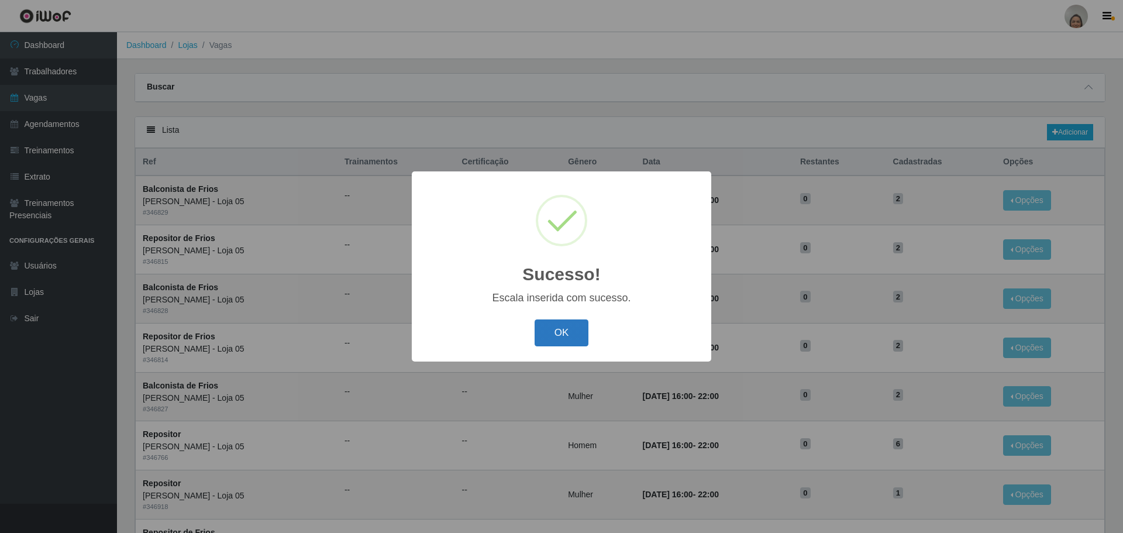
click at [550, 335] on button "OK" at bounding box center [562, 332] width 54 height 27
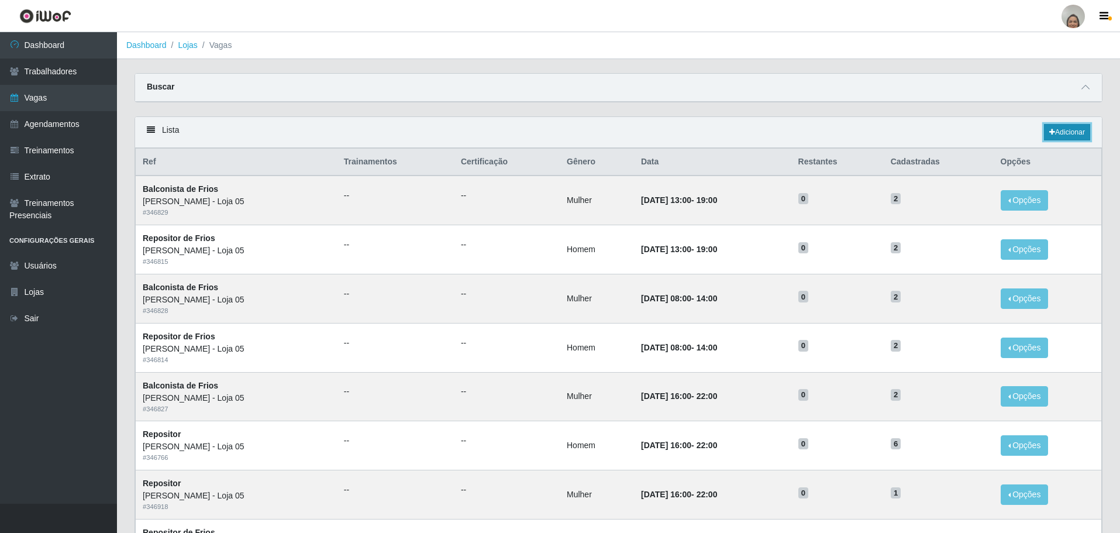
click at [1080, 132] on link "Adicionar" at bounding box center [1067, 132] width 46 height 16
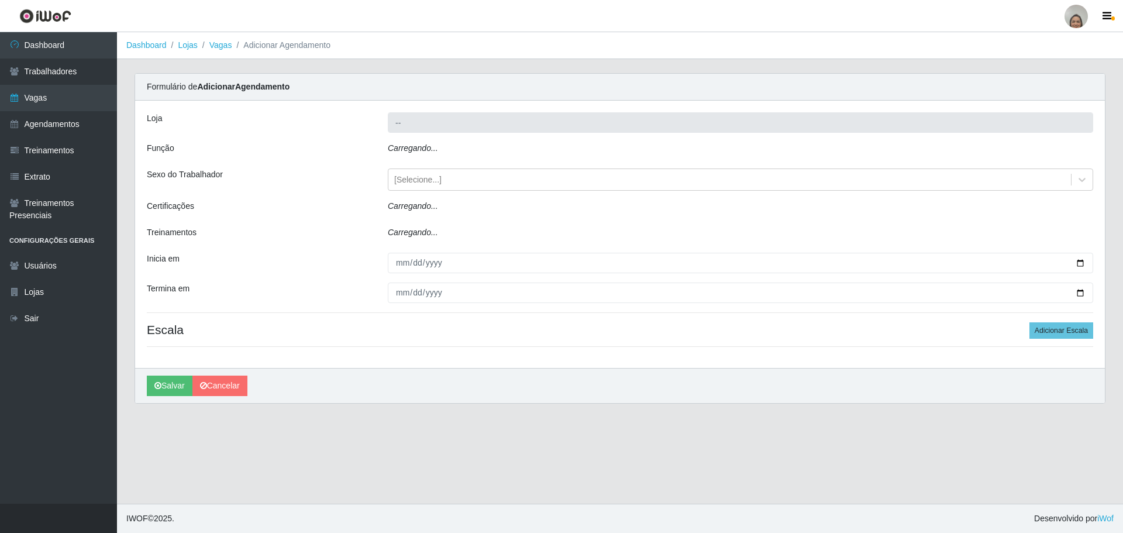
type input "[PERSON_NAME] - Loja 05"
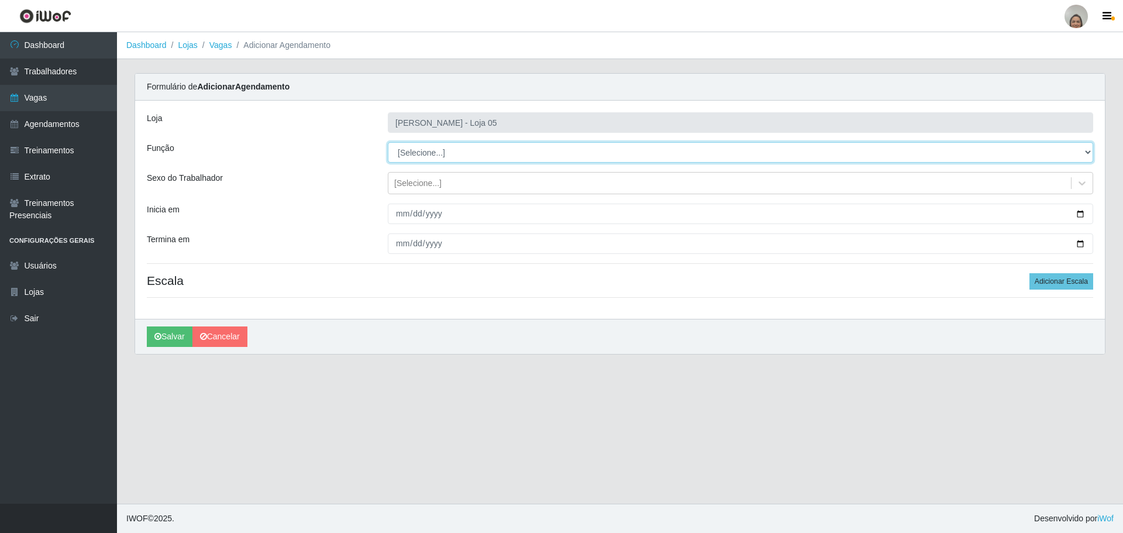
click at [434, 158] on select "[Selecione...] ASG ASG + ASG ++ Auxiliar de Depósito Auxiliar de Depósito + Aux…" at bounding box center [740, 152] width 705 height 20
select select "22"
click at [388, 142] on select "[Selecione...] ASG ASG + ASG ++ Auxiliar de Depósito Auxiliar de Depósito + Aux…" at bounding box center [740, 152] width 705 height 20
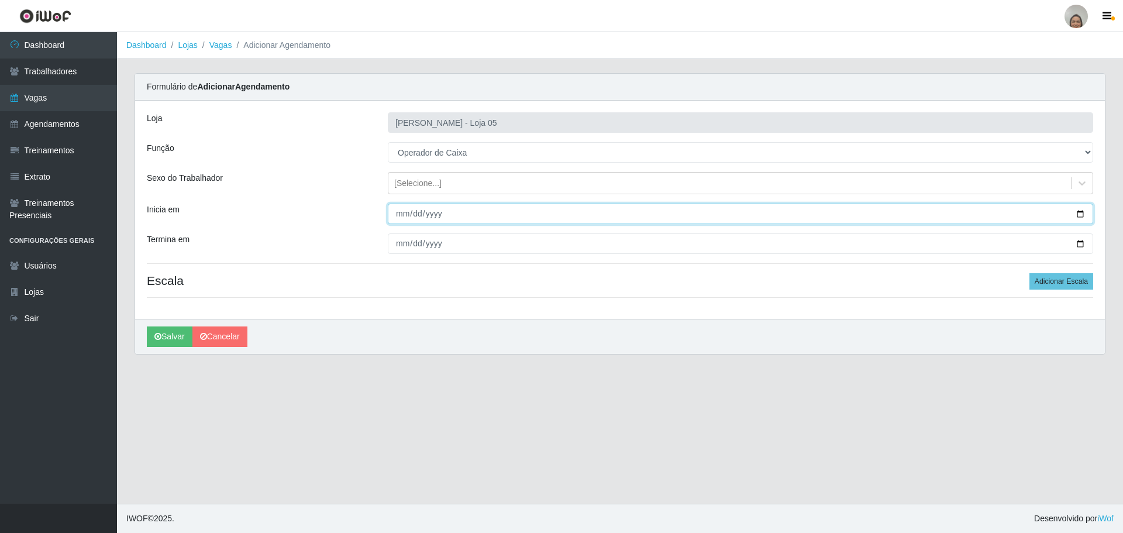
click at [1081, 212] on input "Inicia em" at bounding box center [740, 214] width 705 height 20
type input "[DATE]"
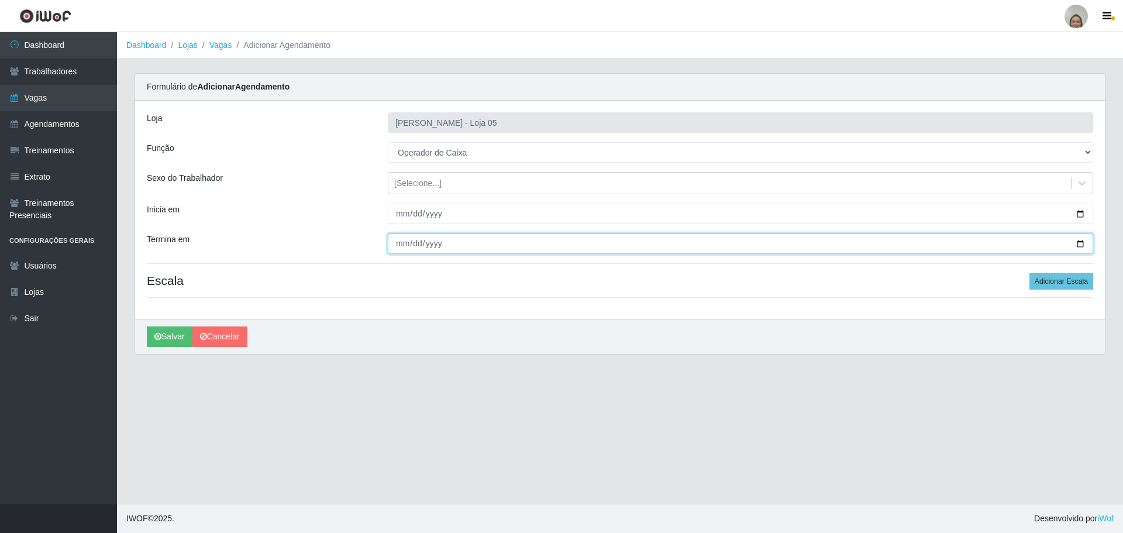
click at [1081, 240] on input "Termina em" at bounding box center [740, 243] width 705 height 20
type input "[DATE]"
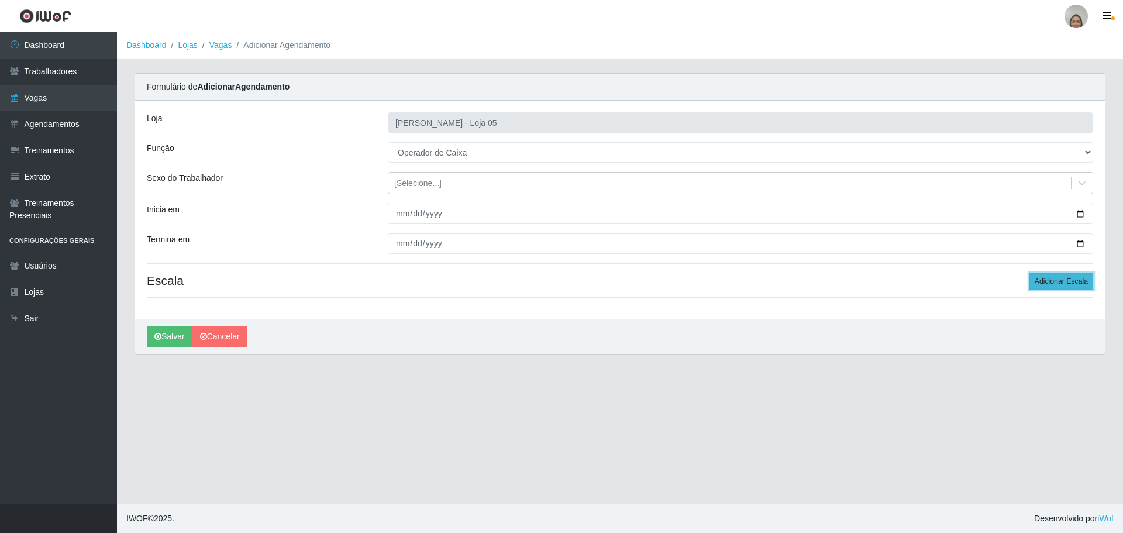
click at [1031, 281] on button "Adicionar Escala" at bounding box center [1061, 281] width 64 height 16
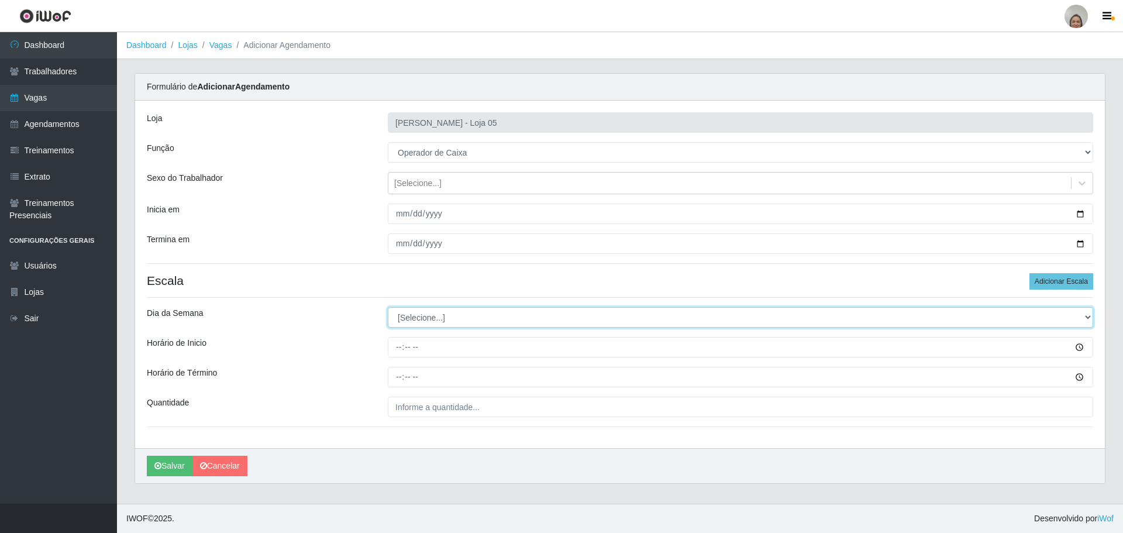
click at [428, 316] on select "[Selecione...] Segunda Terça Quarta Quinta Sexta Sábado Domingo" at bounding box center [740, 317] width 705 height 20
select select "4"
click at [388, 307] on select "[Selecione...] Segunda Terça Quarta Quinta Sexta Sábado Domingo" at bounding box center [740, 317] width 705 height 20
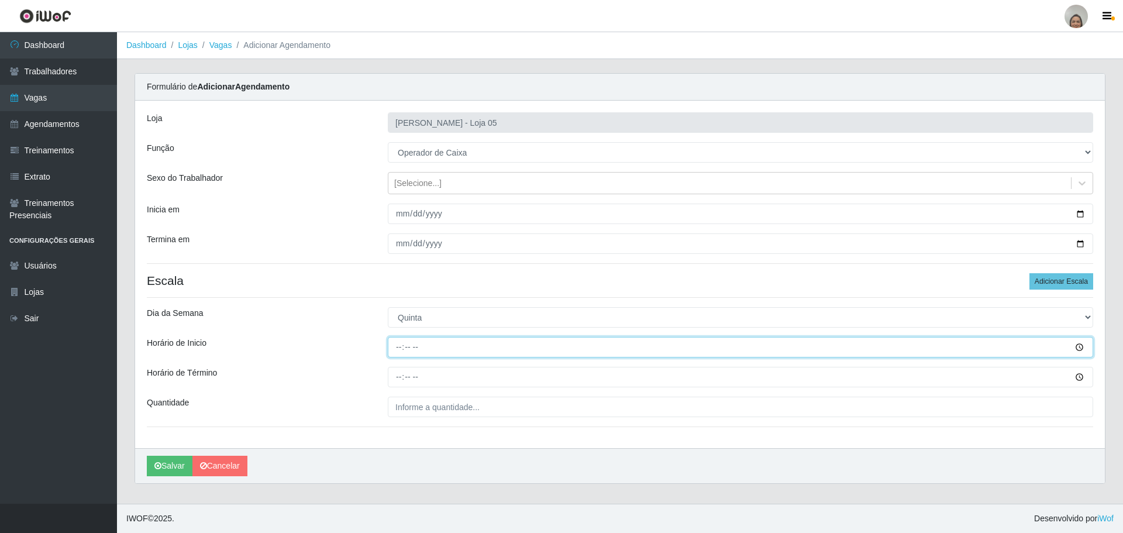
drag, startPoint x: 392, startPoint y: 347, endPoint x: 399, endPoint y: 346, distance: 7.2
click at [397, 347] on input "Horário de Inicio" at bounding box center [740, 347] width 705 height 20
type input "16:20"
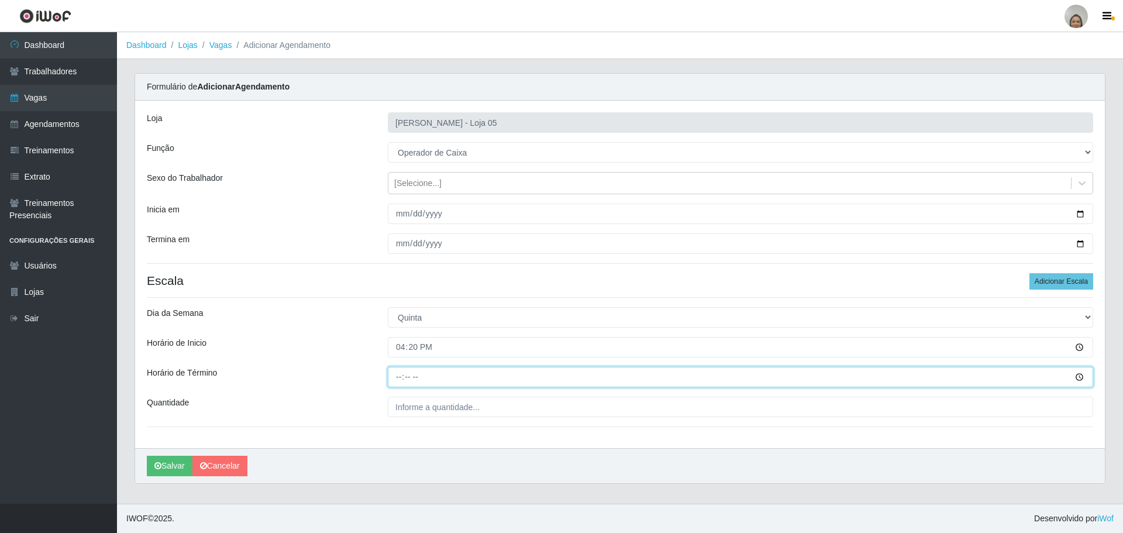
click at [396, 371] on input "Horário de Término" at bounding box center [740, 377] width 705 height 20
type input "22:20"
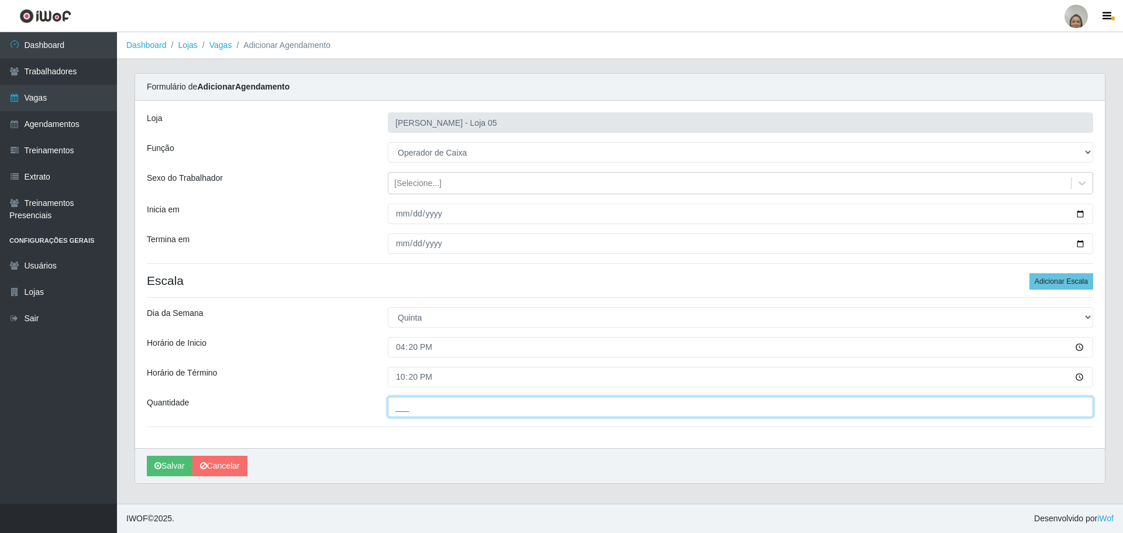
click at [479, 409] on input "___" at bounding box center [740, 407] width 705 height 20
type input "2__"
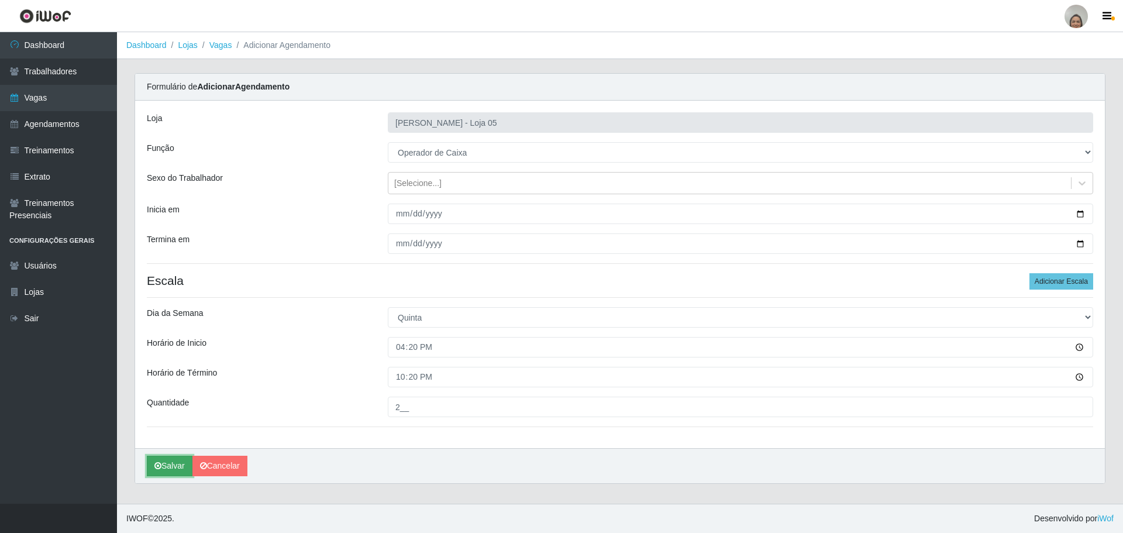
click at [164, 466] on button "Salvar" at bounding box center [170, 466] width 46 height 20
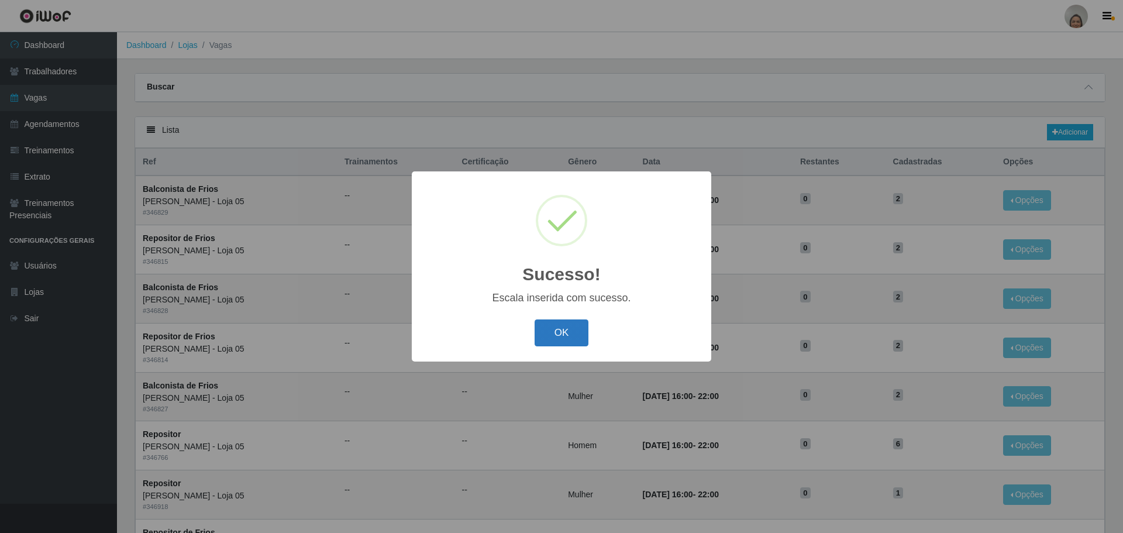
click at [548, 330] on button "OK" at bounding box center [562, 332] width 54 height 27
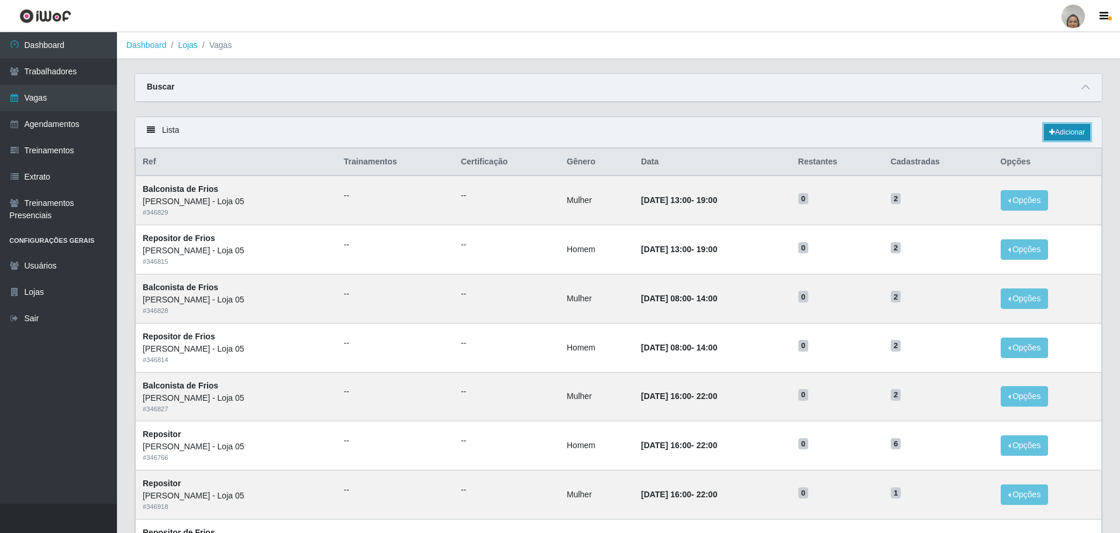
click at [1062, 130] on link "Adicionar" at bounding box center [1067, 132] width 46 height 16
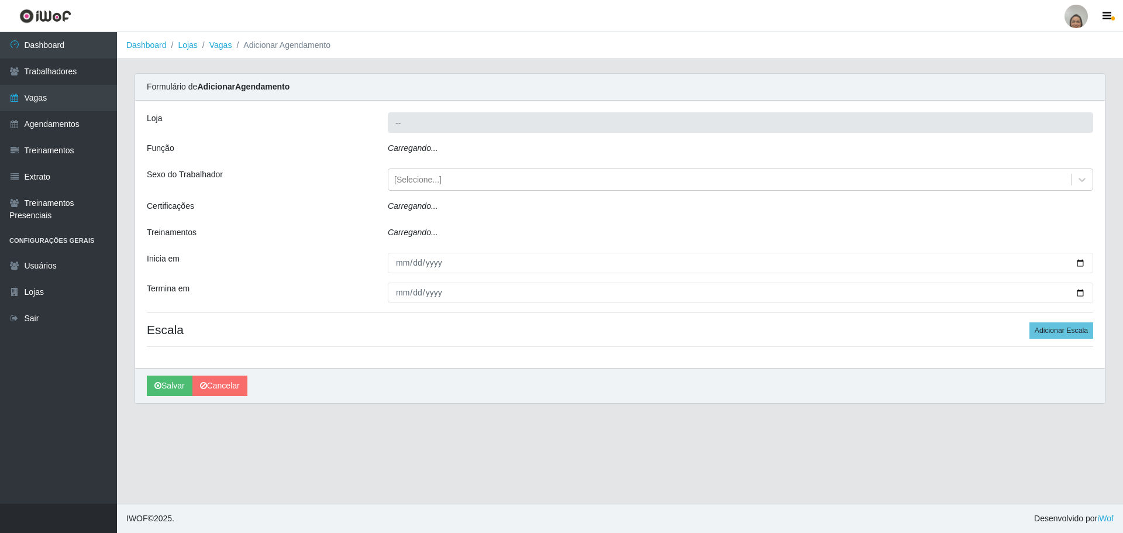
type input "[PERSON_NAME] - Loja 05"
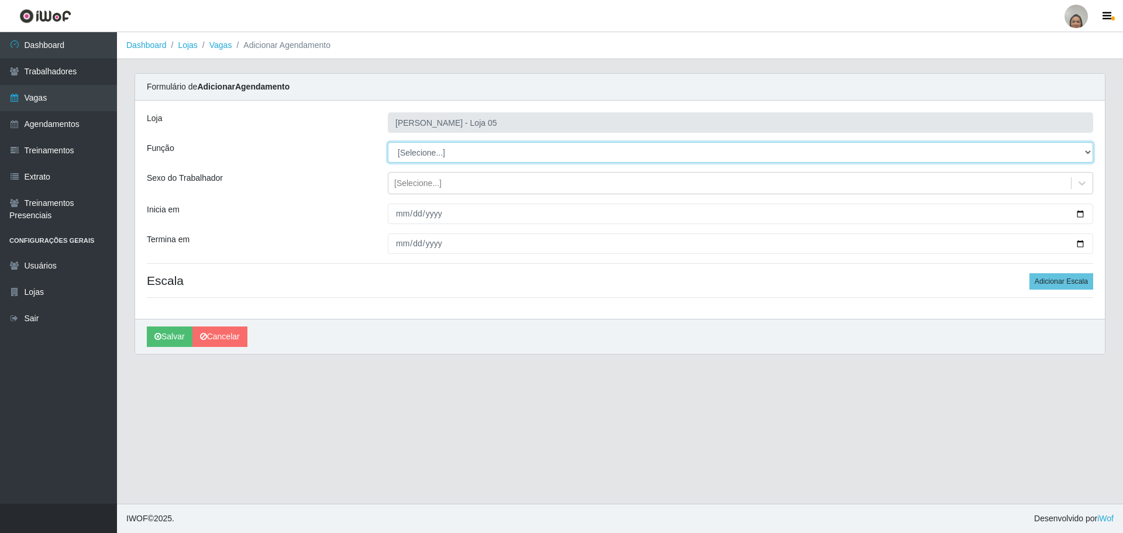
click at [441, 153] on select "[Selecione...] ASG ASG + ASG ++ Auxiliar de Depósito Auxiliar de Depósito + Aux…" at bounding box center [740, 152] width 705 height 20
select select "22"
click at [388, 142] on select "[Selecione...] ASG ASG + ASG ++ Auxiliar de Depósito Auxiliar de Depósito + Aux…" at bounding box center [740, 152] width 705 height 20
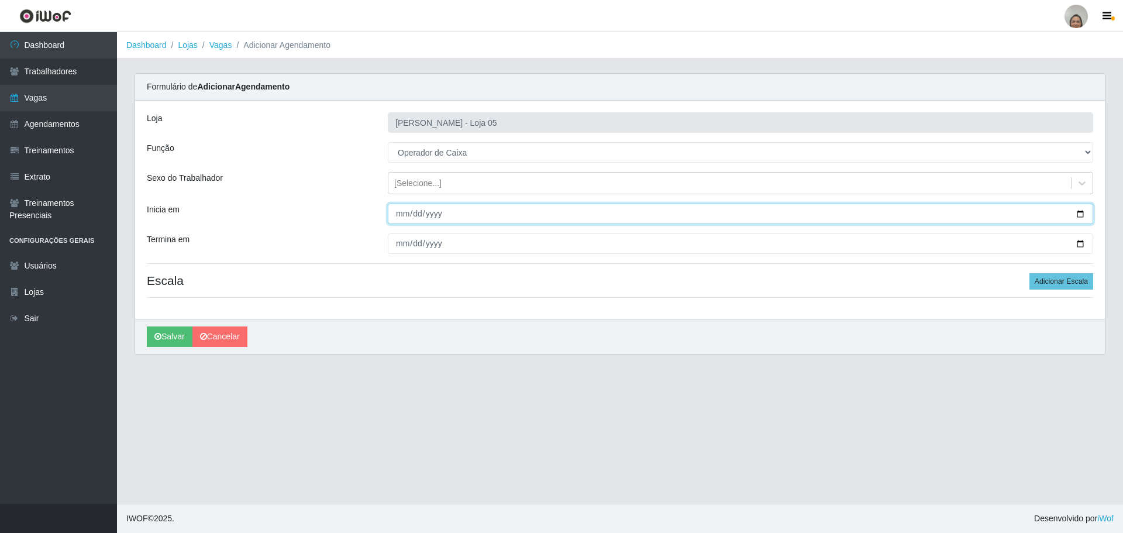
click at [1079, 212] on input "Inicia em" at bounding box center [740, 214] width 705 height 20
type input "[DATE]"
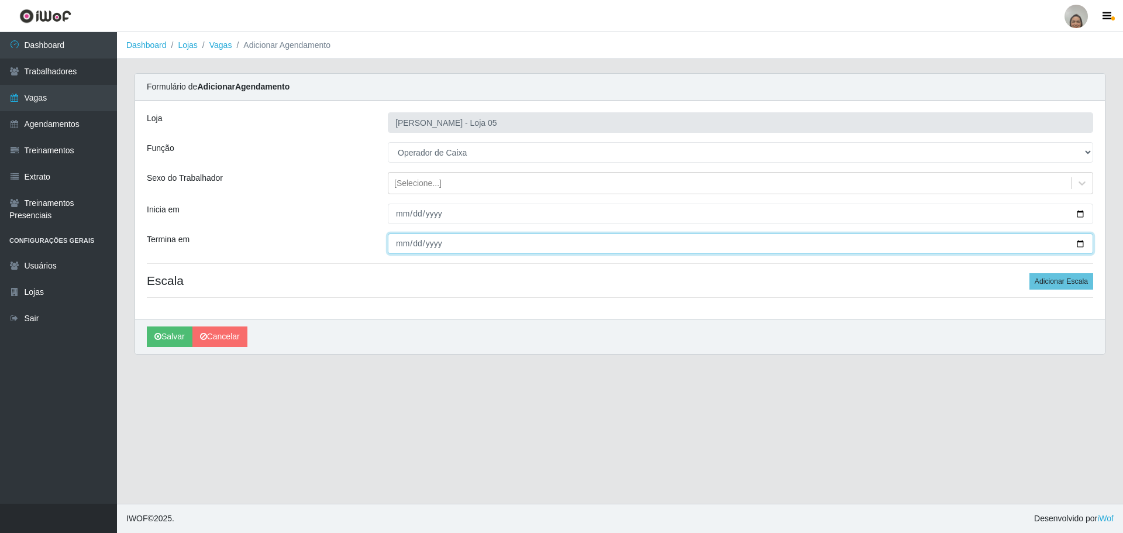
click at [1088, 244] on input "Termina em" at bounding box center [740, 243] width 705 height 20
click at [1084, 246] on input "Termina em" at bounding box center [740, 243] width 705 height 20
type input "[DATE]"
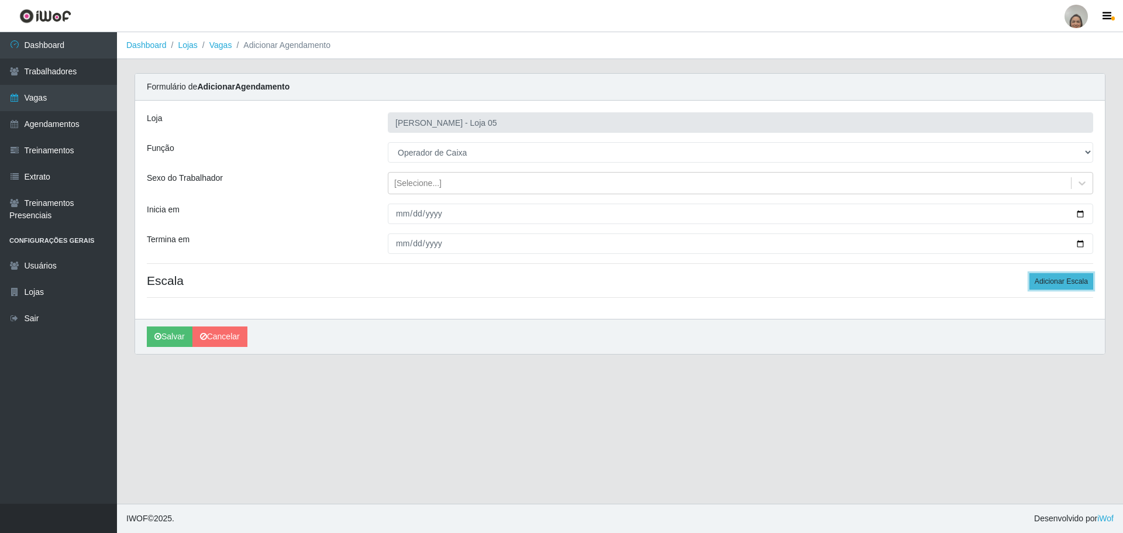
click at [1058, 277] on button "Adicionar Escala" at bounding box center [1061, 281] width 64 height 16
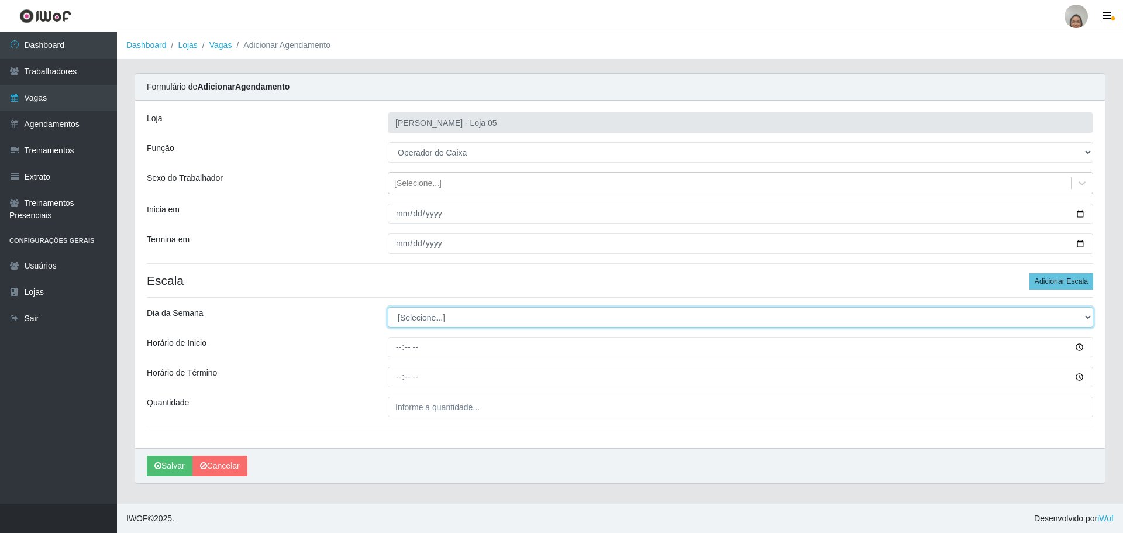
click at [415, 316] on select "[Selecione...] Segunda Terça Quarta Quinta Sexta Sábado Domingo" at bounding box center [740, 317] width 705 height 20
select select "5"
click at [388, 307] on select "[Selecione...] Segunda Terça Quarta Quinta Sexta Sábado Domingo" at bounding box center [740, 317] width 705 height 20
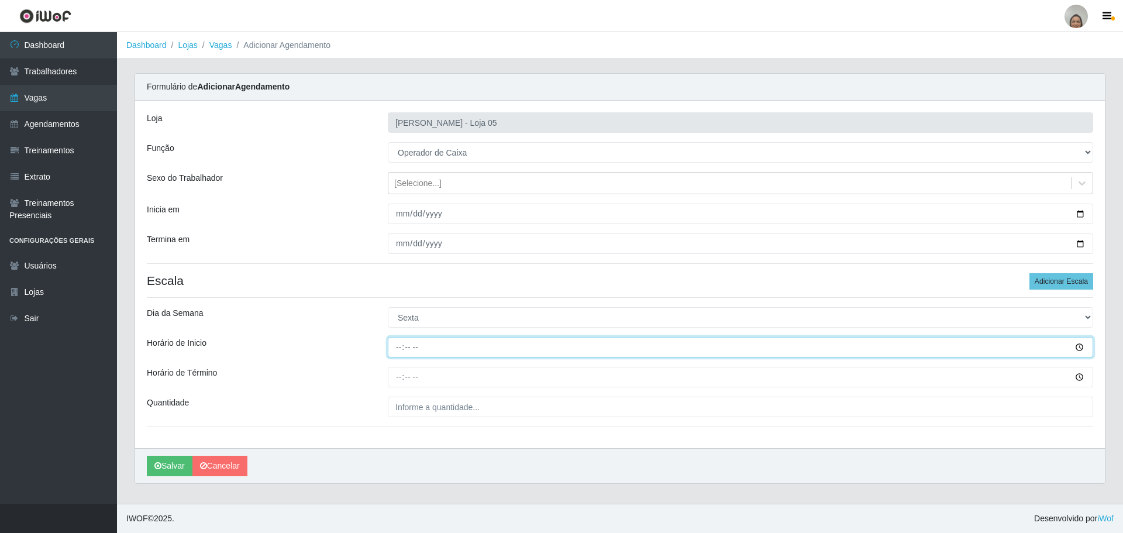
click at [394, 345] on input "Horário de Inicio" at bounding box center [740, 347] width 705 height 20
type input "16:20"
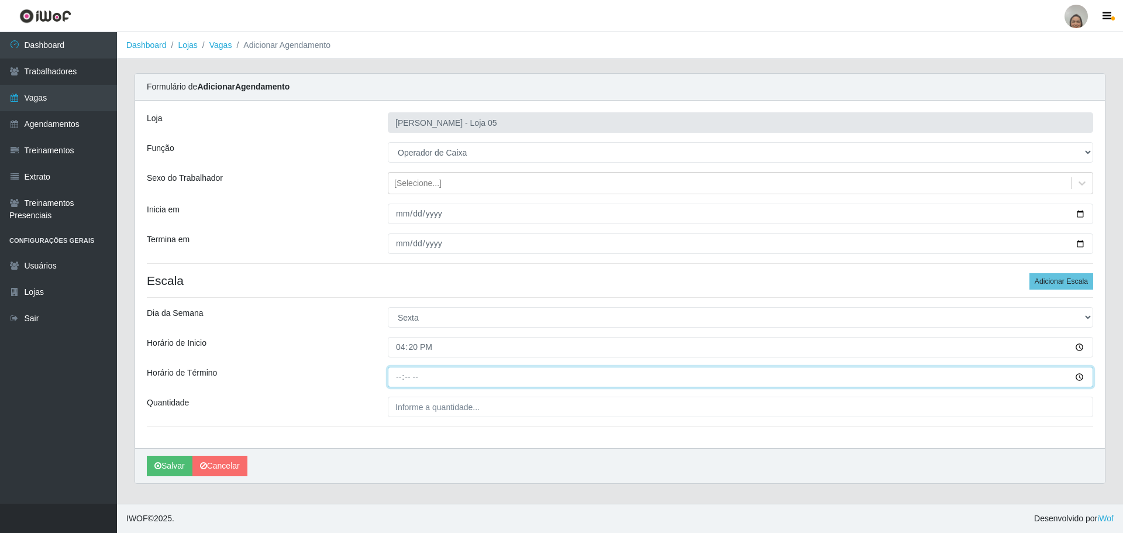
click at [395, 378] on input "Horário de Término" at bounding box center [740, 377] width 705 height 20
type input "22:20"
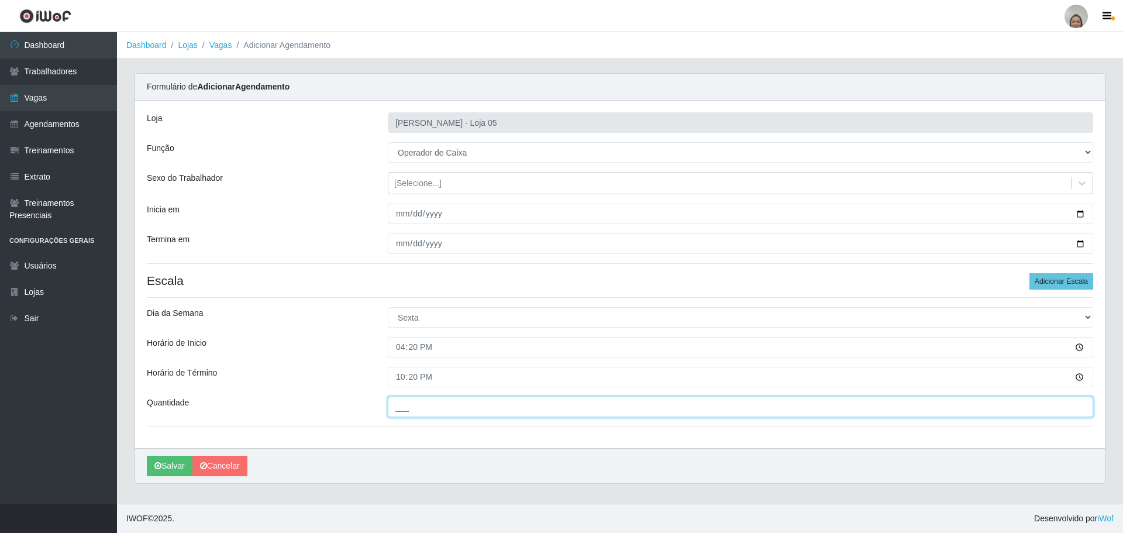
click at [414, 409] on input "___" at bounding box center [740, 407] width 705 height 20
type input "2__"
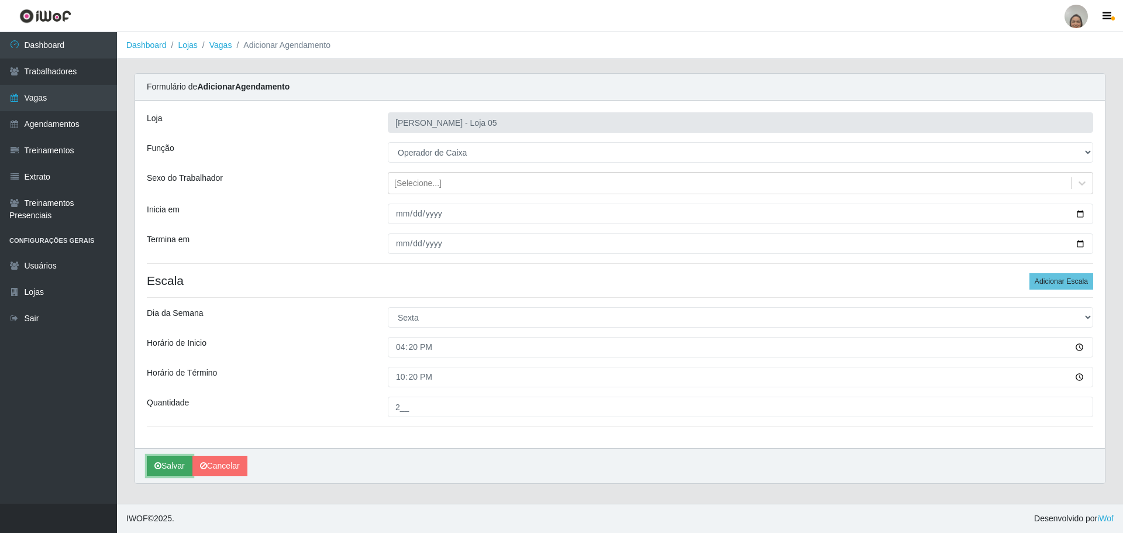
click at [175, 467] on button "Salvar" at bounding box center [170, 466] width 46 height 20
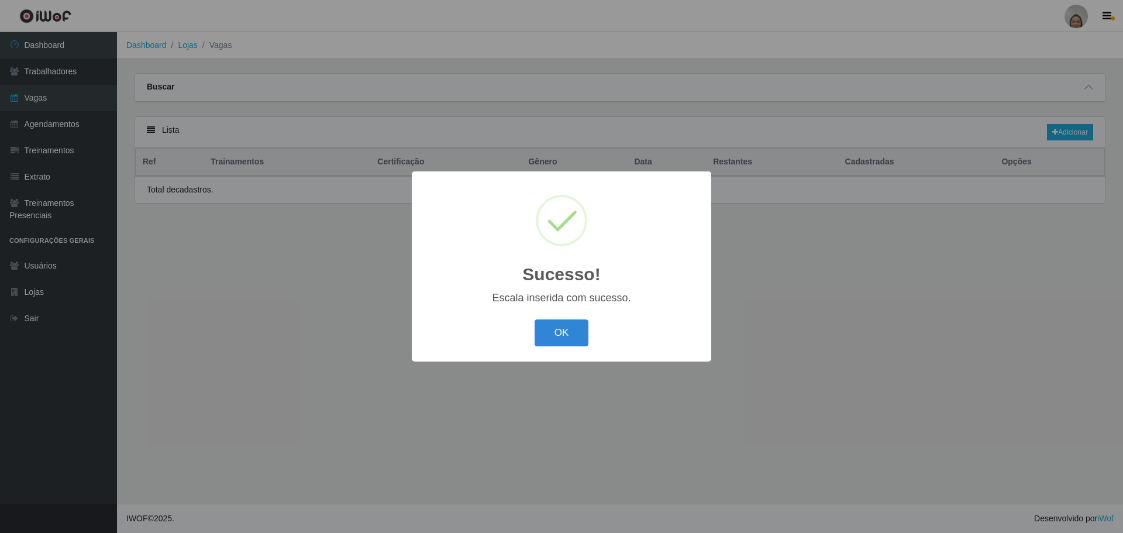
drag, startPoint x: 564, startPoint y: 319, endPoint x: 539, endPoint y: 352, distance: 40.9
click at [564, 318] on div "OK Cancel" at bounding box center [561, 332] width 276 height 33
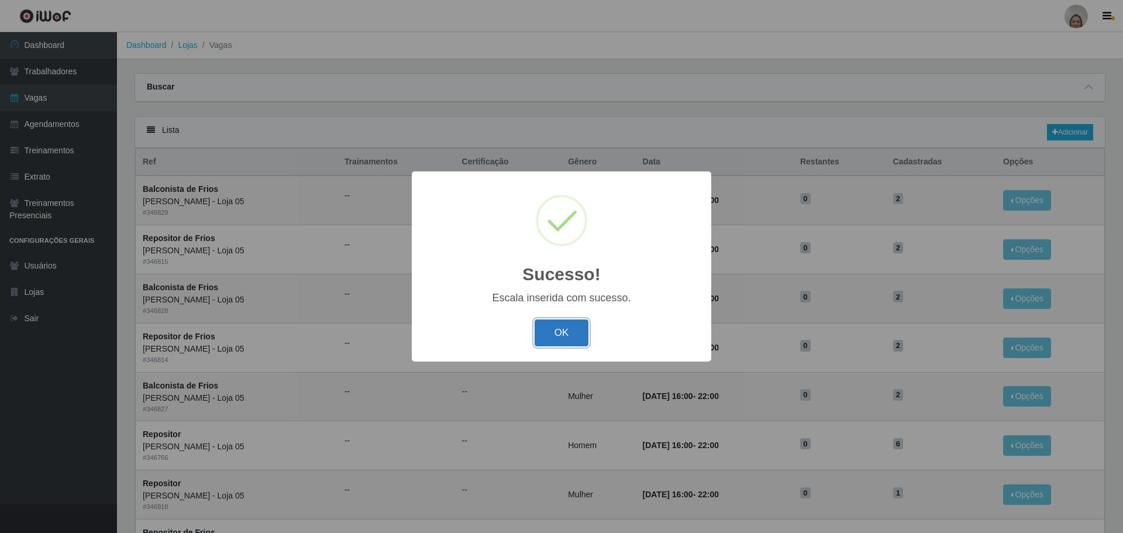
click at [553, 335] on button "OK" at bounding box center [562, 332] width 54 height 27
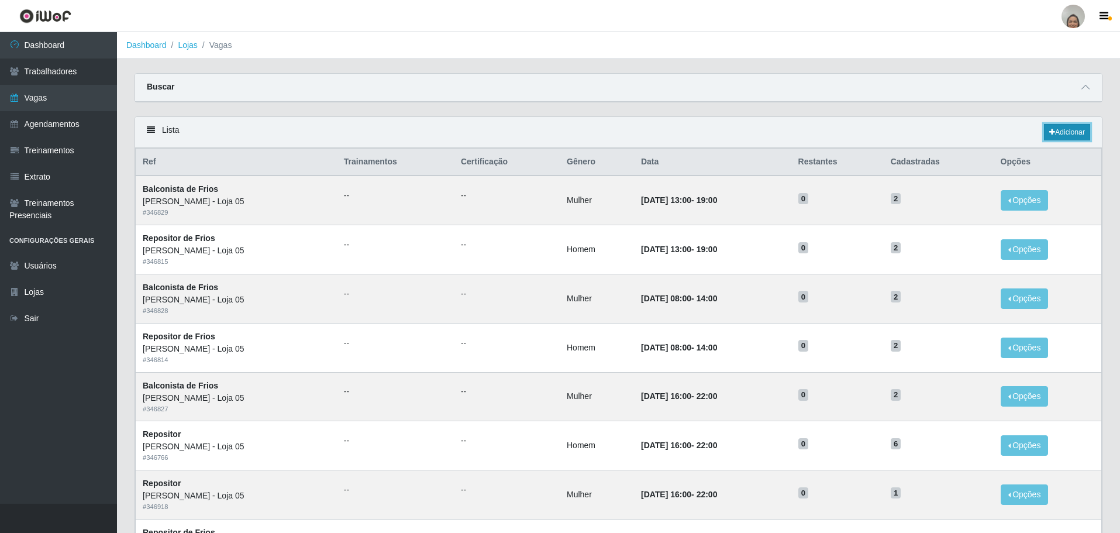
click at [1078, 133] on link "Adicionar" at bounding box center [1067, 132] width 46 height 16
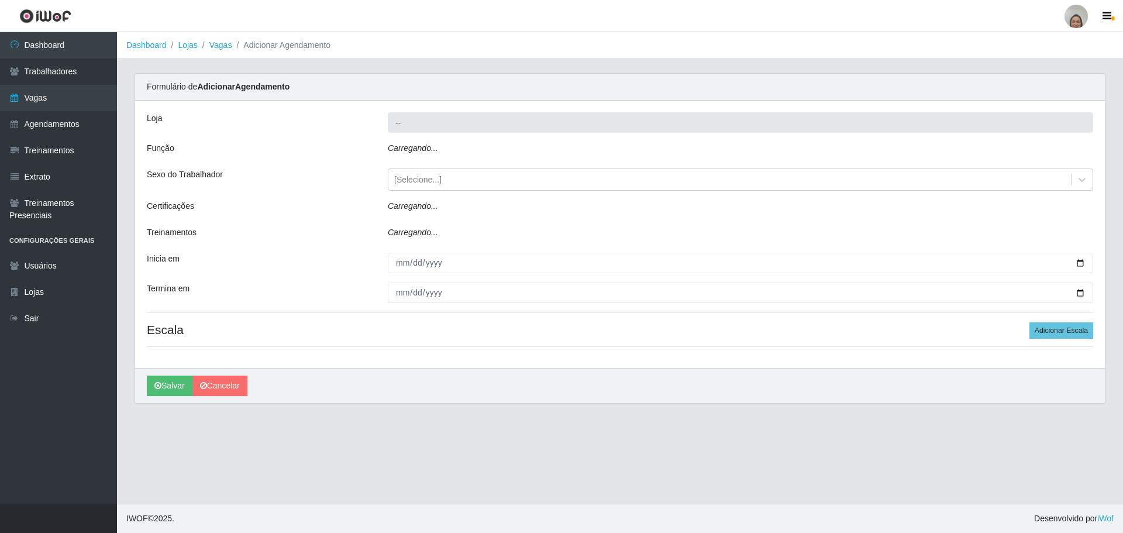
type input "[PERSON_NAME] - Loja 05"
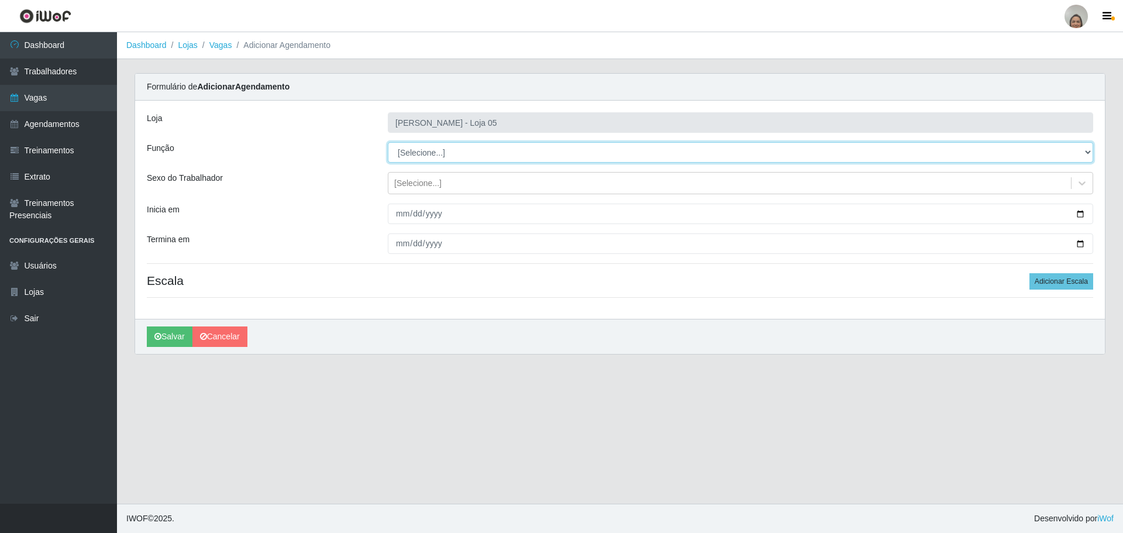
click at [433, 149] on select "[Selecione...] ASG ASG + ASG ++ Auxiliar de Depósito Auxiliar de Depósito + Aux…" at bounding box center [740, 152] width 705 height 20
select select "22"
click at [388, 142] on select "[Selecione...] ASG ASG + ASG ++ Auxiliar de Depósito Auxiliar de Depósito + Aux…" at bounding box center [740, 152] width 705 height 20
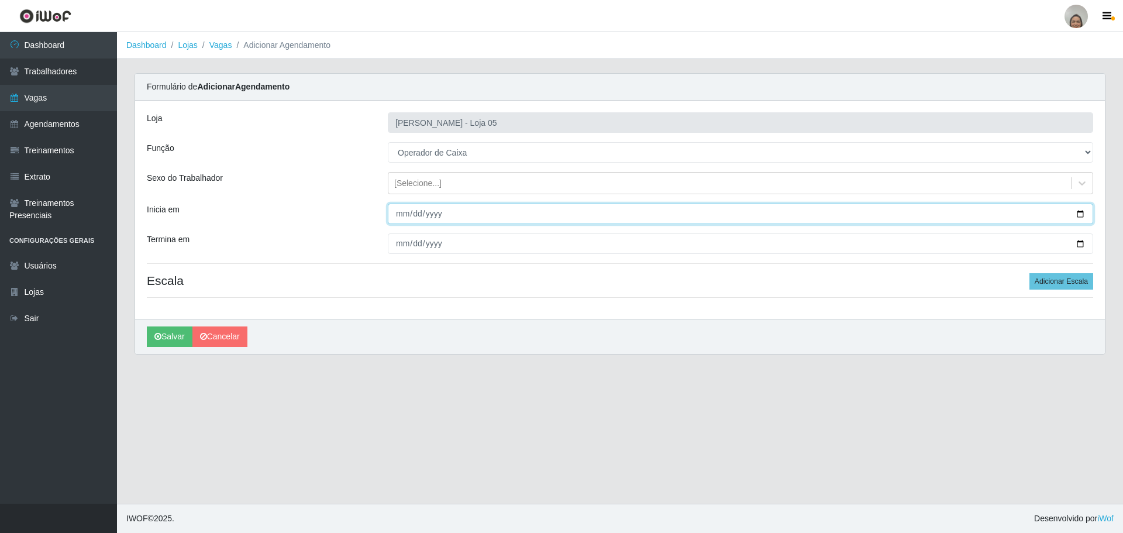
click at [1080, 215] on input "Inicia em" at bounding box center [740, 214] width 705 height 20
type input "[DATE]"
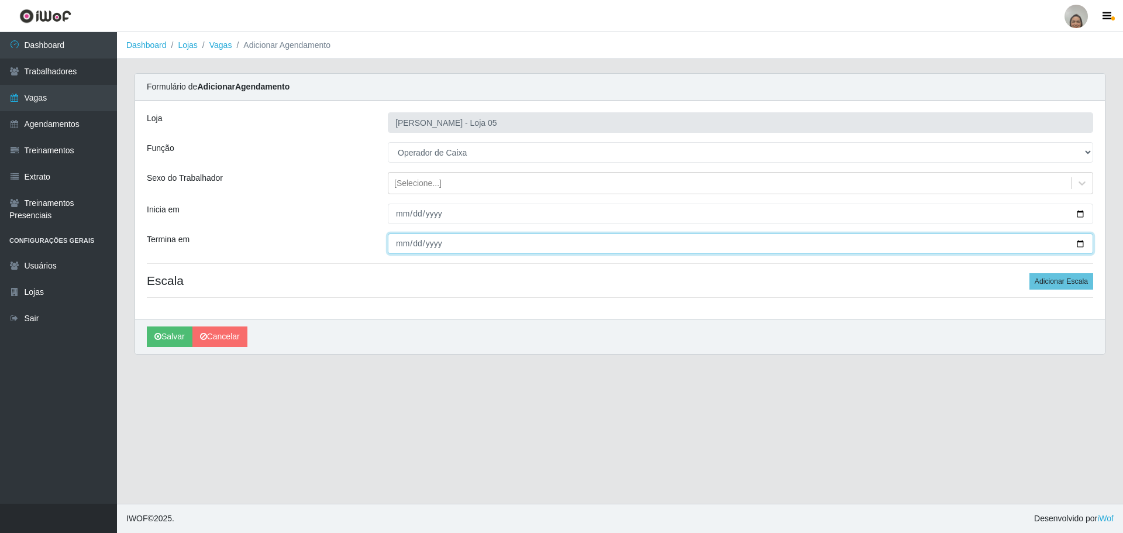
click at [1084, 245] on input "Termina em" at bounding box center [740, 243] width 705 height 20
click at [1079, 246] on input "Termina em" at bounding box center [740, 243] width 705 height 20
type input "[DATE]"
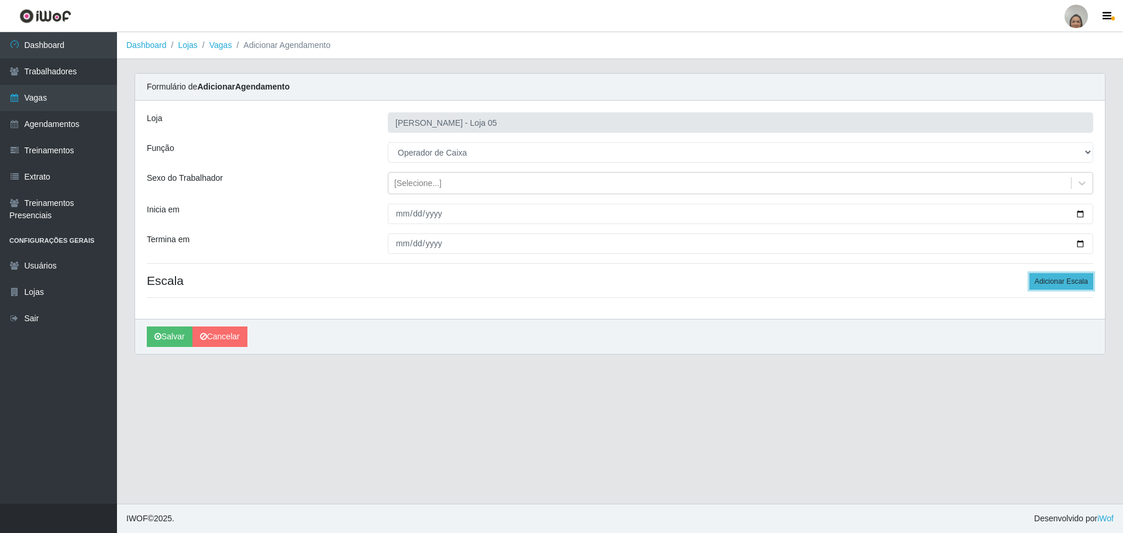
click at [1042, 281] on button "Adicionar Escala" at bounding box center [1061, 281] width 64 height 16
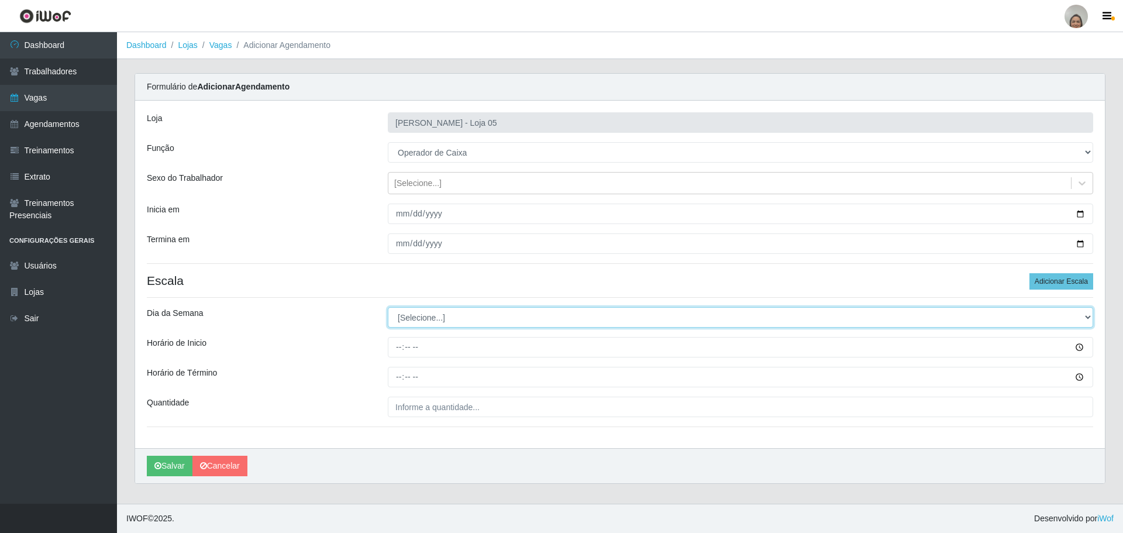
click at [429, 317] on select "[Selecione...] Segunda Terça Quarta Quinta Sexta Sábado Domingo" at bounding box center [740, 317] width 705 height 20
select select "6"
click at [388, 307] on select "[Selecione...] Segunda Terça Quarta Quinta Sexta Sábado Domingo" at bounding box center [740, 317] width 705 height 20
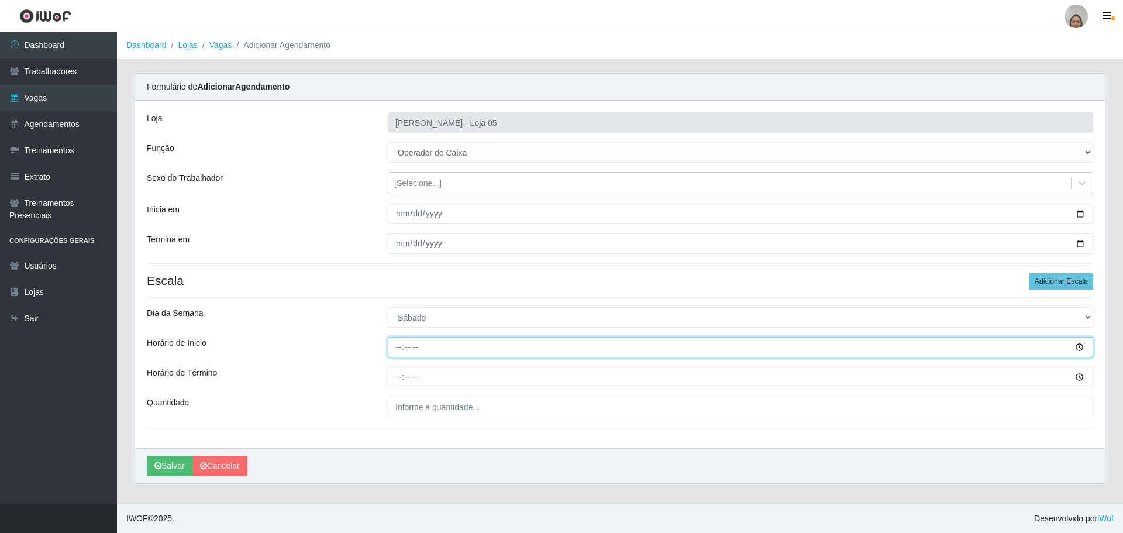
click at [398, 342] on input "Horário de Inicio" at bounding box center [740, 347] width 705 height 20
type input "16:20"
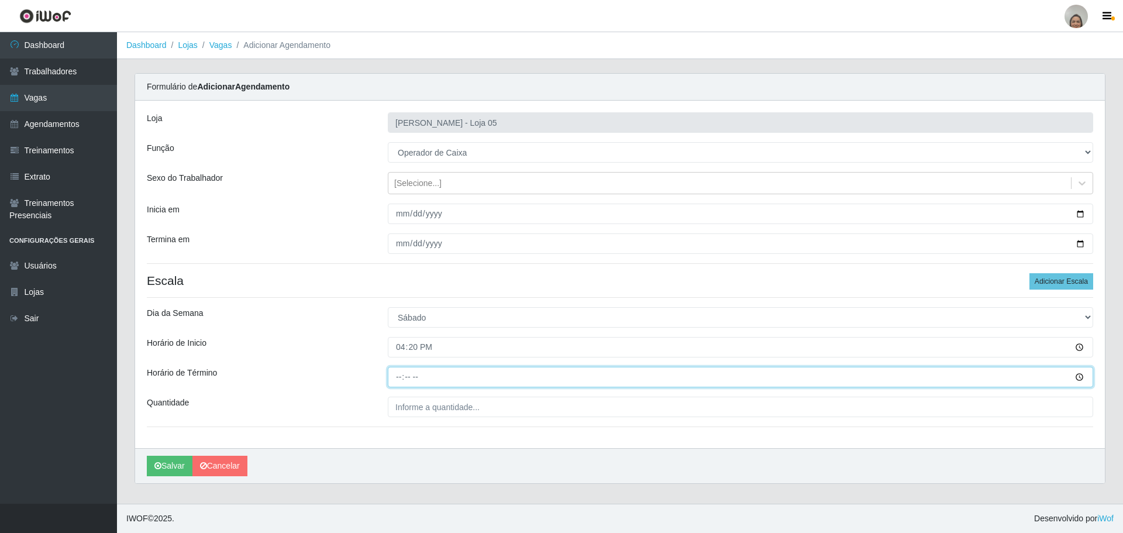
click at [396, 376] on input "Horário de Término" at bounding box center [740, 377] width 705 height 20
type input "22:20"
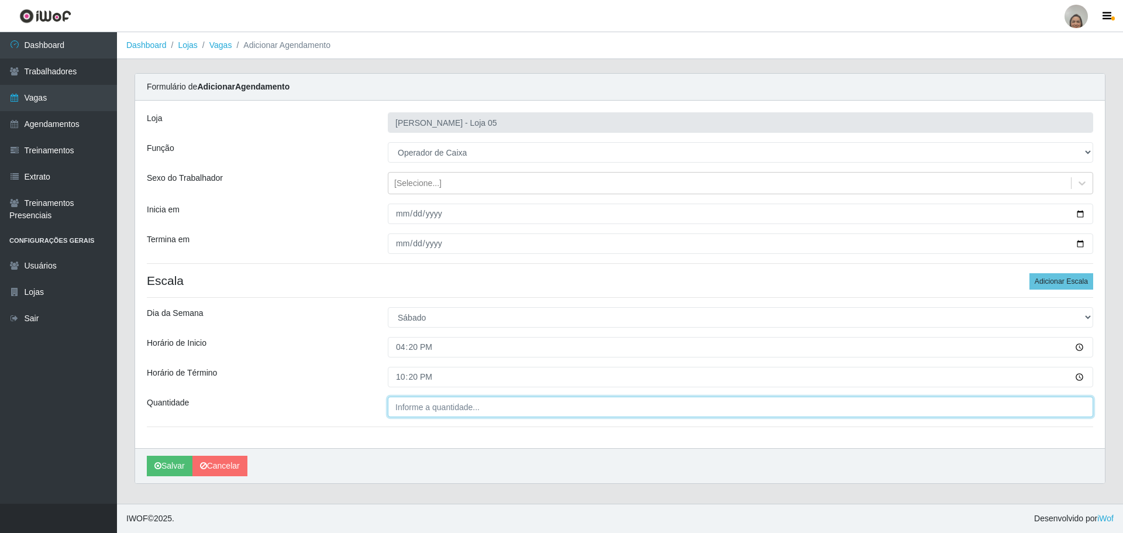
type input "___"
click at [450, 409] on input "___" at bounding box center [740, 407] width 705 height 20
type input "___"
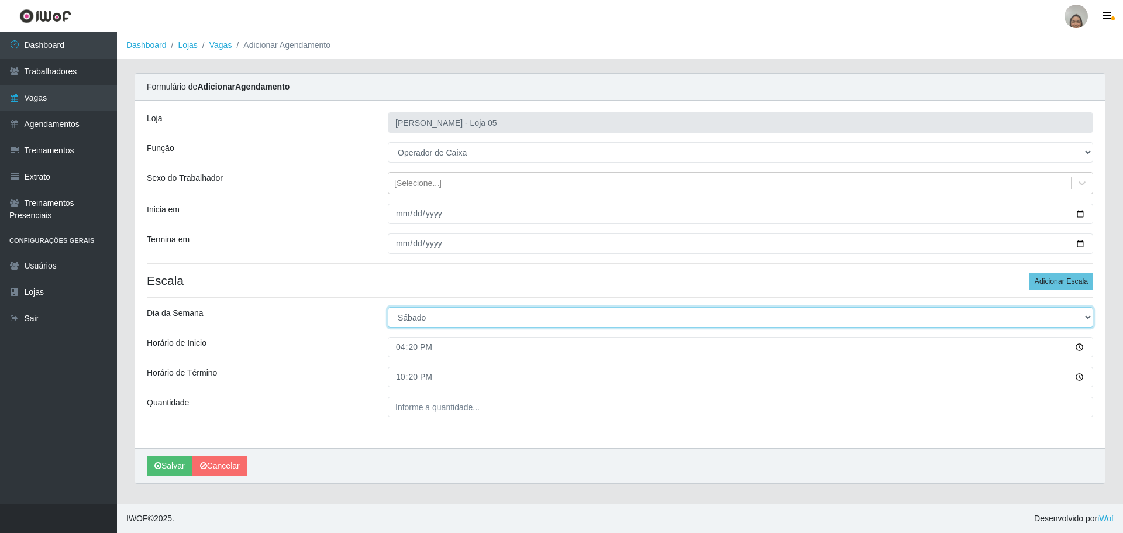
click at [427, 315] on select "[Selecione...] Segunda Terça Quarta Quinta Sexta Sábado Domingo" at bounding box center [740, 317] width 705 height 20
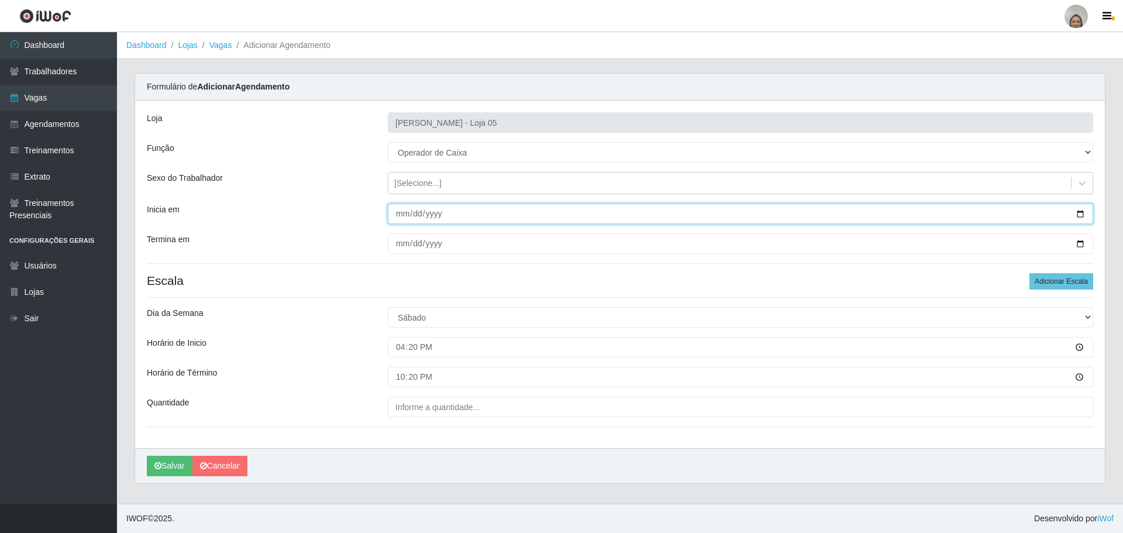
drag, startPoint x: 1079, startPoint y: 211, endPoint x: 1066, endPoint y: 210, distance: 12.9
click at [1076, 210] on input "[DATE]" at bounding box center [740, 214] width 705 height 20
type input "[DATE]"
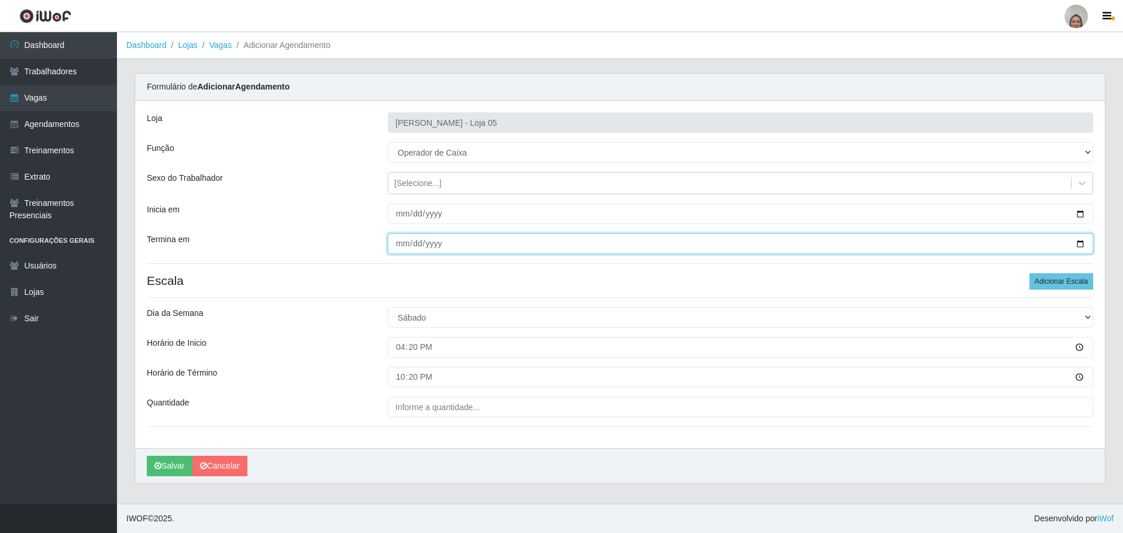
click at [1085, 236] on input "[DATE]" at bounding box center [740, 243] width 705 height 20
click at [1082, 246] on input "[DATE]" at bounding box center [740, 243] width 705 height 20
type input "[DATE]"
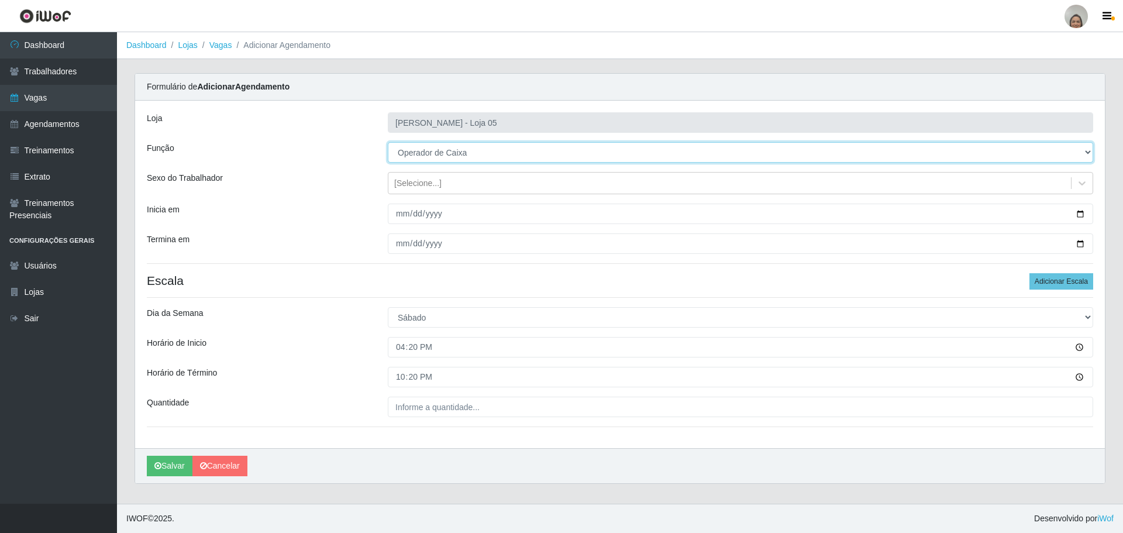
click at [451, 154] on select "[Selecione...] ASG ASG + ASG ++ Auxiliar de Depósito Auxiliar de Depósito + Aux…" at bounding box center [740, 152] width 705 height 20
select select "72"
click at [388, 142] on select "[Selecione...] ASG ASG + ASG ++ Auxiliar de Depósito Auxiliar de Depósito + Aux…" at bounding box center [740, 152] width 705 height 20
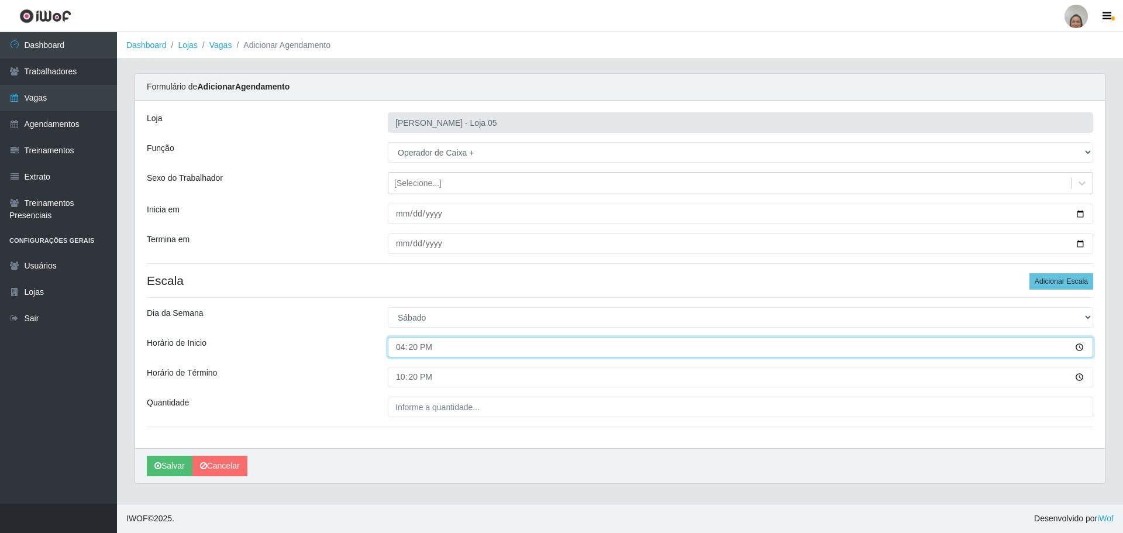
drag, startPoint x: 418, startPoint y: 344, endPoint x: 387, endPoint y: 339, distance: 30.8
click at [387, 340] on div "16:20" at bounding box center [740, 347] width 723 height 20
type input "13:00"
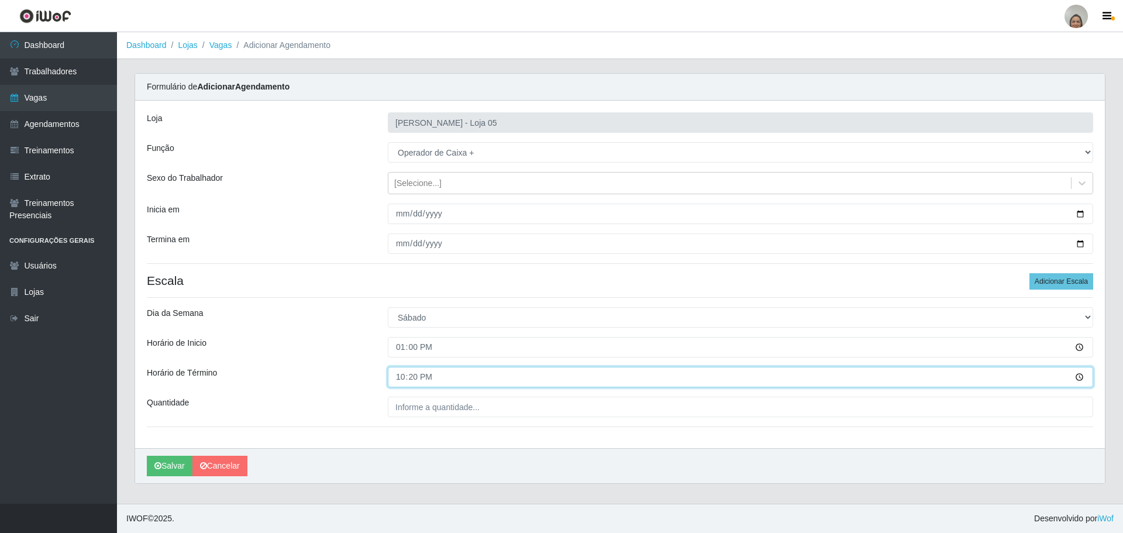
click at [397, 376] on input "22:20" at bounding box center [740, 377] width 705 height 20
type input "19:00"
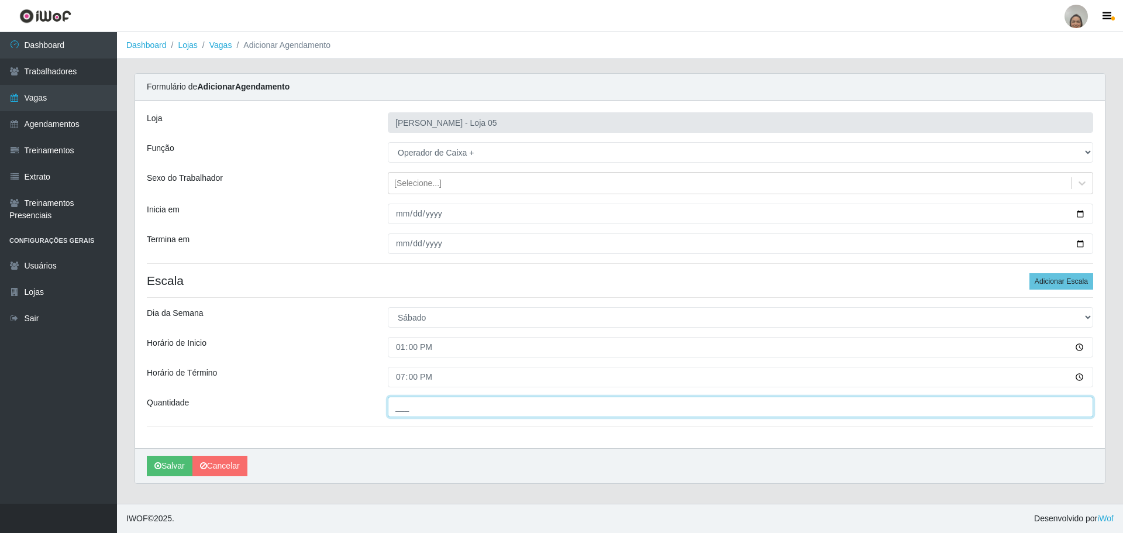
click at [416, 401] on input "___" at bounding box center [740, 407] width 705 height 20
type input "4__"
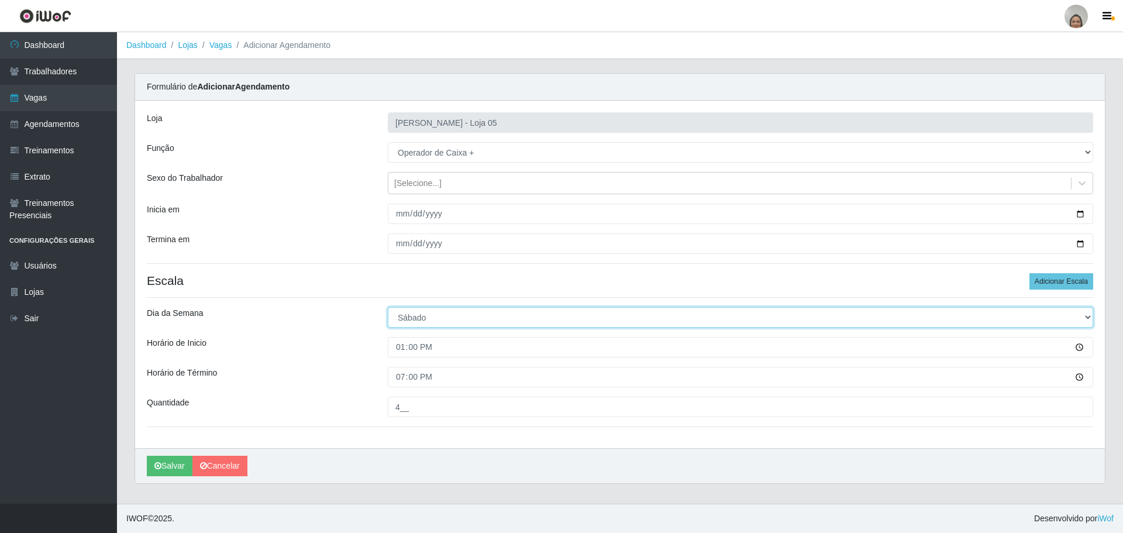
click at [431, 314] on select "[Selecione...] Segunda Terça Quarta Quinta Sexta Sábado Domingo" at bounding box center [740, 317] width 705 height 20
select select "0"
click at [388, 307] on select "[Selecione...] Segunda Terça Quarta Quinta Sexta Sábado Domingo" at bounding box center [740, 317] width 705 height 20
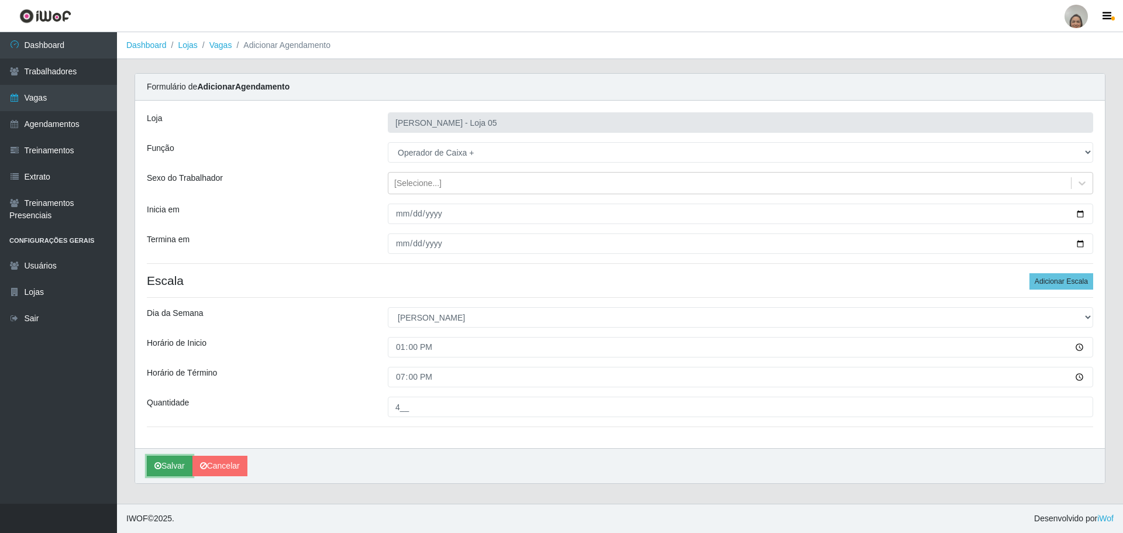
click at [174, 465] on button "Salvar" at bounding box center [170, 466] width 46 height 20
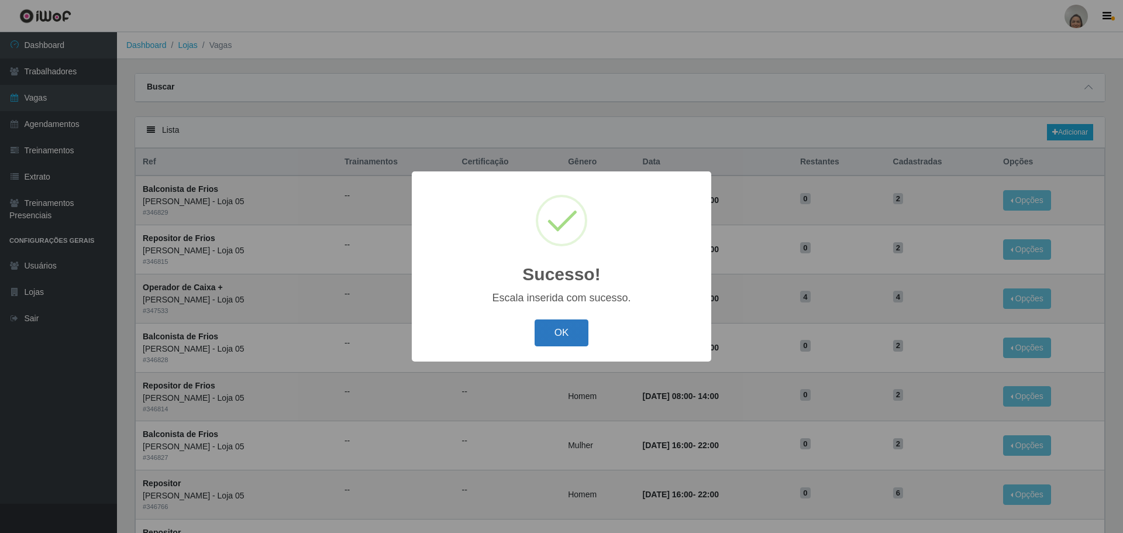
click at [580, 336] on button "OK" at bounding box center [562, 332] width 54 height 27
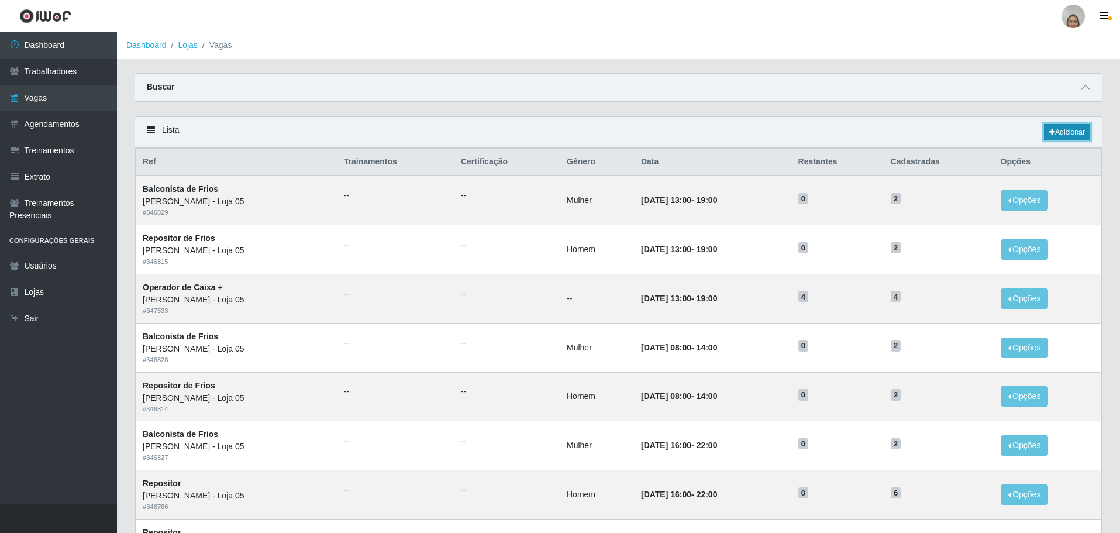
click at [1079, 133] on link "Adicionar" at bounding box center [1067, 132] width 46 height 16
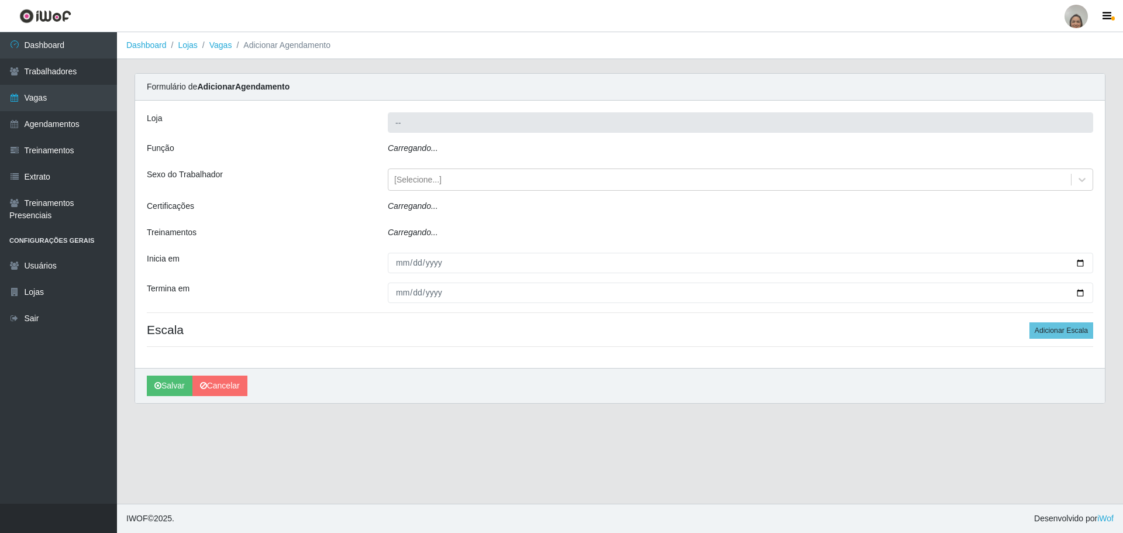
type input "[PERSON_NAME] - Loja 05"
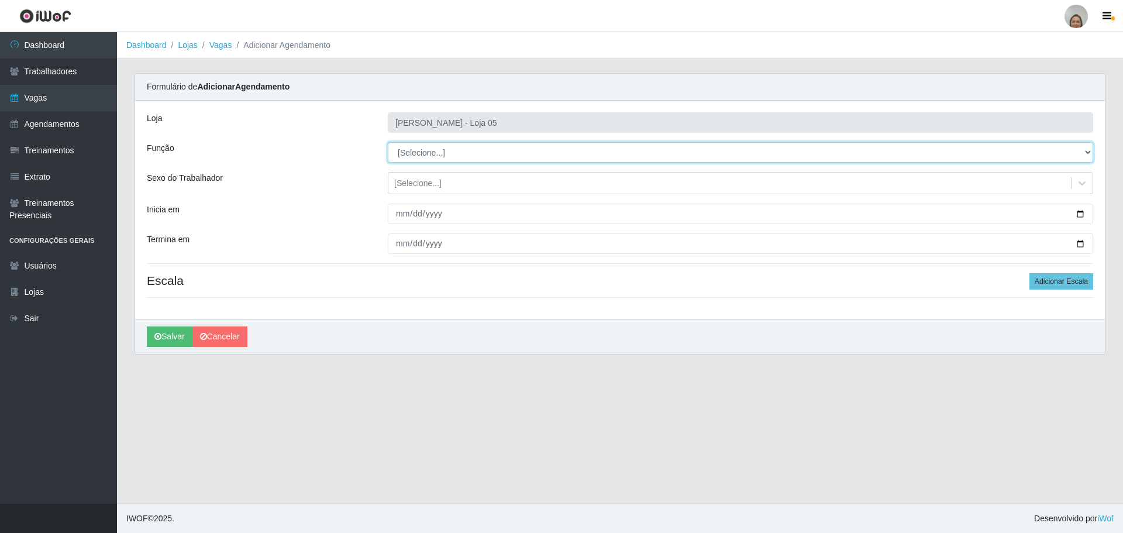
click at [416, 154] on select "[Selecione...] ASG ASG + ASG ++ Auxiliar de Depósito Auxiliar de Depósito + Aux…" at bounding box center [740, 152] width 705 height 20
click at [441, 144] on select "[Selecione...] ASG ASG + ASG ++ Auxiliar de Depósito Auxiliar de Depósito + Aux…" at bounding box center [740, 152] width 705 height 20
click at [440, 154] on select "[Selecione...] ASG ASG + ASG ++ Auxiliar de Depósito Auxiliar de Depósito + Aux…" at bounding box center [740, 152] width 705 height 20
select select "72"
click at [388, 142] on select "[Selecione...] ASG ASG + ASG ++ Auxiliar de Depósito Auxiliar de Depósito + Aux…" at bounding box center [740, 152] width 705 height 20
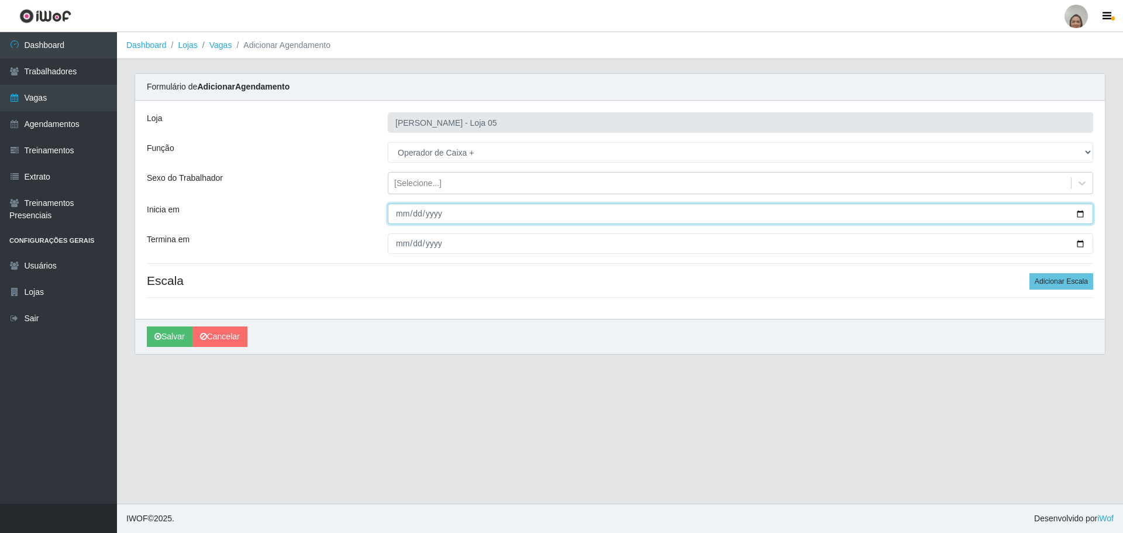
click at [1077, 212] on input "Inicia em" at bounding box center [740, 214] width 705 height 20
type input "[DATE]"
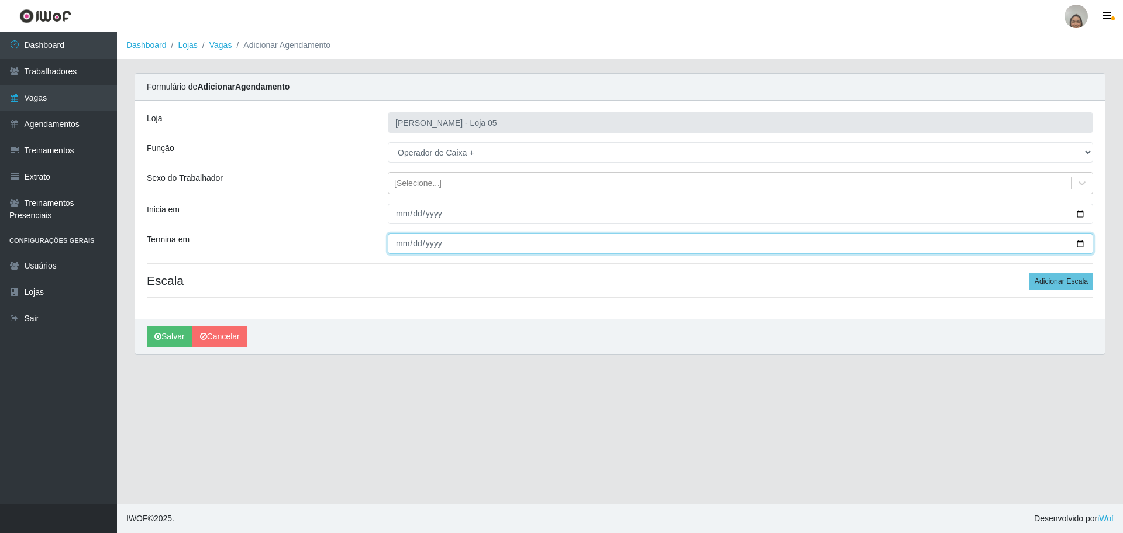
click at [1080, 244] on input "Termina em" at bounding box center [740, 243] width 705 height 20
type input "[DATE]"
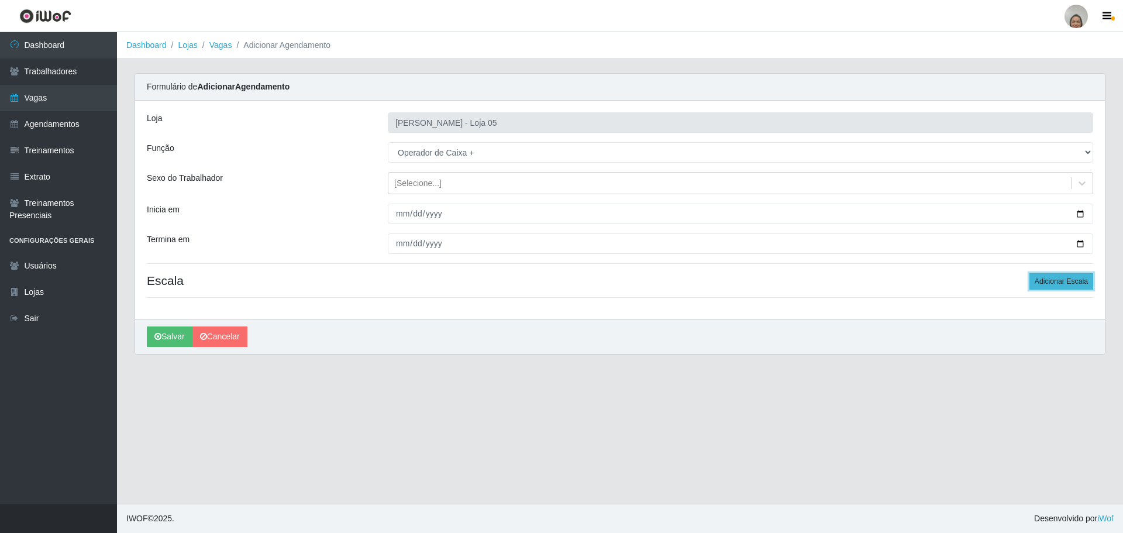
click at [1049, 283] on button "Adicionar Escala" at bounding box center [1061, 281] width 64 height 16
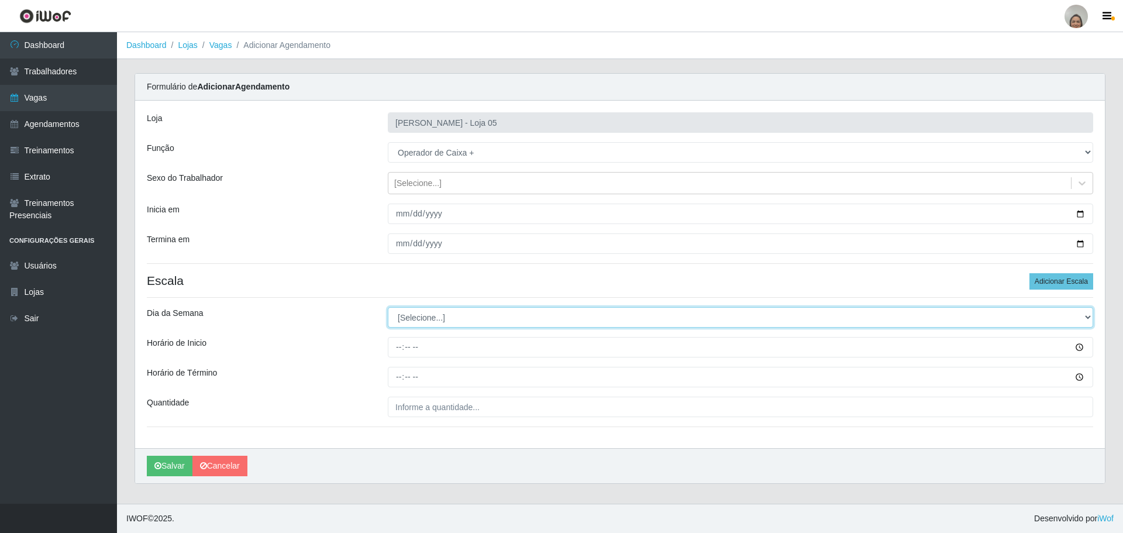
click at [449, 311] on select "[Selecione...] Segunda Terça Quarta Quinta Sexta Sábado Domingo" at bounding box center [740, 317] width 705 height 20
select select "0"
click at [388, 307] on select "[Selecione...] Segunda Terça Quarta Quinta Sexta Sábado Domingo" at bounding box center [740, 317] width 705 height 20
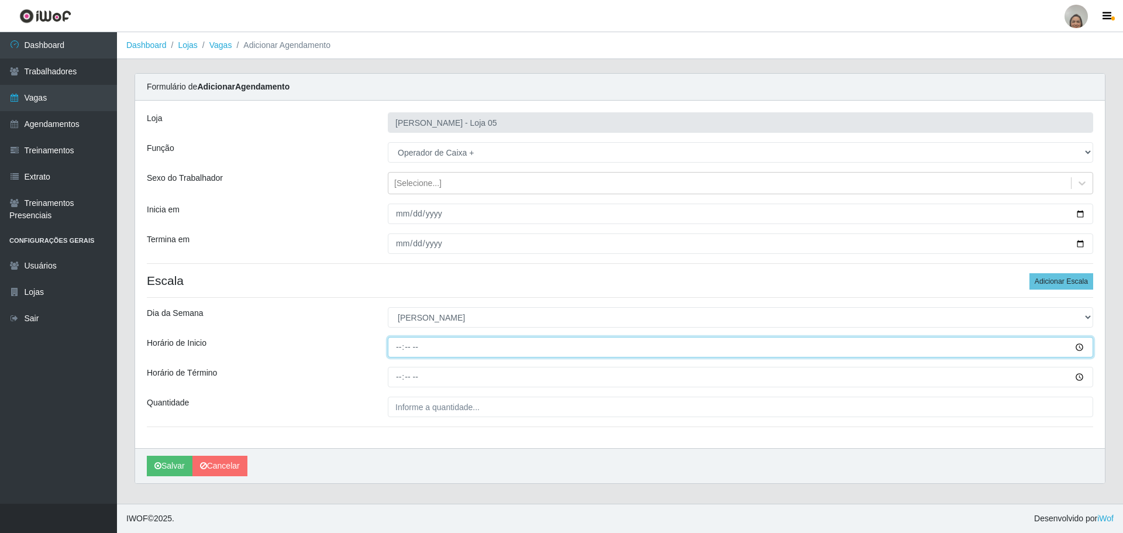
click at [394, 344] on input "Horário de Inicio" at bounding box center [740, 347] width 705 height 20
type input "08:00"
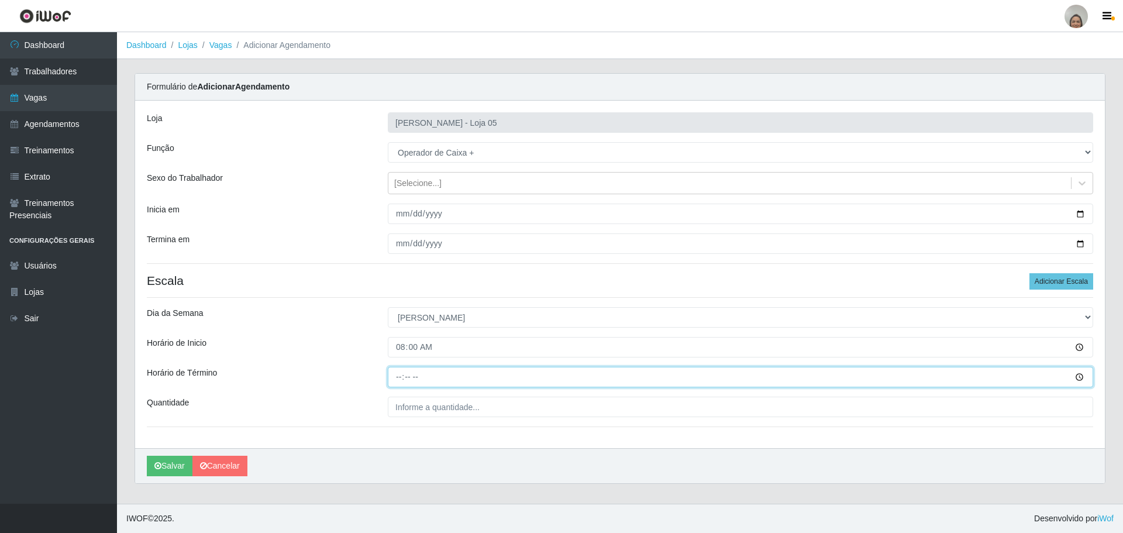
click at [393, 374] on input "Horário de Término" at bounding box center [740, 377] width 705 height 20
type input "14:00"
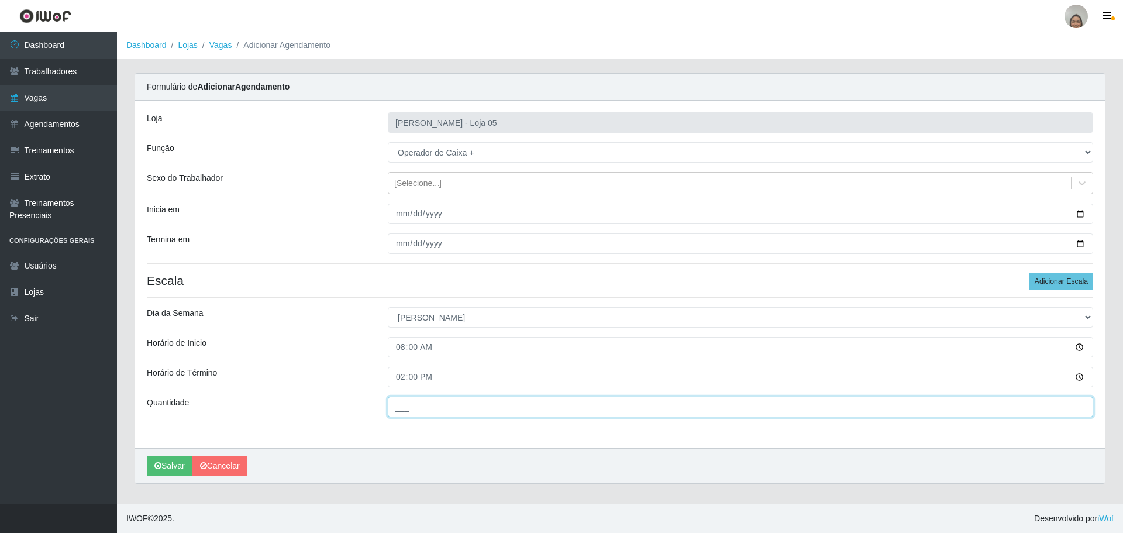
click at [409, 407] on input "___" at bounding box center [740, 407] width 705 height 20
type input "5__"
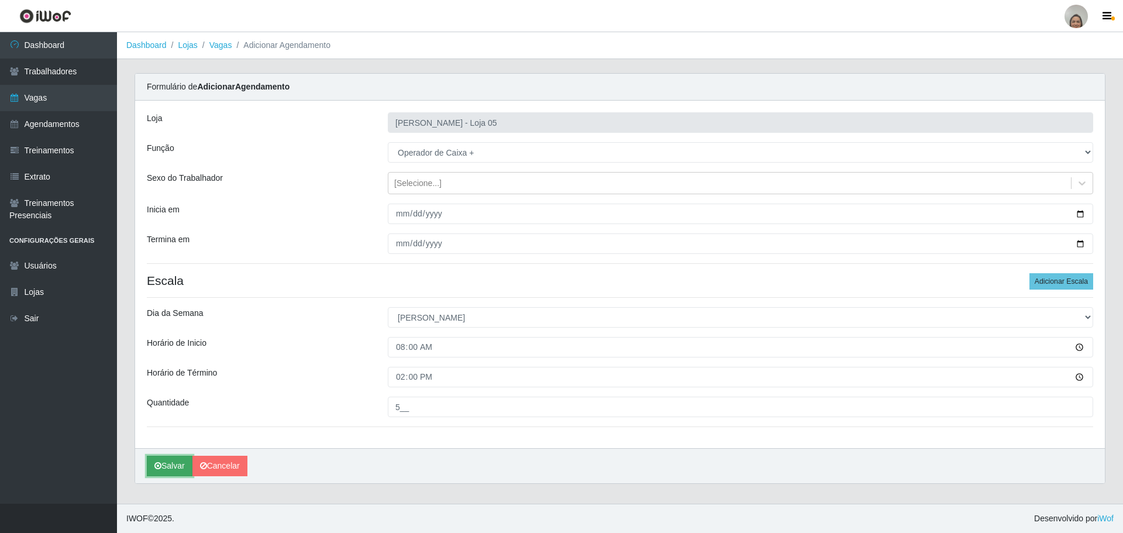
click at [161, 466] on icon "submit" at bounding box center [157, 465] width 7 height 8
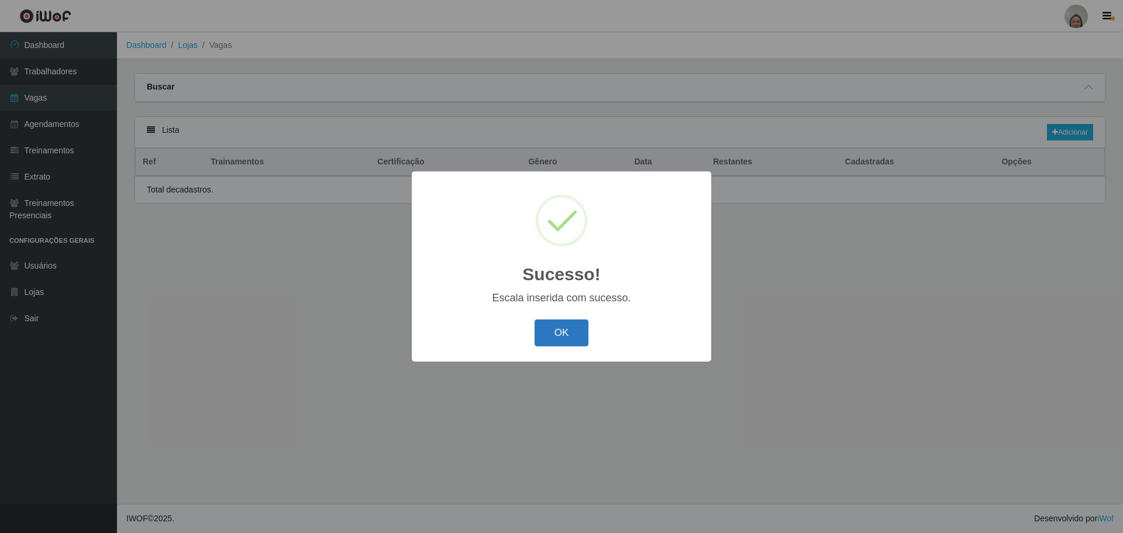
click at [554, 332] on button "OK" at bounding box center [562, 332] width 54 height 27
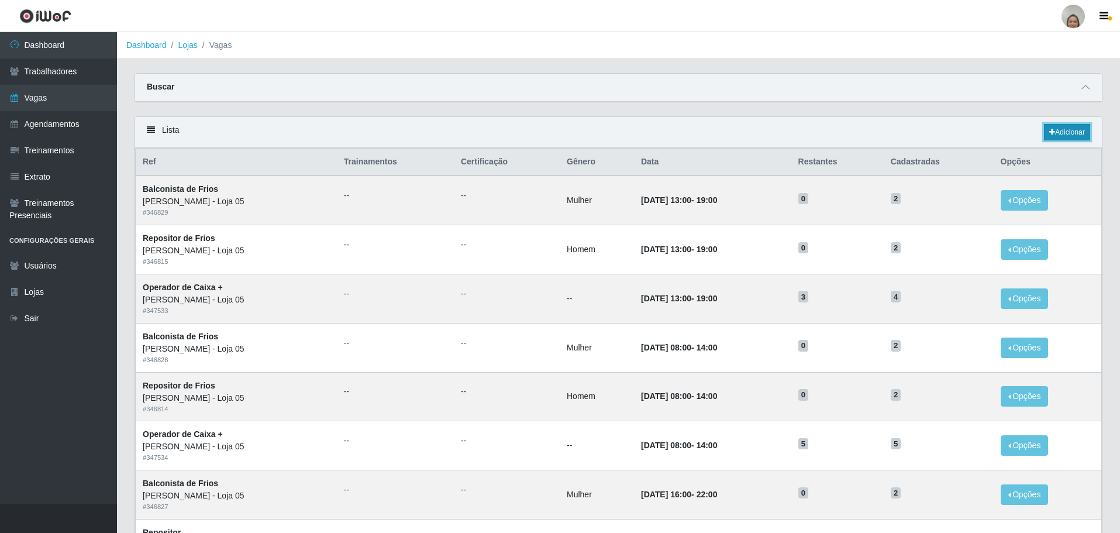
click at [1059, 130] on link "Adicionar" at bounding box center [1067, 132] width 46 height 16
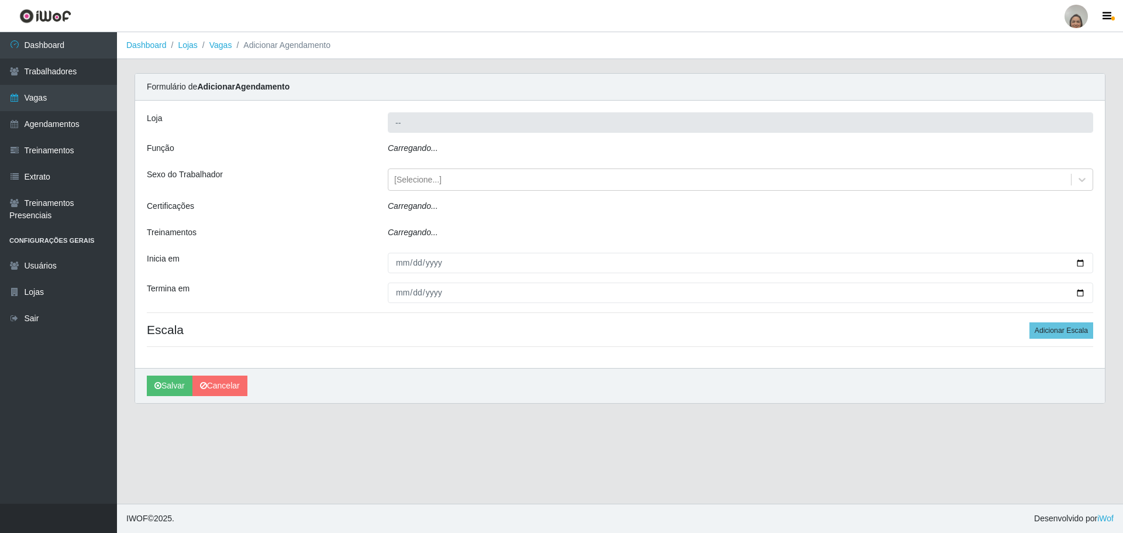
type input "[PERSON_NAME] - Loja 05"
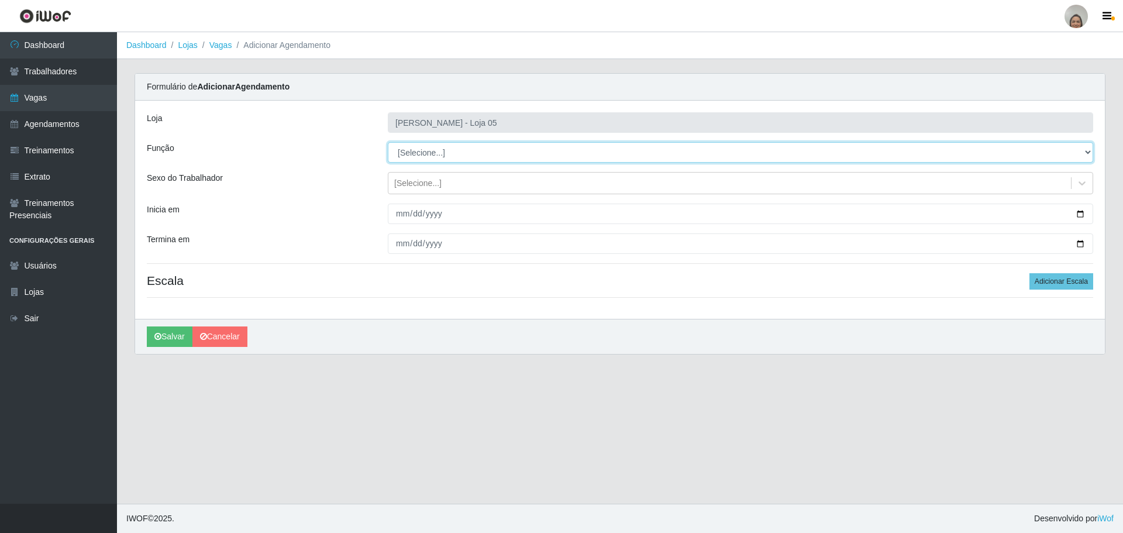
click at [429, 151] on select "[Selecione...] ASG ASG + ASG ++ Auxiliar de Depósito Auxiliar de Depósito + Aux…" at bounding box center [740, 152] width 705 height 20
select select "22"
click at [388, 142] on select "[Selecione...] ASG ASG + ASG ++ Auxiliar de Depósito Auxiliar de Depósito + Aux…" at bounding box center [740, 152] width 705 height 20
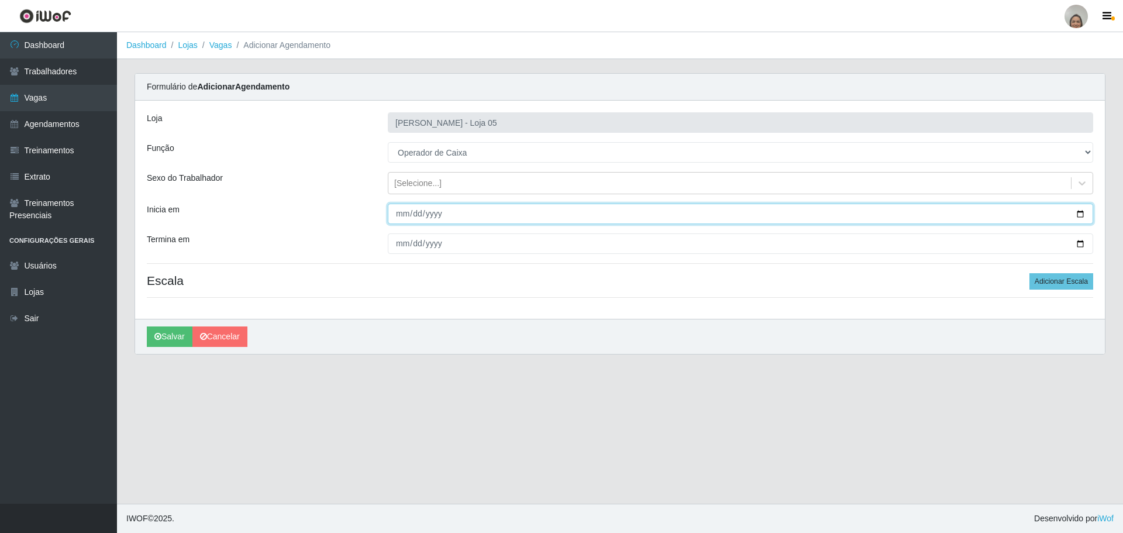
click at [1086, 211] on input "Inicia em" at bounding box center [740, 214] width 705 height 20
click at [1079, 214] on input "Inicia em" at bounding box center [740, 214] width 705 height 20
type input "[DATE]"
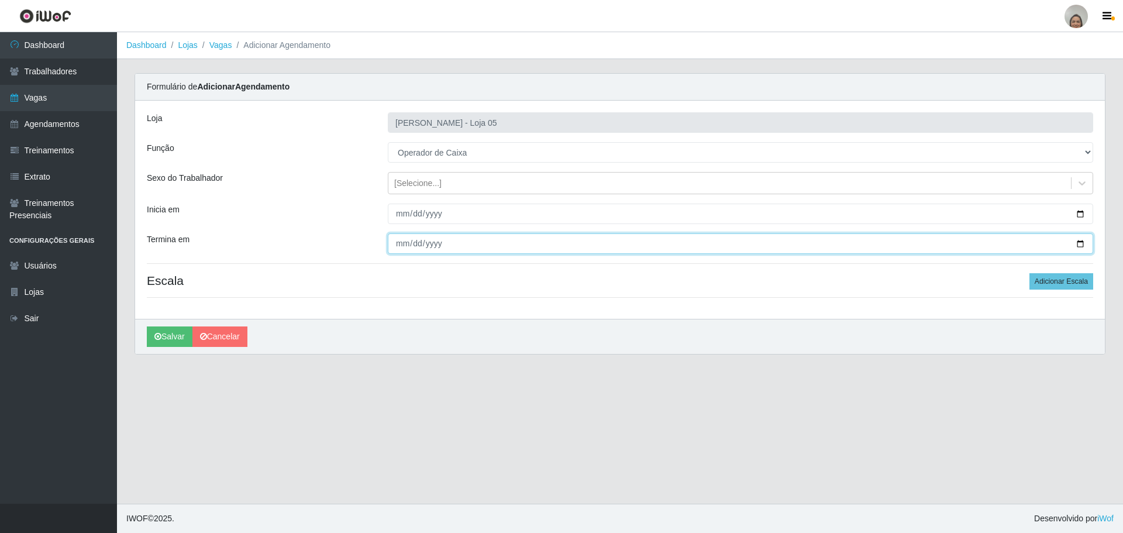
click at [1084, 245] on input "Termina em" at bounding box center [740, 243] width 705 height 20
type input "[DATE]"
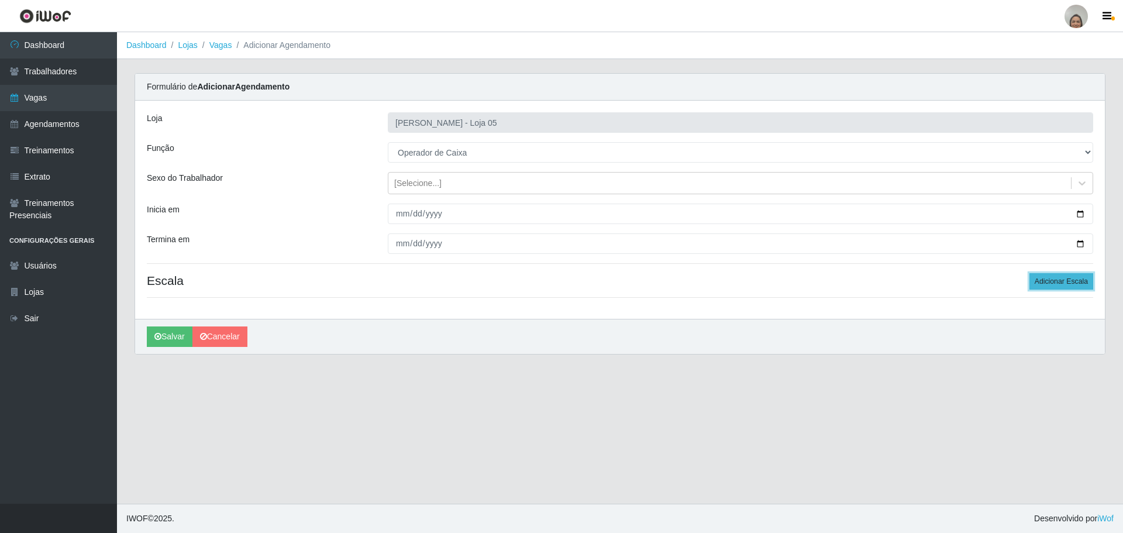
click at [1056, 283] on button "Adicionar Escala" at bounding box center [1061, 281] width 64 height 16
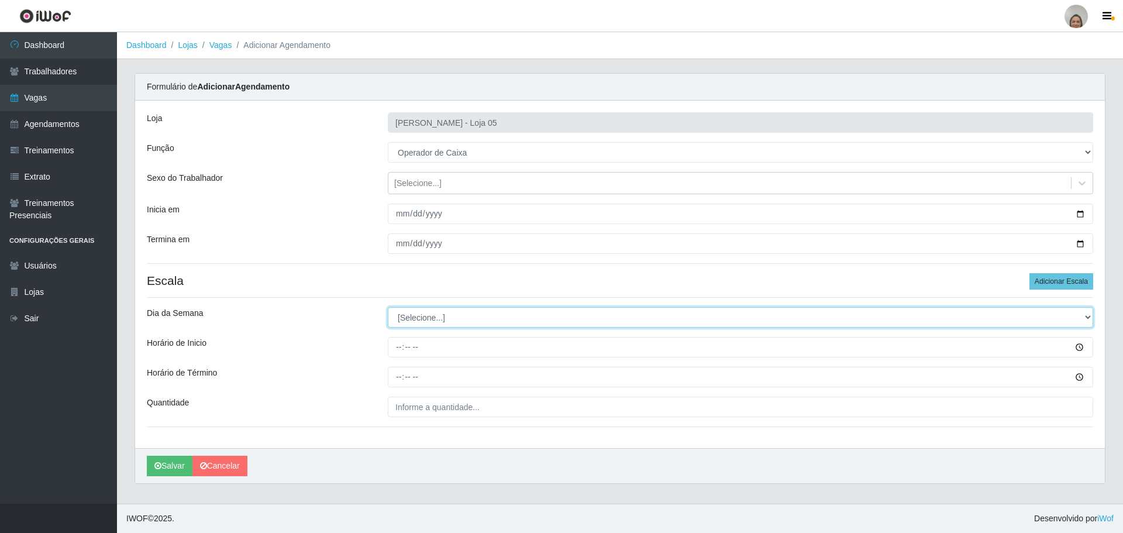
click at [412, 316] on select "[Selecione...] Segunda Terça Quarta Quinta Sexta Sábado Domingo" at bounding box center [740, 317] width 705 height 20
select select "1"
click at [388, 307] on select "[Selecione...] Segunda Terça Quarta Quinta Sexta Sábado Domingo" at bounding box center [740, 317] width 705 height 20
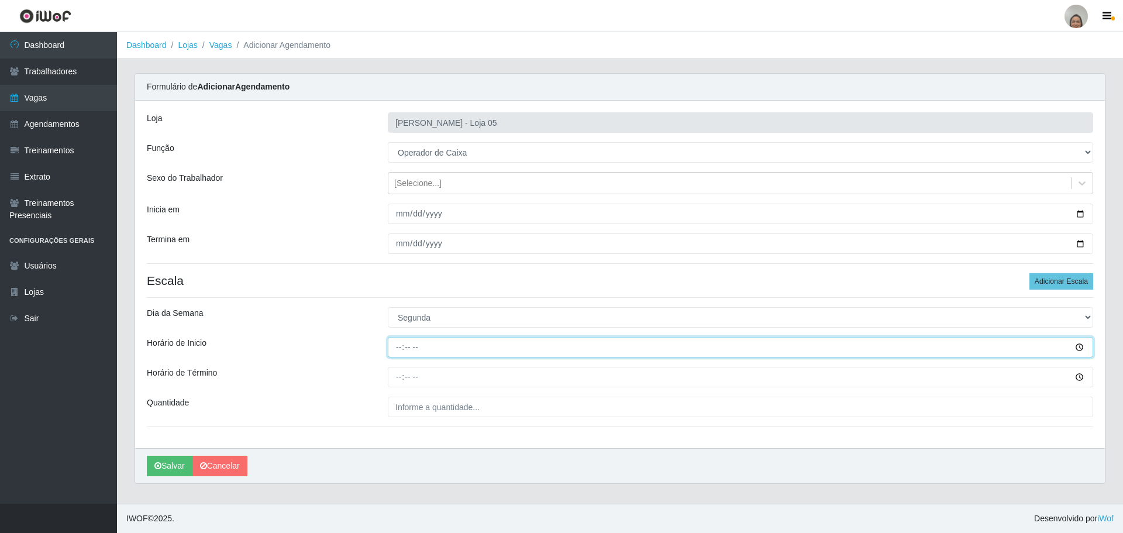
click at [394, 343] on input "Horário de Inicio" at bounding box center [740, 347] width 705 height 20
click at [394, 345] on input "Horário de Inicio" at bounding box center [740, 347] width 705 height 20
type input "09:20"
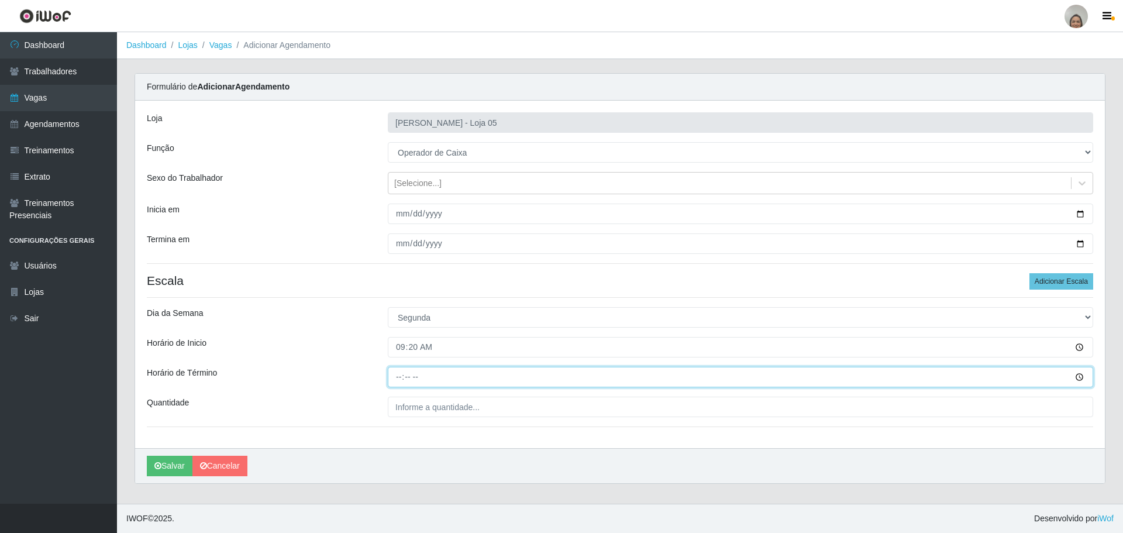
click at [395, 373] on input "Horário de Término" at bounding box center [740, 377] width 705 height 20
type input "15:20"
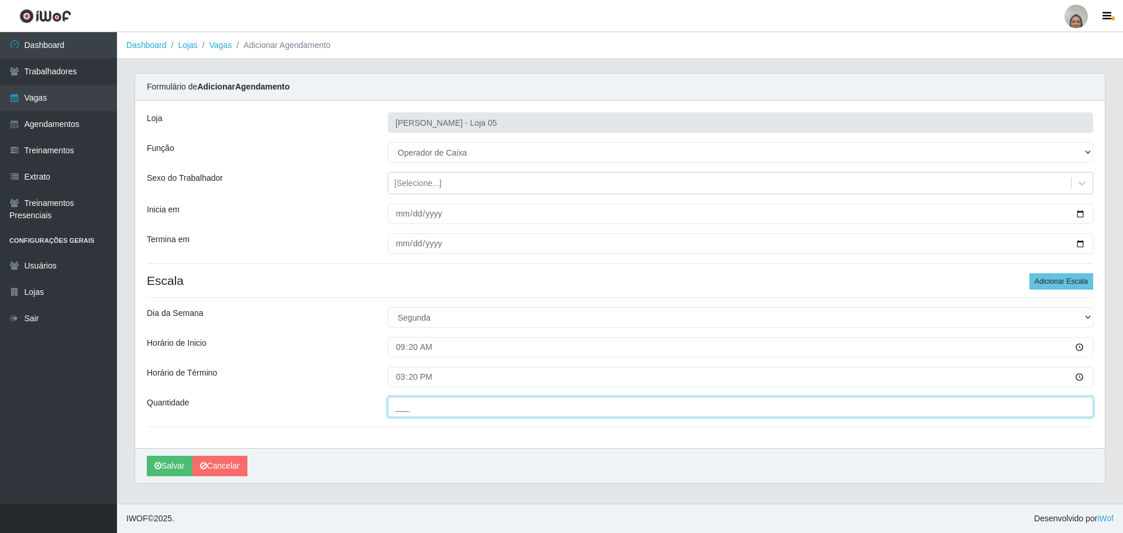
click at [407, 408] on input "___" at bounding box center [740, 407] width 705 height 20
type input "5__"
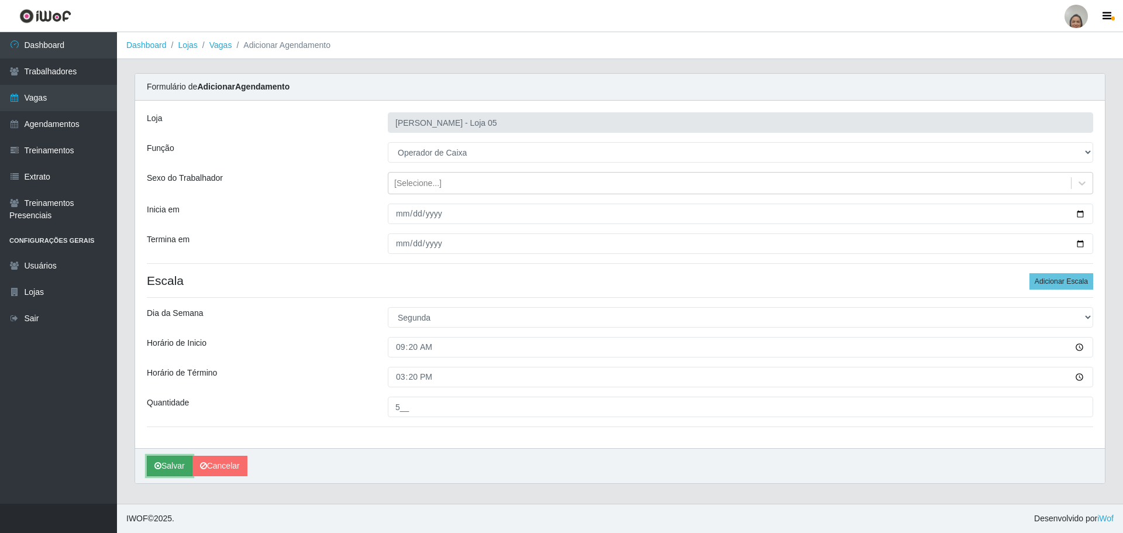
click at [175, 466] on button "Salvar" at bounding box center [170, 466] width 46 height 20
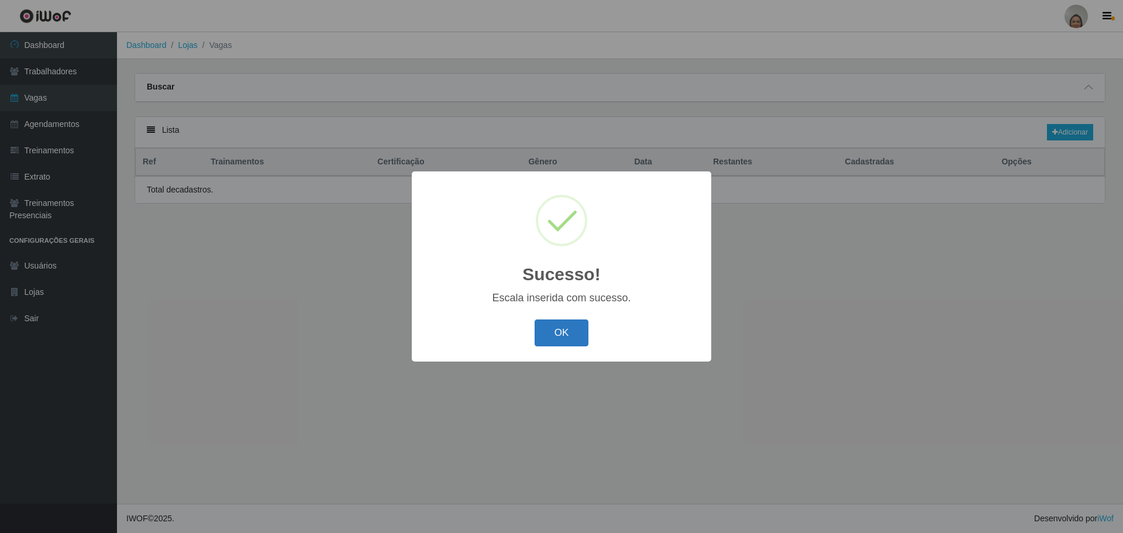
click at [560, 327] on button "OK" at bounding box center [562, 332] width 54 height 27
